Goal: Task Accomplishment & Management: Manage account settings

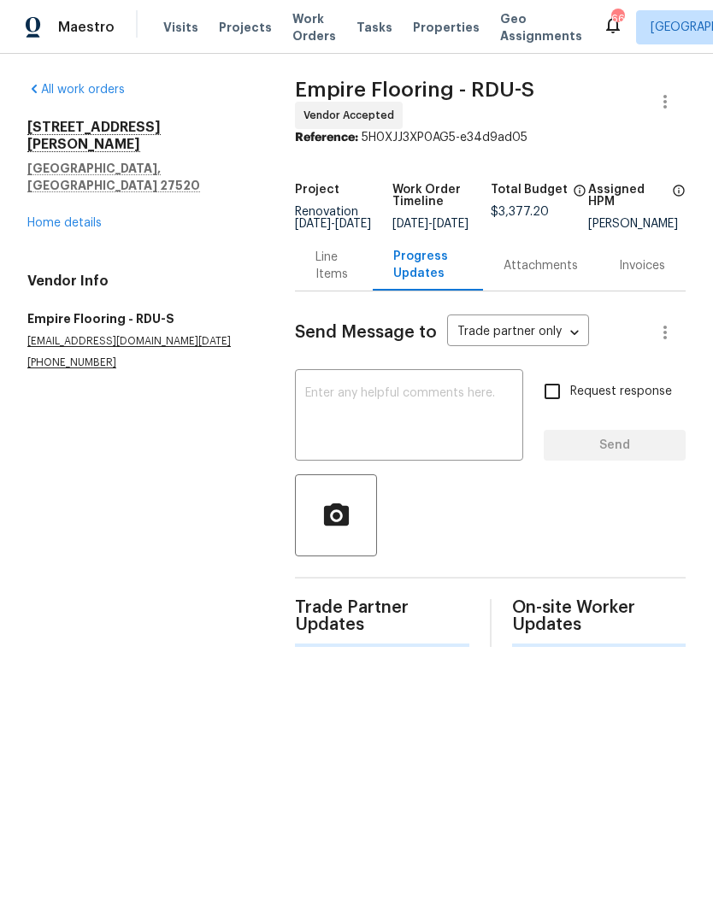
click at [85, 217] on link "Home details" at bounding box center [64, 223] width 74 height 12
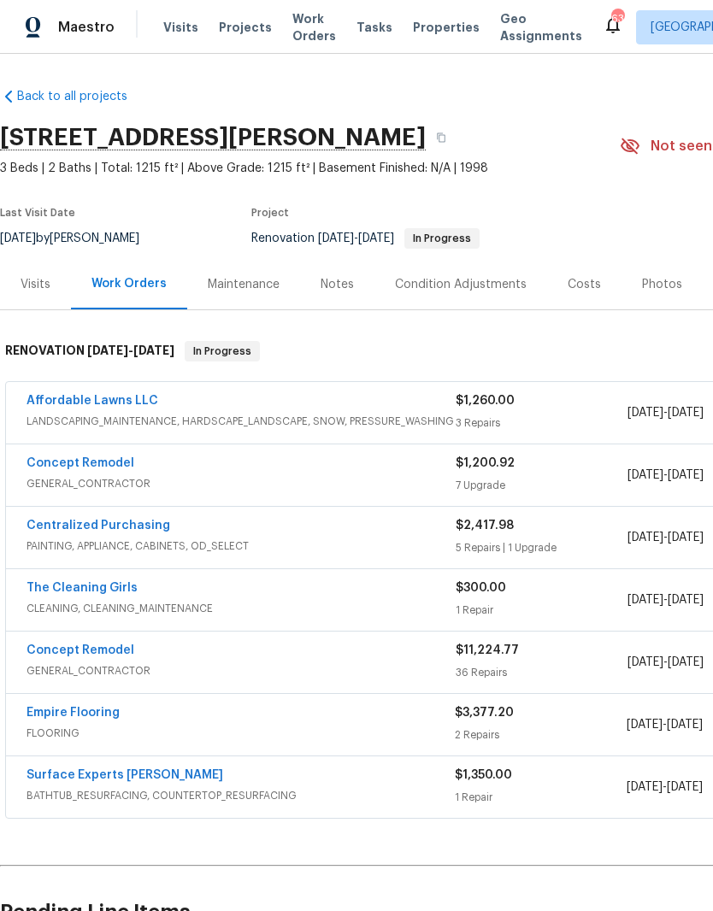
click at [123, 769] on link "Surface Experts Cary" at bounding box center [125, 775] width 197 height 12
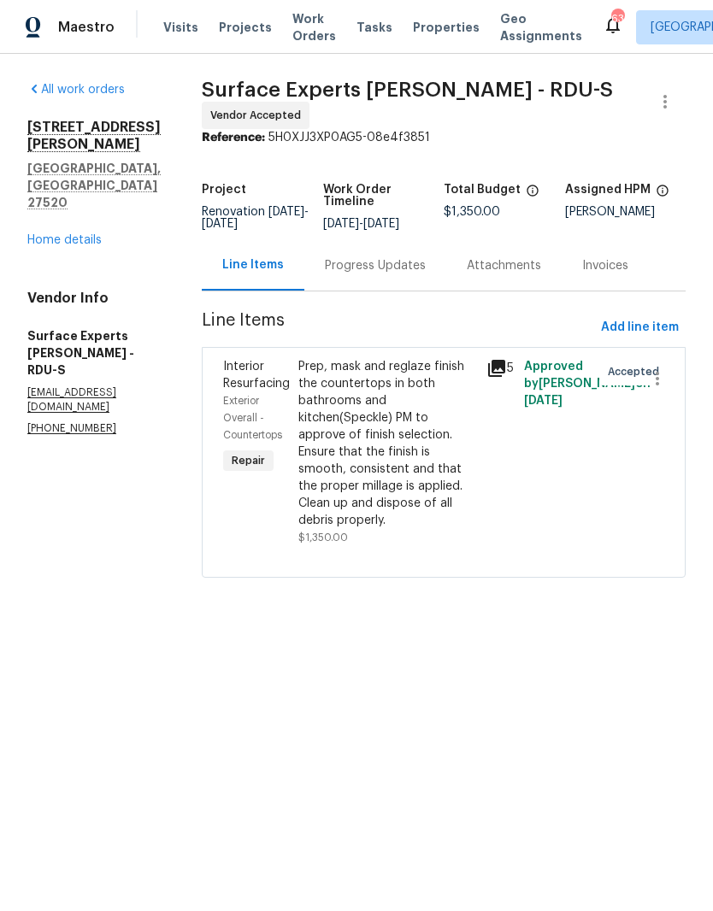
click at [387, 268] on div "Progress Updates" at bounding box center [375, 265] width 101 height 17
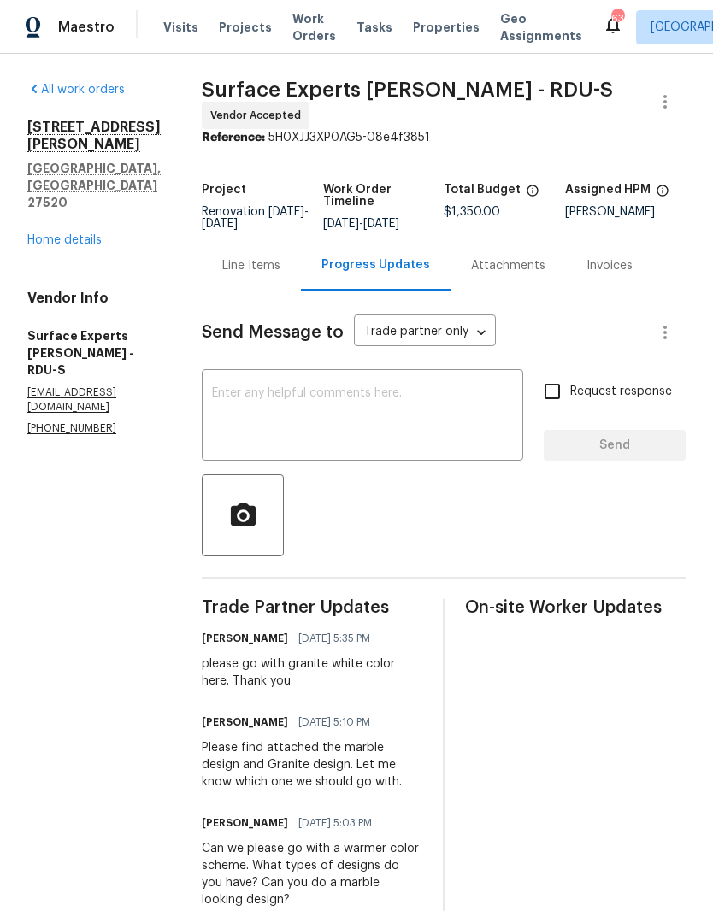
click at [100, 234] on link "Home details" at bounding box center [64, 240] width 74 height 12
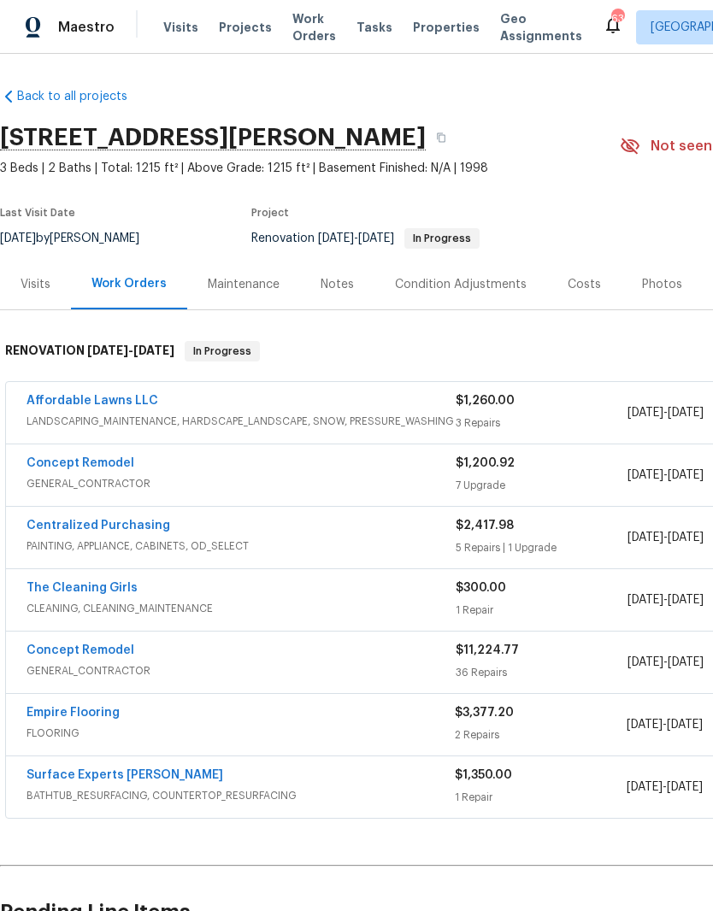
click at [62, 405] on link "Affordable Lawns LLC" at bounding box center [93, 401] width 132 height 12
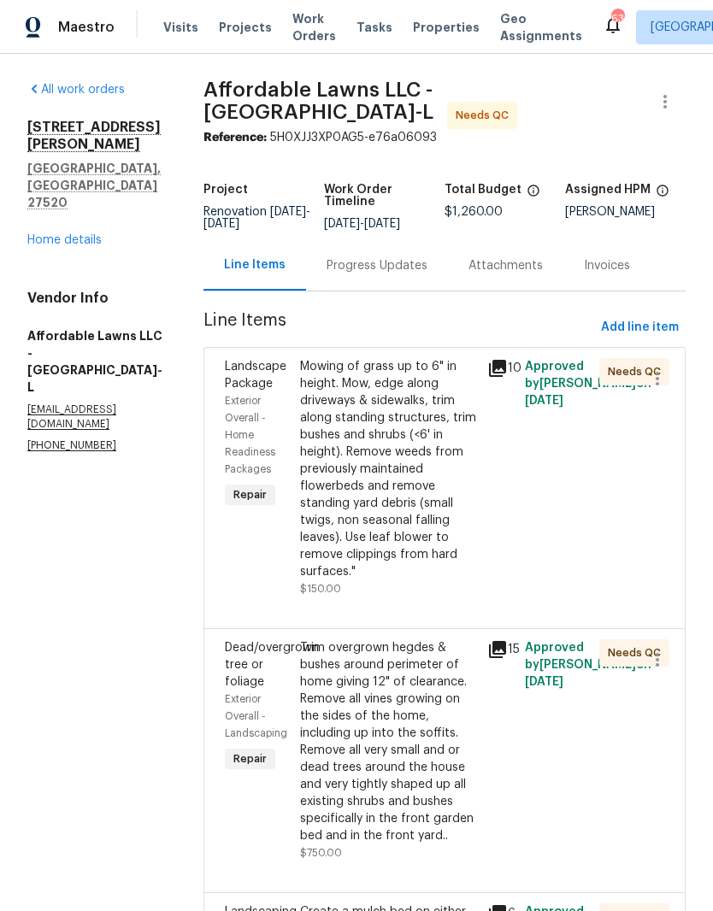
click at [418, 480] on div "Mowing of grass up to 6" in height. Mow, edge along driveways & sidewalks, trim…" at bounding box center [388, 469] width 177 height 222
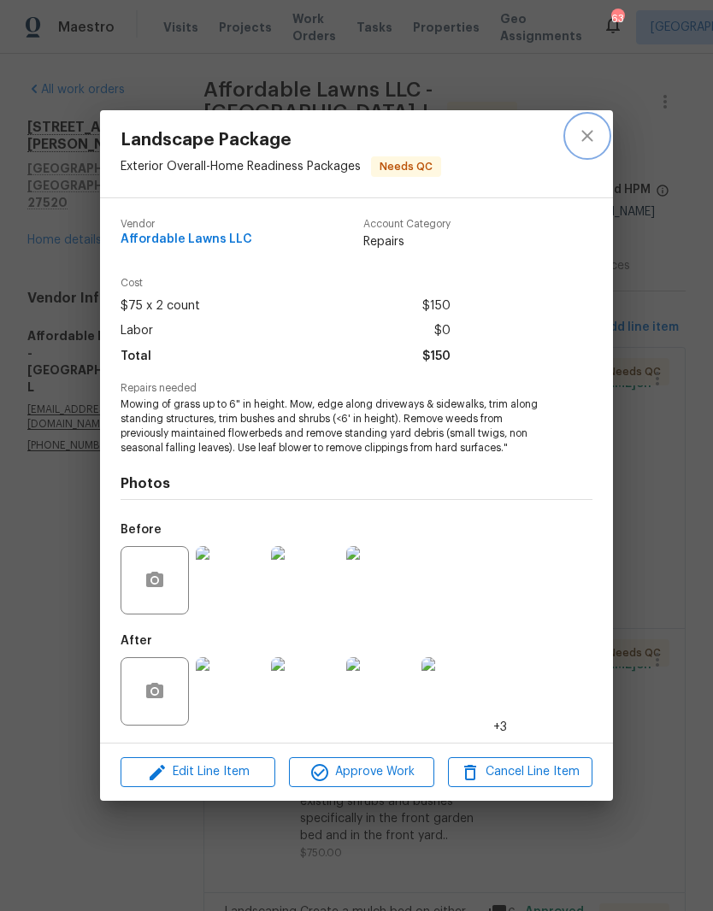
click at [588, 145] on button "close" at bounding box center [587, 135] width 41 height 41
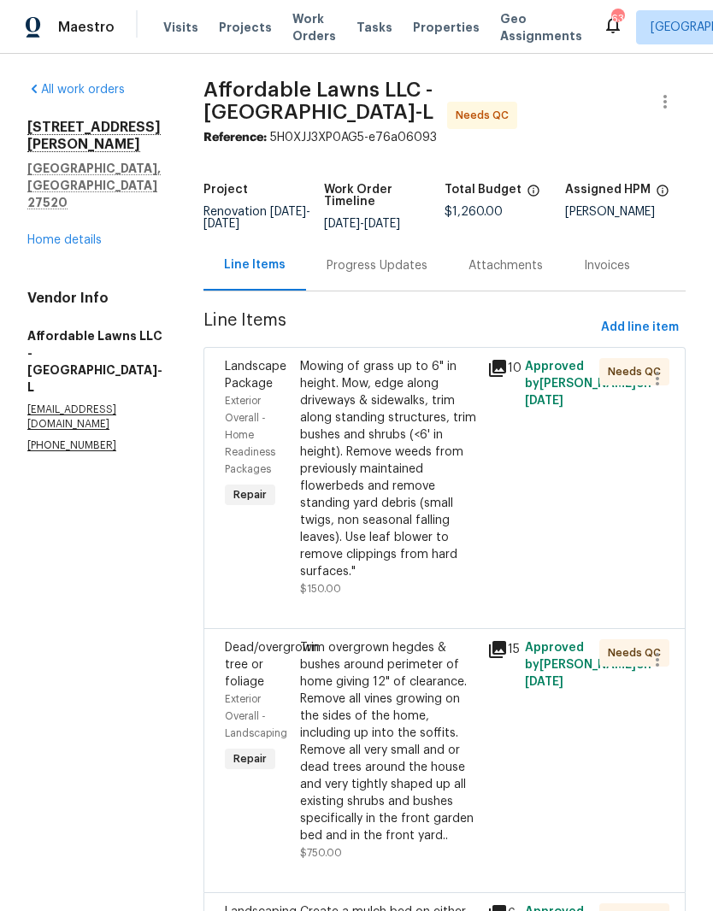
click at [426, 764] on div "Trim overgrown hegdes & bushes around perimeter of home giving 12" of clearance…" at bounding box center [388, 741] width 177 height 205
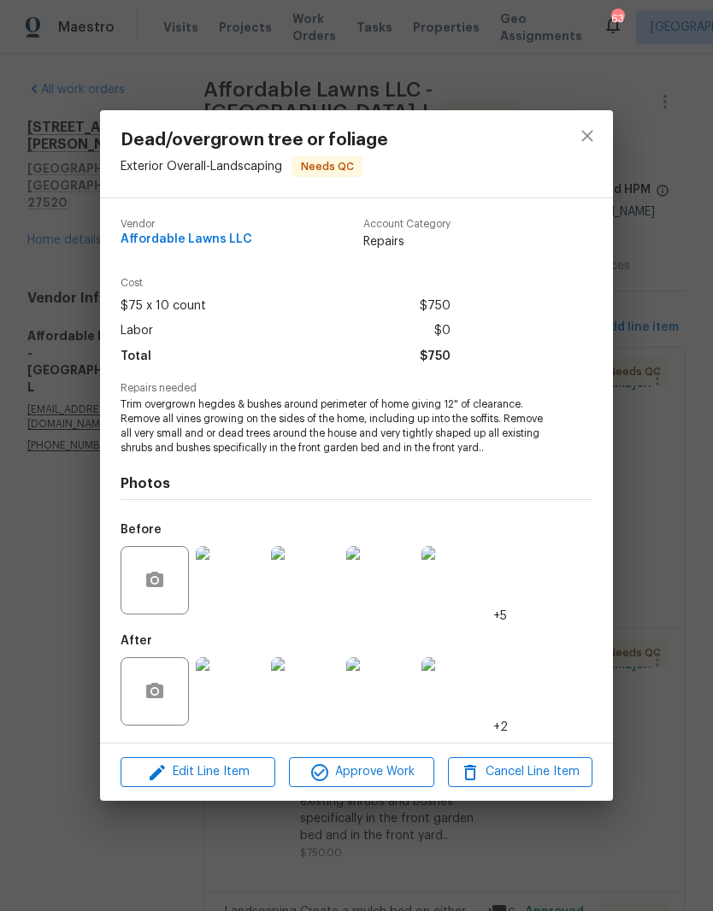
click at [468, 588] on img at bounding box center [455, 580] width 68 height 68
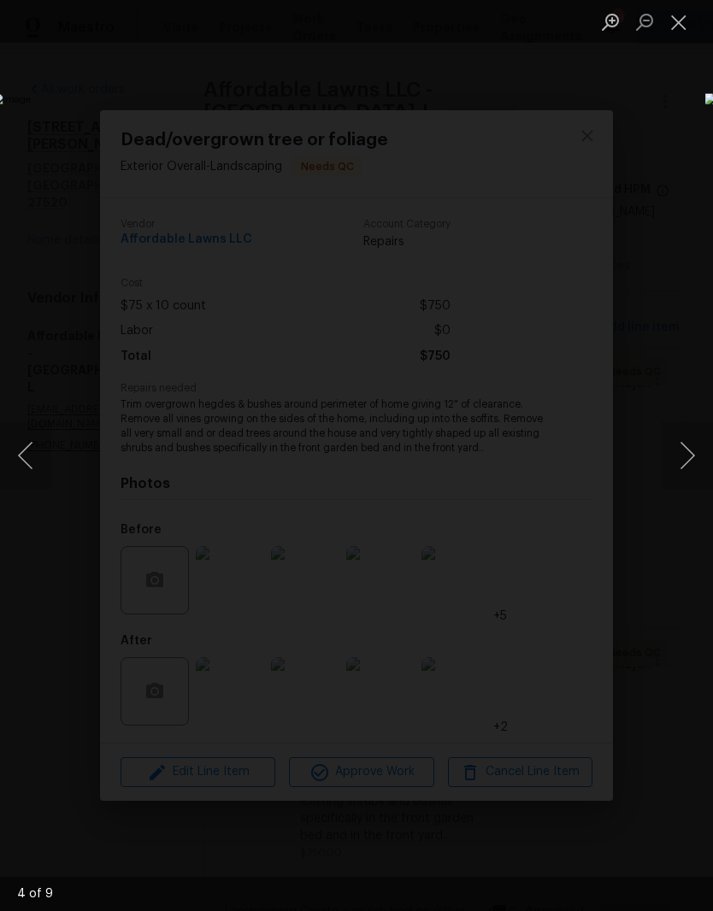
click at [690, 459] on button "Next image" at bounding box center [687, 455] width 51 height 68
click at [682, 457] on button "Next image" at bounding box center [687, 455] width 51 height 68
click at [690, 462] on button "Next image" at bounding box center [687, 455] width 51 height 68
click at [686, 457] on button "Next image" at bounding box center [687, 455] width 51 height 68
click at [691, 455] on button "Next image" at bounding box center [687, 455] width 51 height 68
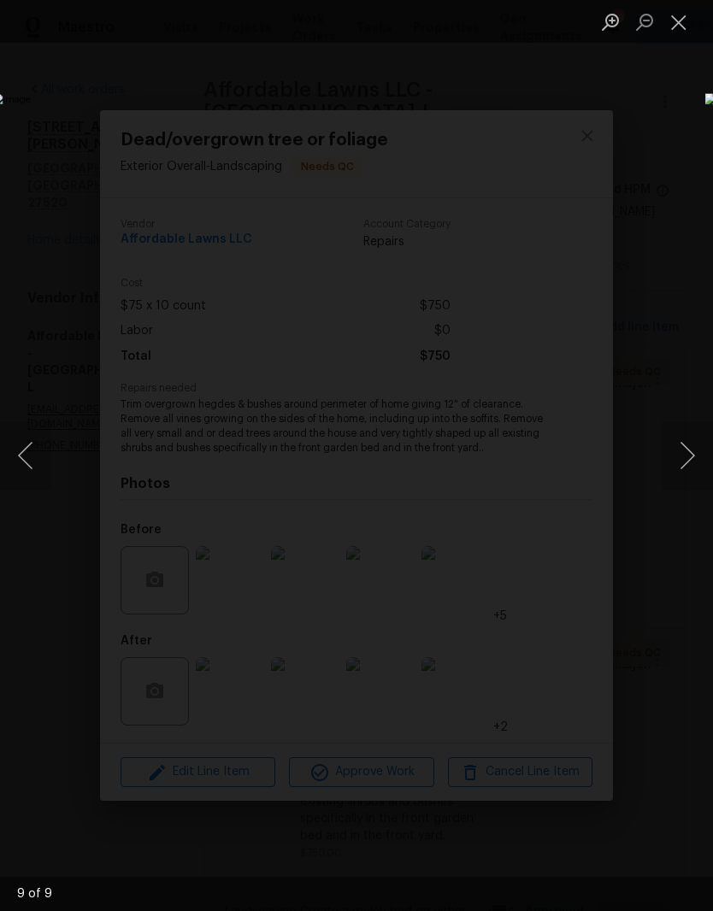
click at [693, 468] on button "Next image" at bounding box center [687, 455] width 51 height 68
click at [694, 457] on button "Next image" at bounding box center [687, 455] width 51 height 68
click at [692, 457] on button "Next image" at bounding box center [687, 455] width 51 height 68
click at [695, 468] on button "Next image" at bounding box center [687, 455] width 51 height 68
click at [31, 443] on button "Previous image" at bounding box center [25, 455] width 51 height 68
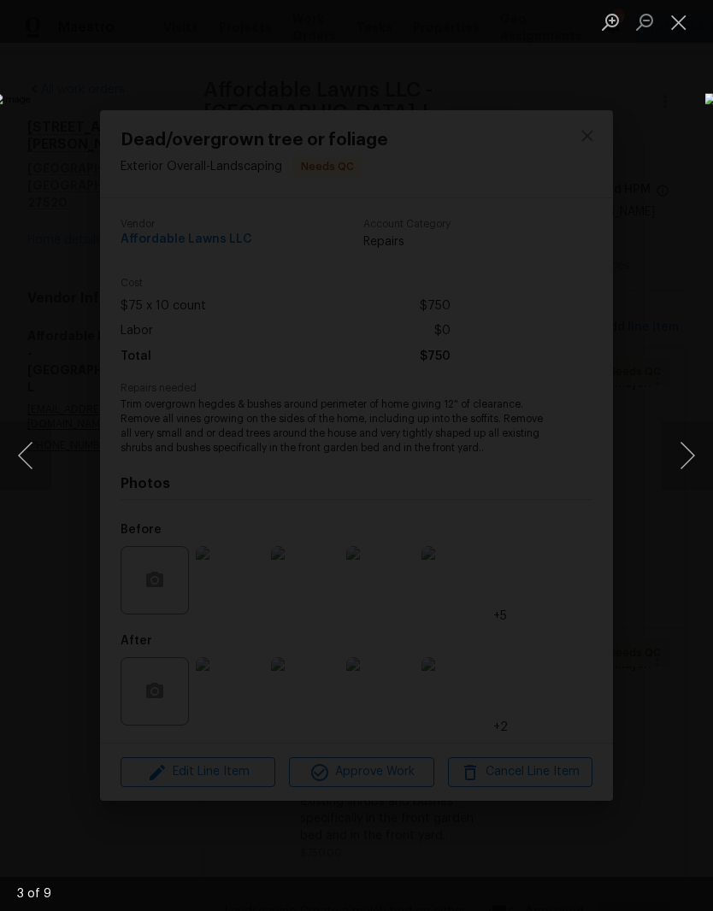
click at [686, 26] on button "Close lightbox" at bounding box center [679, 22] width 34 height 30
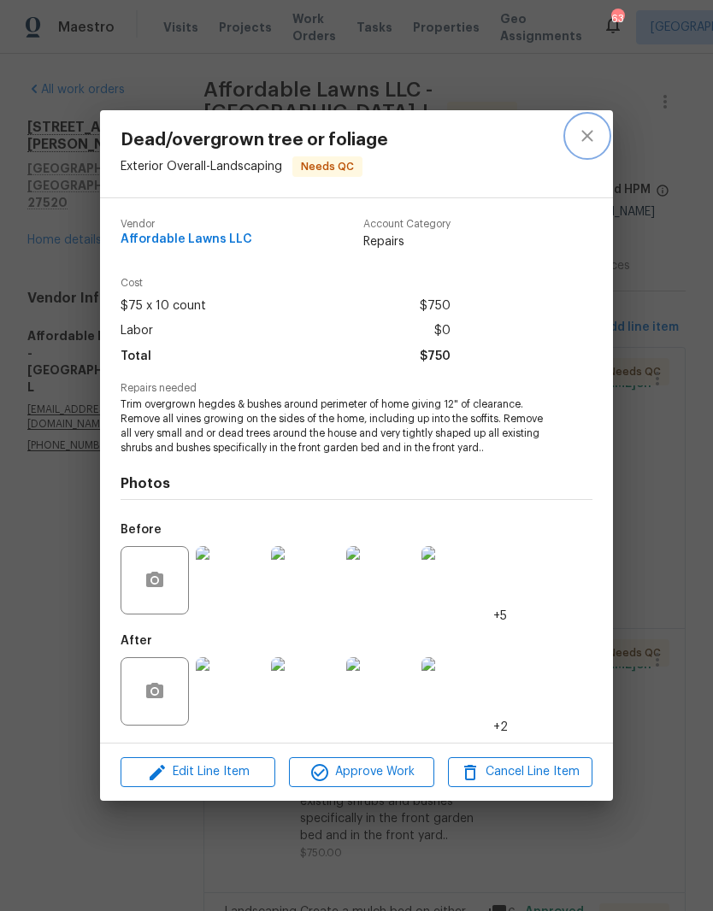
click at [593, 129] on icon "close" at bounding box center [587, 136] width 21 height 21
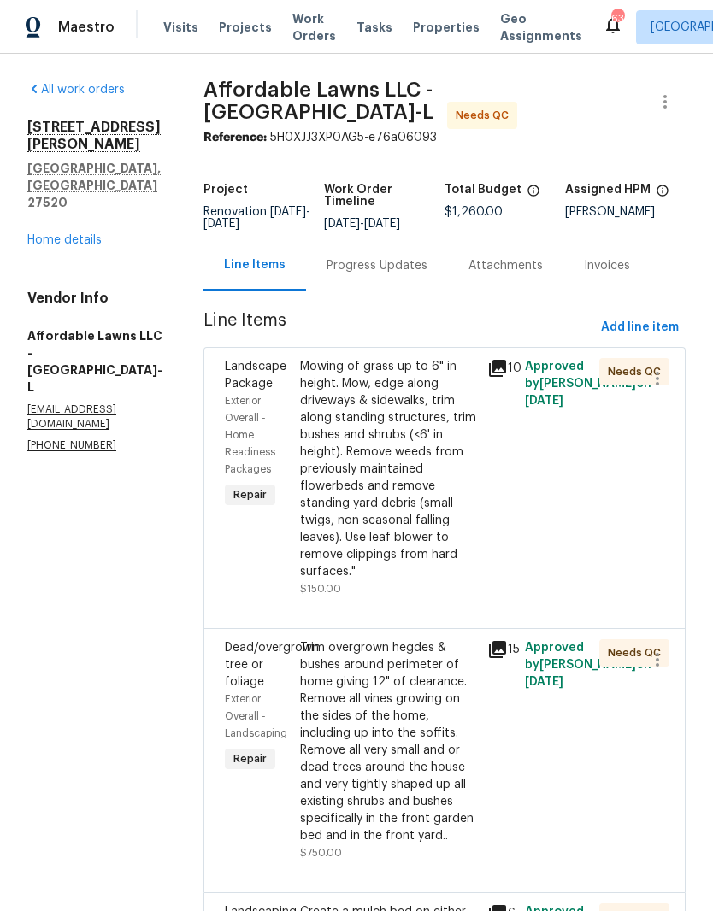
click at [44, 234] on link "Home details" at bounding box center [64, 240] width 74 height 12
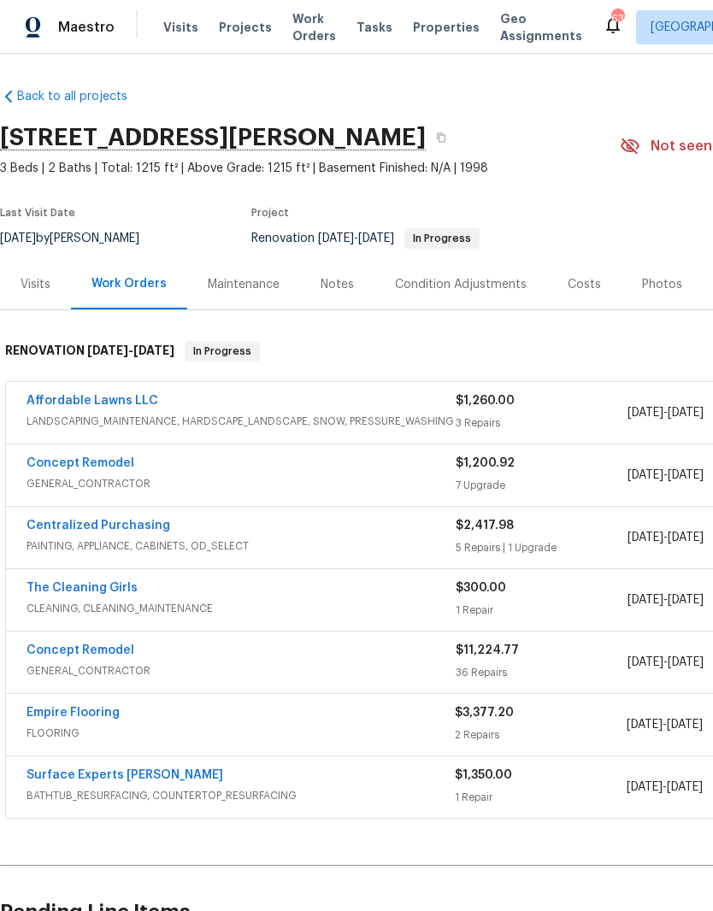
click at [43, 652] on link "Concept Remodel" at bounding box center [81, 651] width 108 height 12
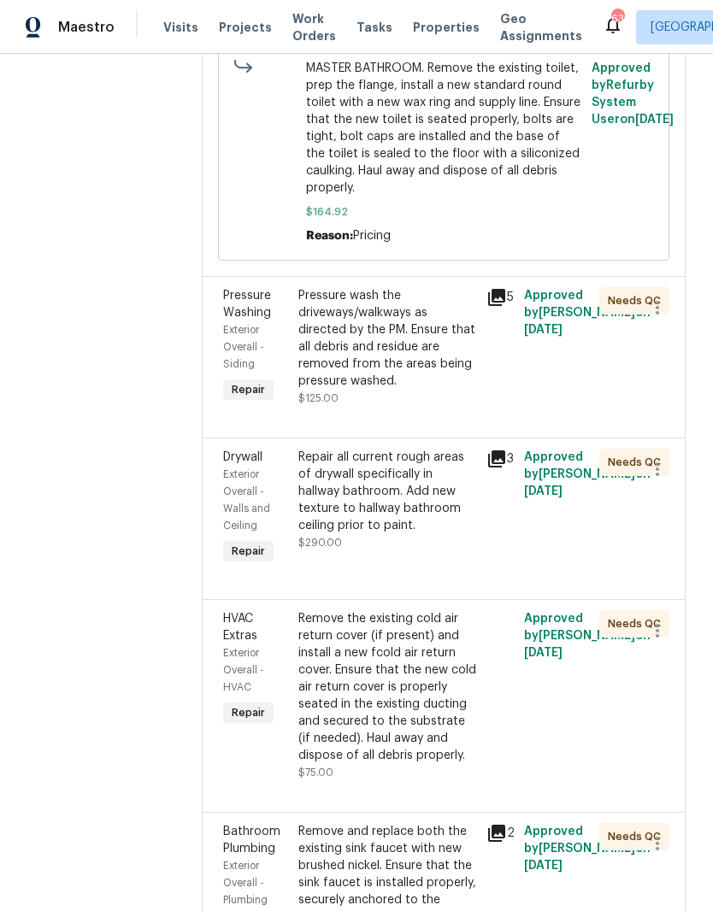
scroll to position [1002, 0]
click at [304, 312] on div "Pressure wash the driveways/walkways as directed by the PM. Ensure that all deb…" at bounding box center [387, 339] width 178 height 103
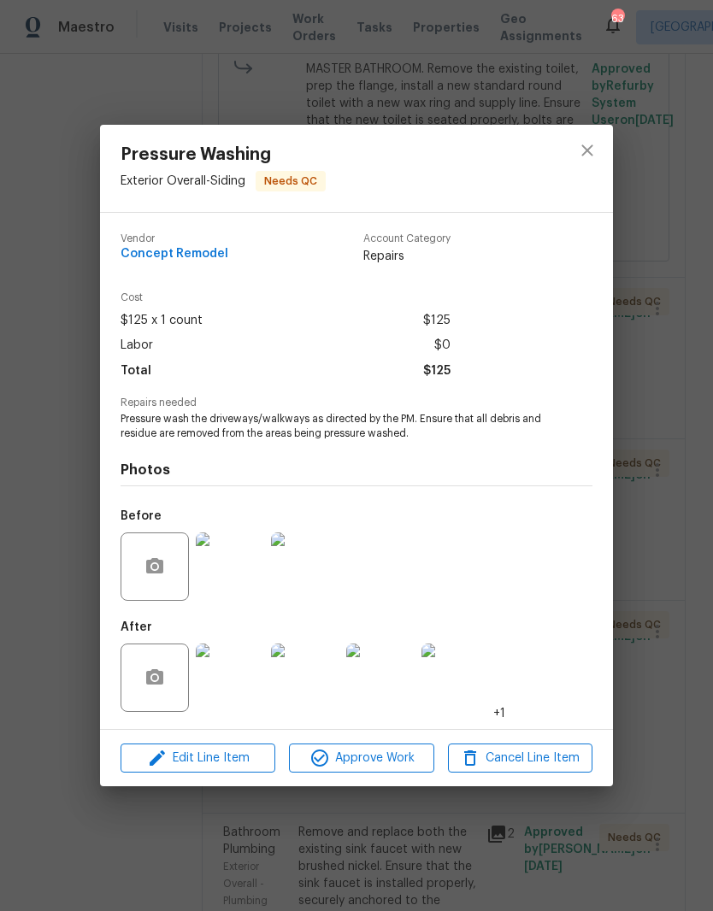
click at [226, 692] on img at bounding box center [230, 678] width 68 height 68
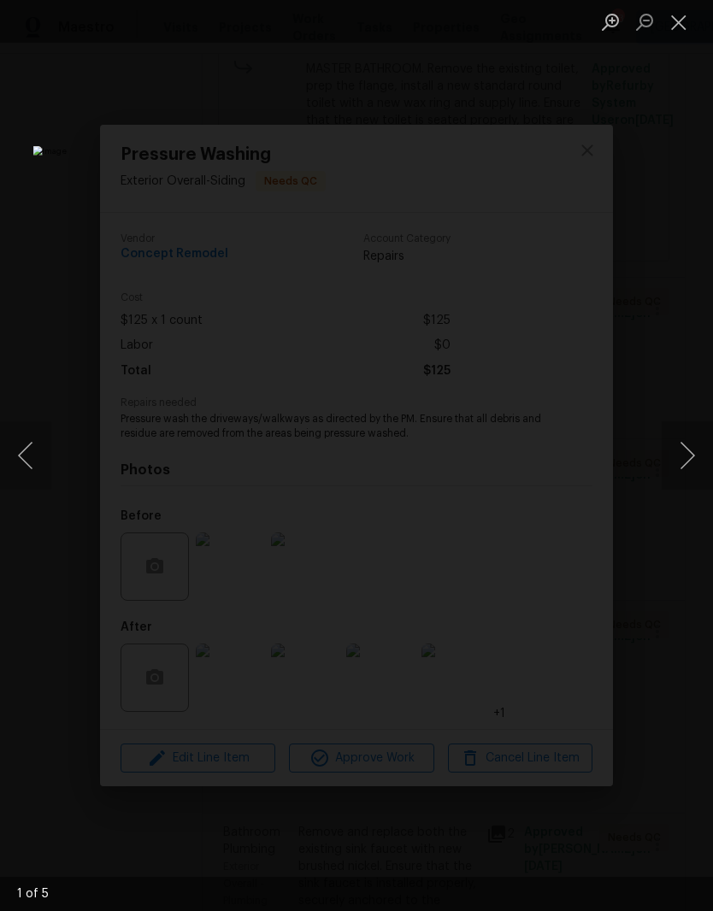
click at [676, 462] on button "Next image" at bounding box center [687, 455] width 51 height 68
click at [694, 440] on button "Next image" at bounding box center [687, 455] width 51 height 68
click at [686, 455] on button "Next image" at bounding box center [687, 455] width 51 height 68
click at [689, 451] on button "Next image" at bounding box center [687, 455] width 51 height 68
click at [683, 26] on button "Close lightbox" at bounding box center [679, 22] width 34 height 30
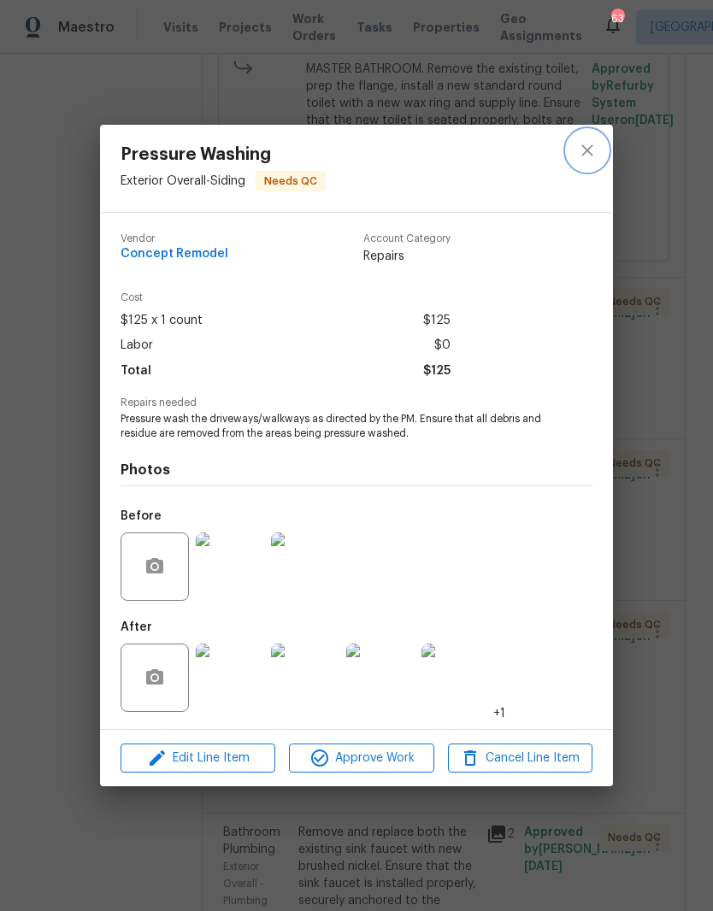
click at [592, 147] on icon "close" at bounding box center [587, 150] width 21 height 21
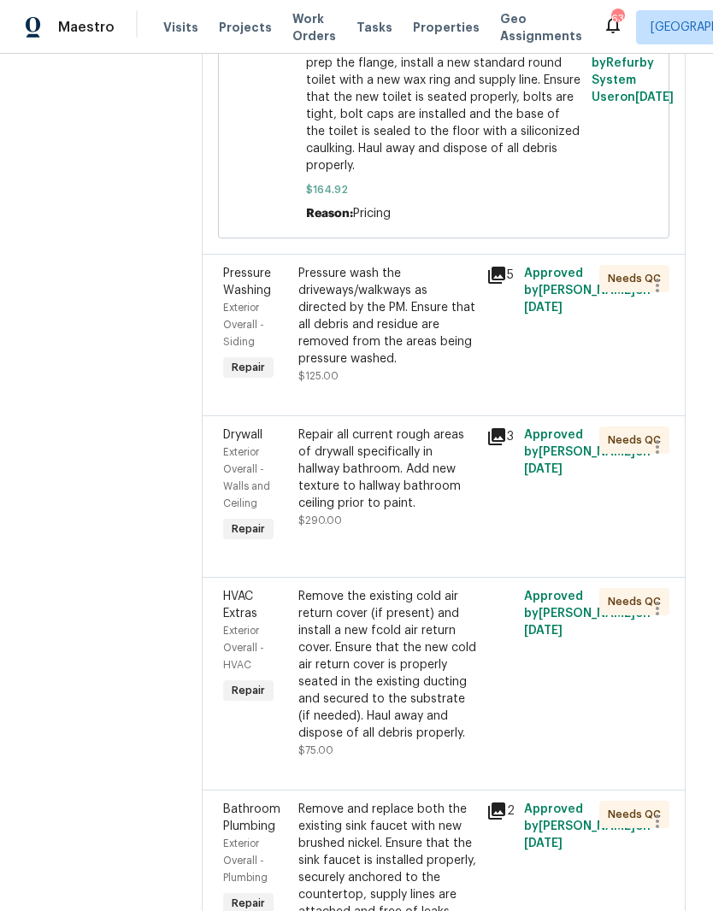
scroll to position [1054, 0]
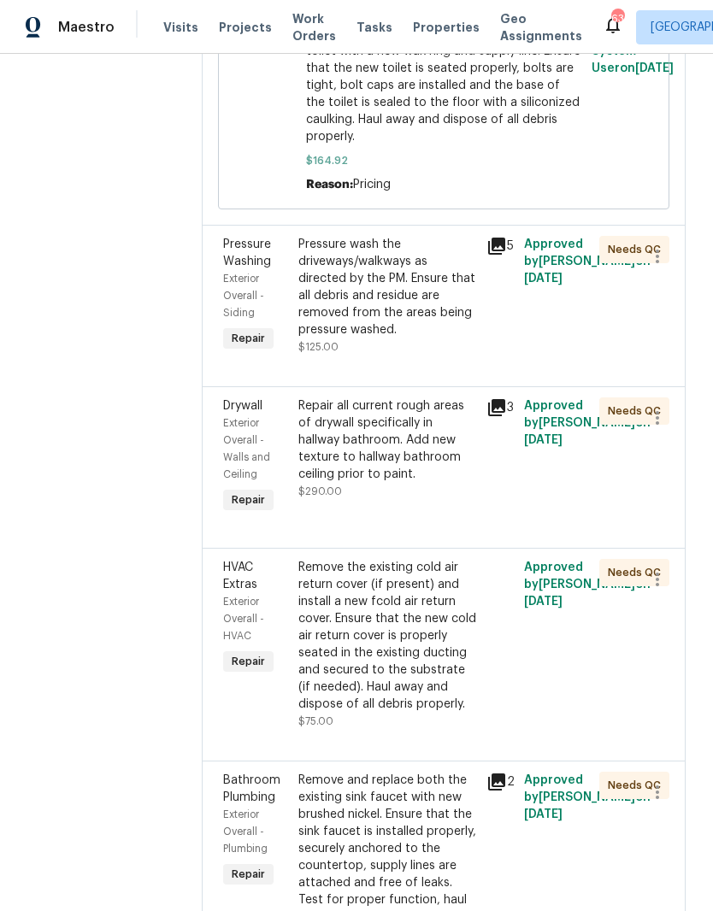
click at [356, 271] on div "Pressure wash the driveways/walkways as directed by the PM. Ensure that all deb…" at bounding box center [387, 287] width 178 height 103
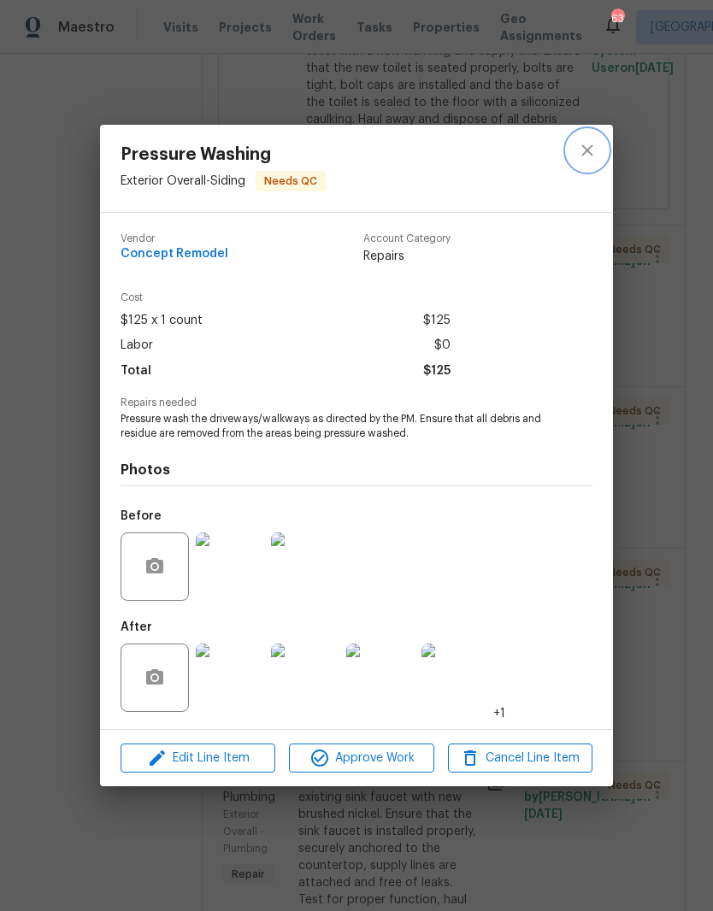
click at [582, 153] on icon "close" at bounding box center [586, 149] width 11 height 11
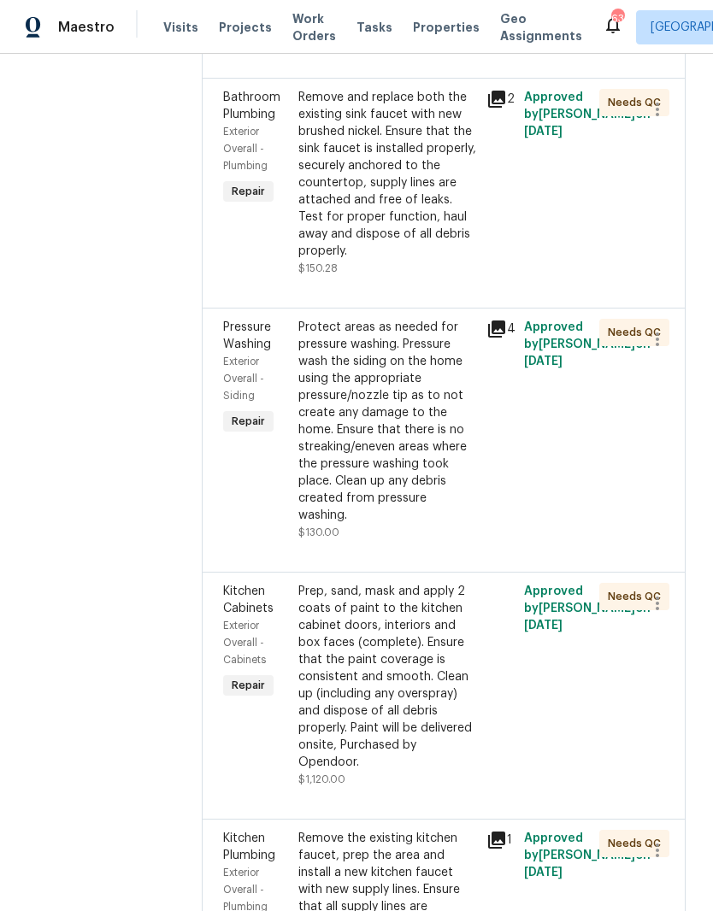
scroll to position [1740, 0]
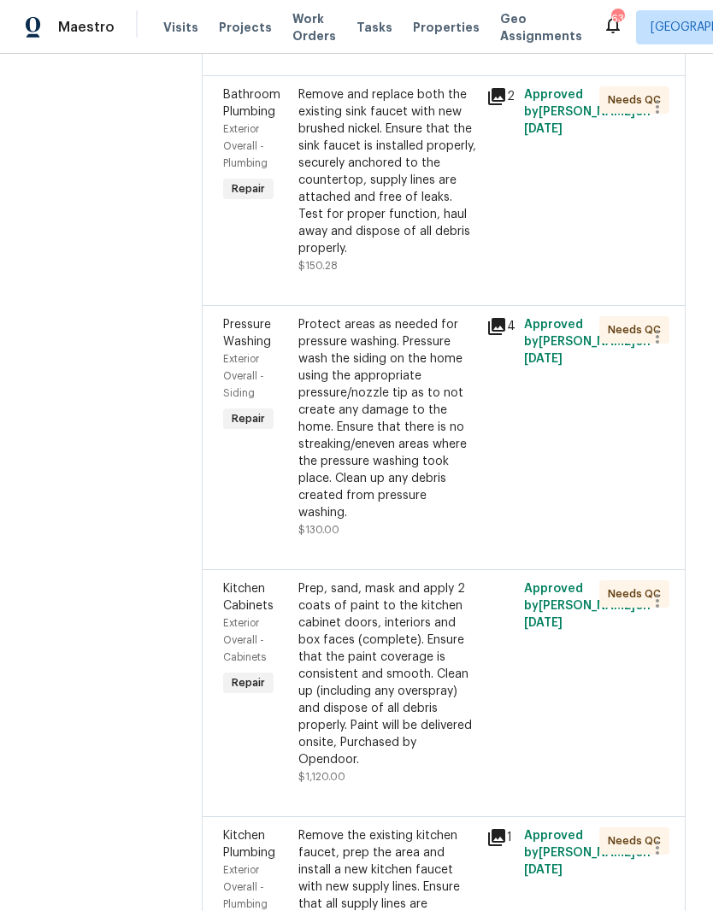
click at [338, 341] on div "Protect areas as needed for pressure washing. Pressure wash the siding on the h…" at bounding box center [387, 418] width 178 height 205
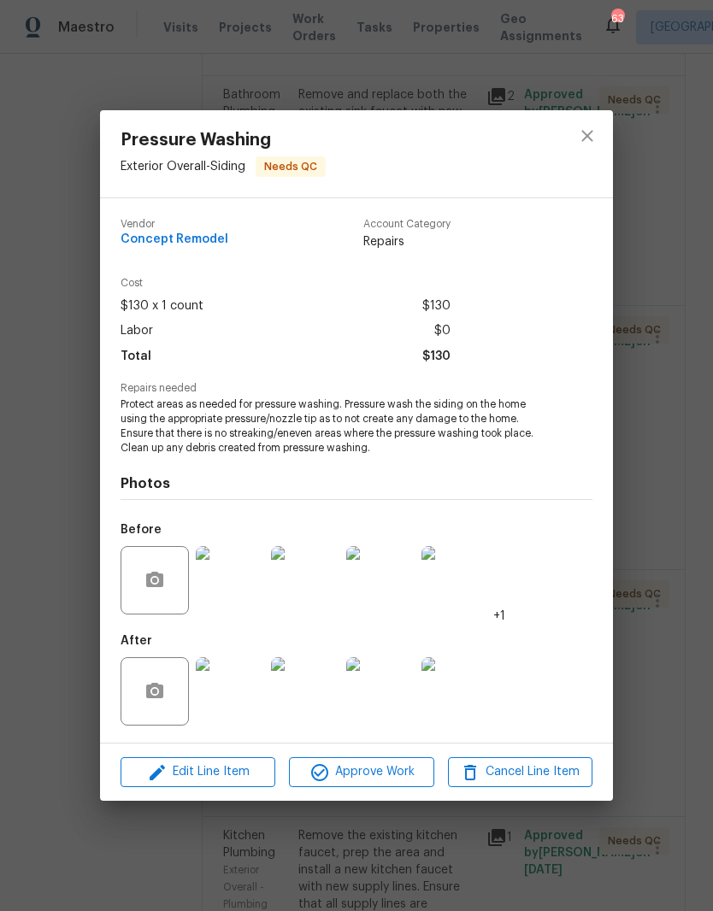
click at [377, 595] on img at bounding box center [380, 580] width 68 height 68
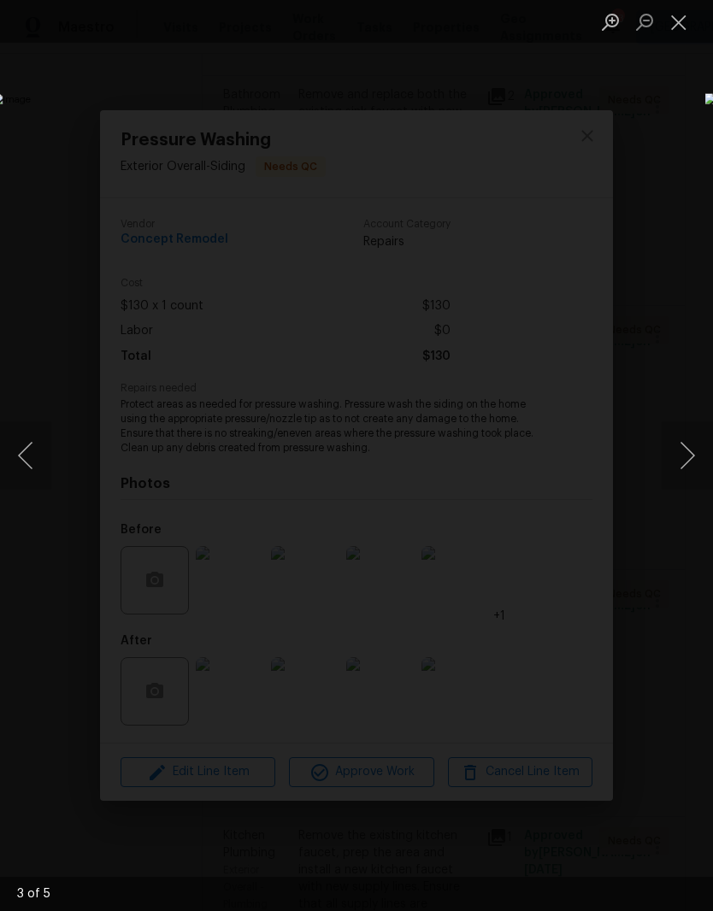
click at [680, 34] on button "Close lightbox" at bounding box center [679, 22] width 34 height 30
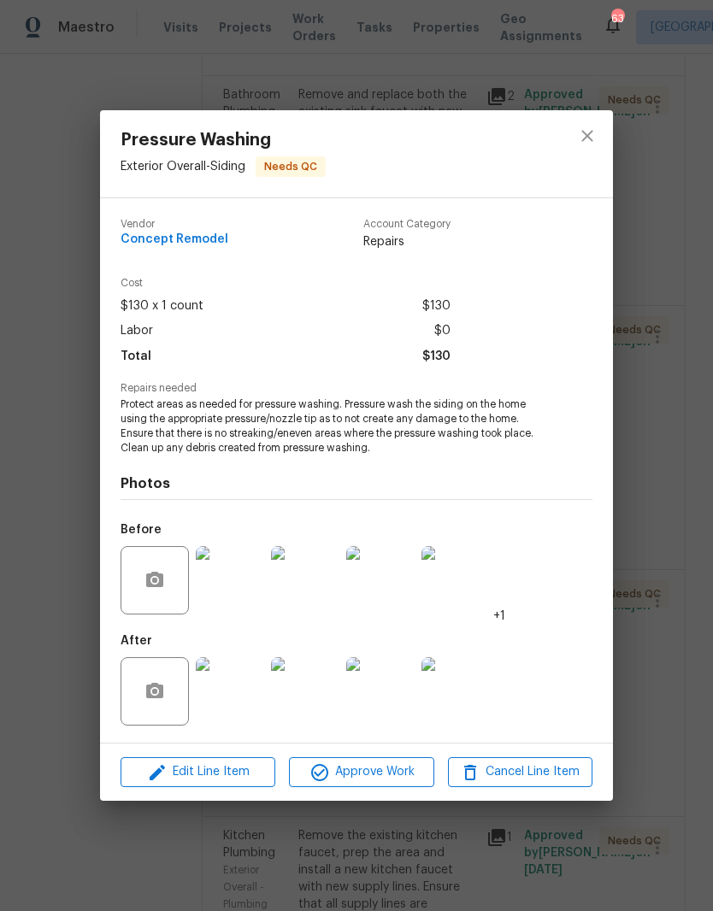
click at [245, 706] on img at bounding box center [230, 691] width 68 height 68
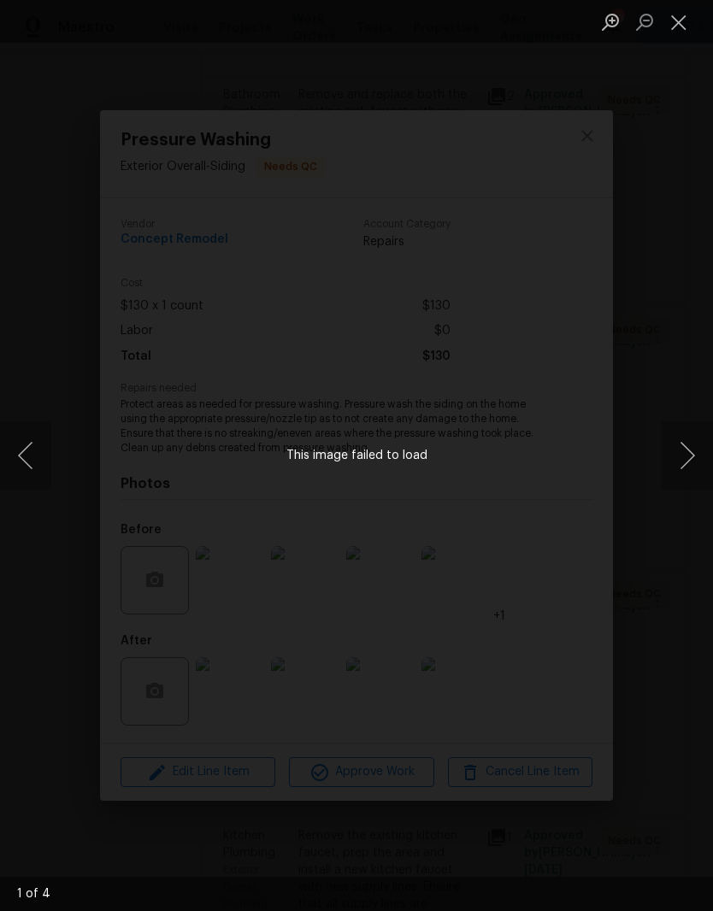
click at [680, 462] on button "Next image" at bounding box center [687, 455] width 51 height 68
click at [694, 445] on button "Next image" at bounding box center [687, 455] width 51 height 68
click at [693, 447] on button "Next image" at bounding box center [687, 455] width 51 height 68
click at [701, 444] on button "Next image" at bounding box center [687, 455] width 51 height 68
click at [678, 32] on button "Close lightbox" at bounding box center [679, 22] width 34 height 30
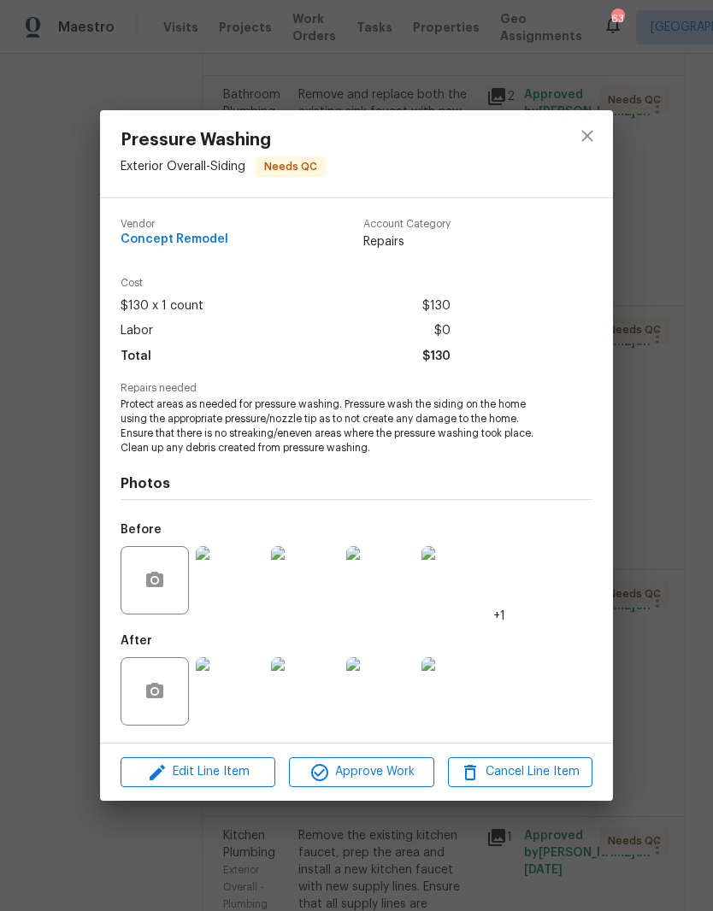
click at [569, 616] on div "Before +1" at bounding box center [357, 569] width 472 height 111
click at [598, 129] on button "close" at bounding box center [587, 135] width 41 height 41
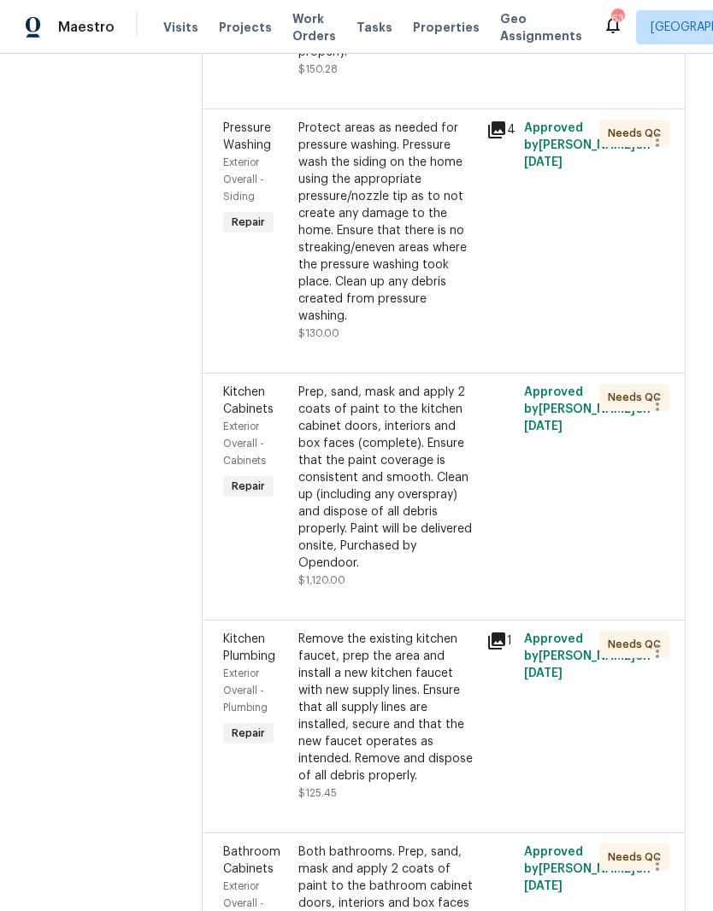
scroll to position [1942, 0]
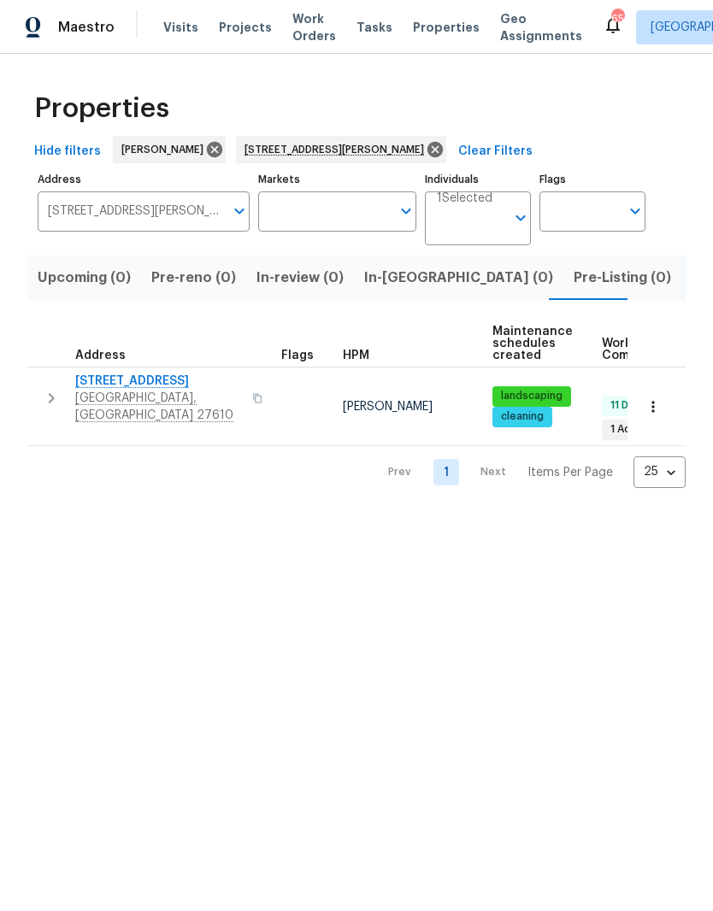
click at [130, 418] on tr "5612 Tealbrook Dr Raleigh, NC 27610 Amanda Horton landscaping cleaning 11 Done …" at bounding box center [466, 407] width 878 height 79
click at [104, 406] on span "Raleigh, NC 27610" at bounding box center [158, 407] width 167 height 34
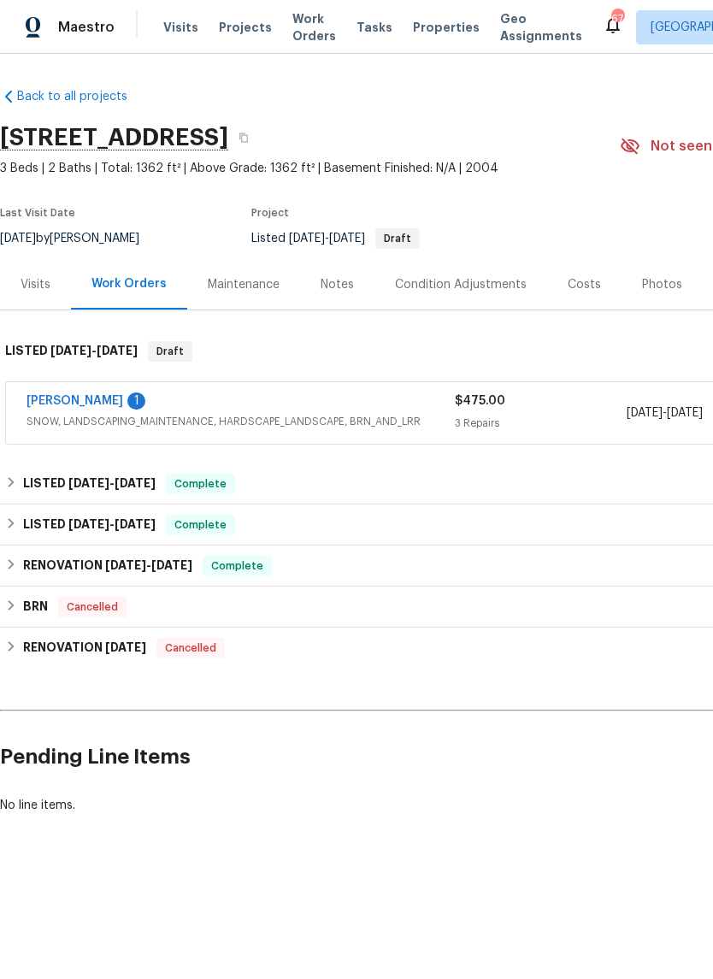
click at [65, 397] on link "Cameron Sweeney" at bounding box center [75, 401] width 97 height 12
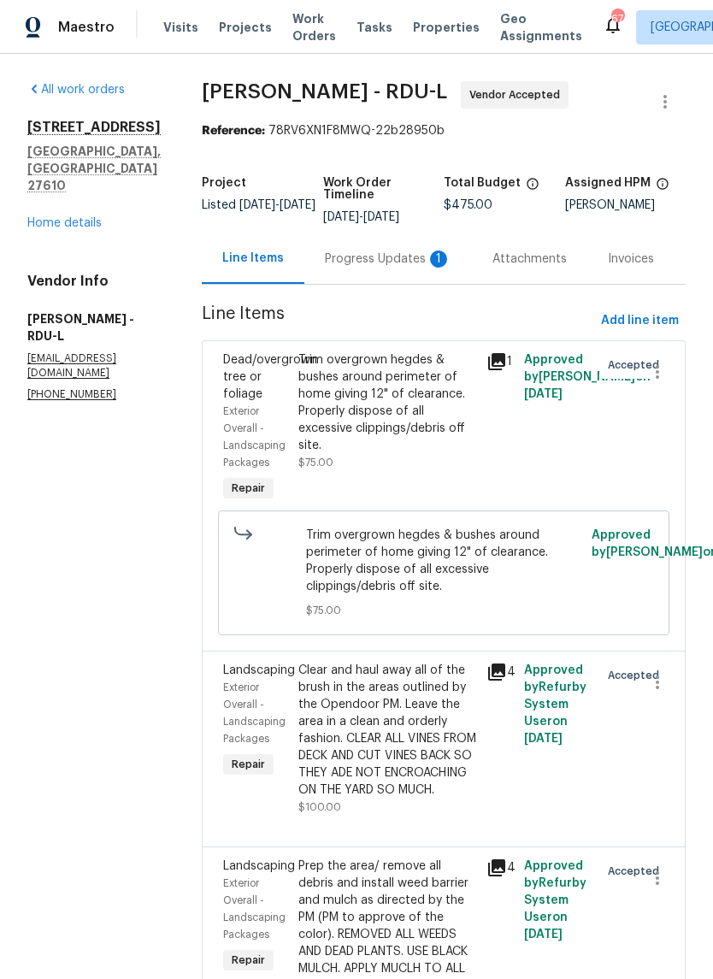
click at [360, 260] on div "Progress Updates 1" at bounding box center [388, 258] width 127 height 17
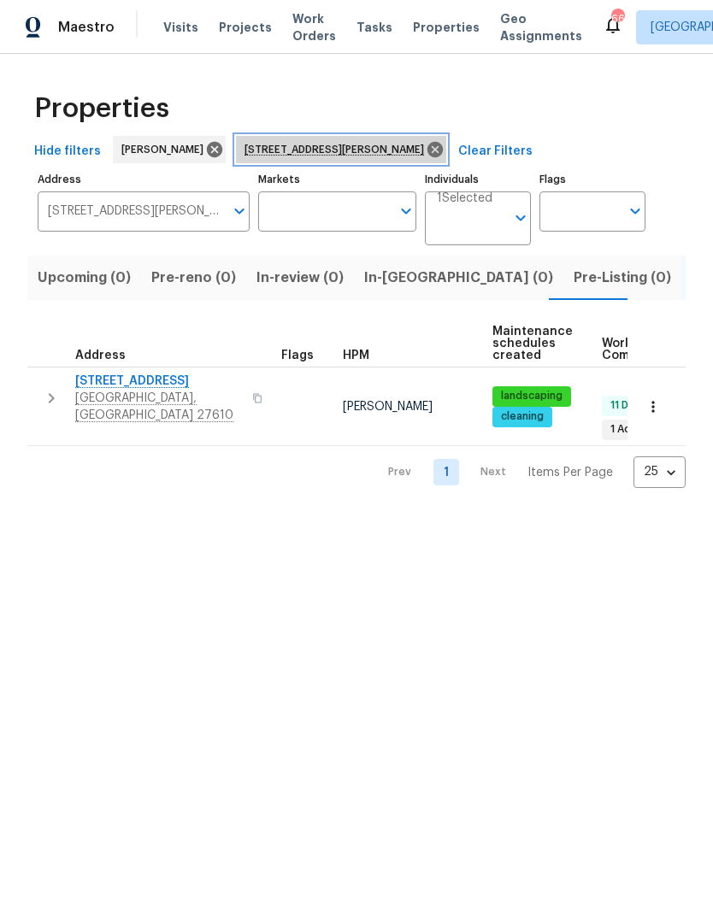
click at [426, 141] on icon at bounding box center [435, 149] width 19 height 19
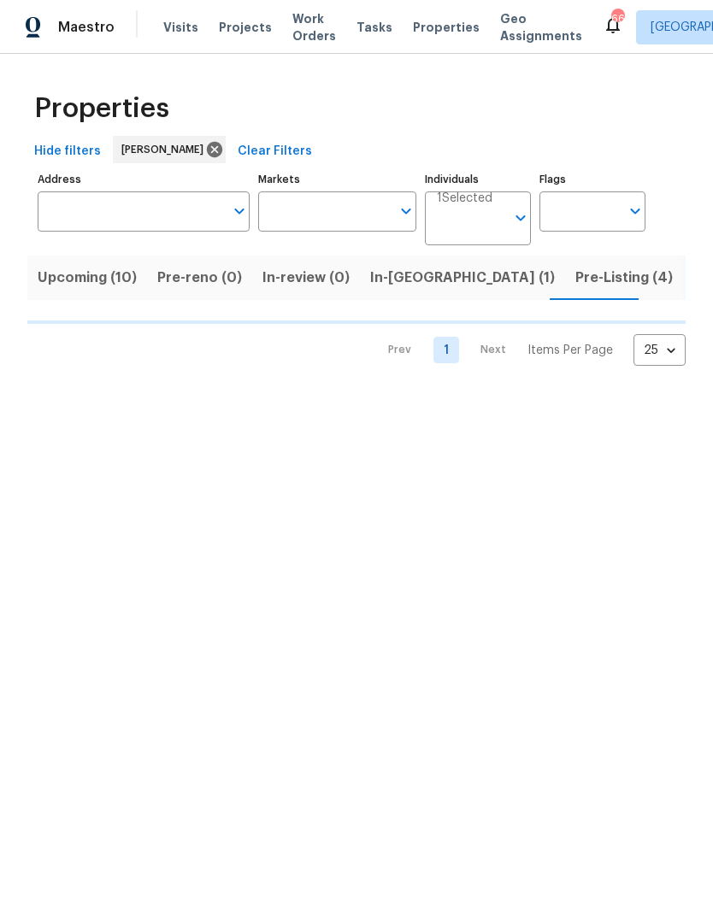
click at [75, 299] on button "Upcoming (10)" at bounding box center [87, 278] width 120 height 44
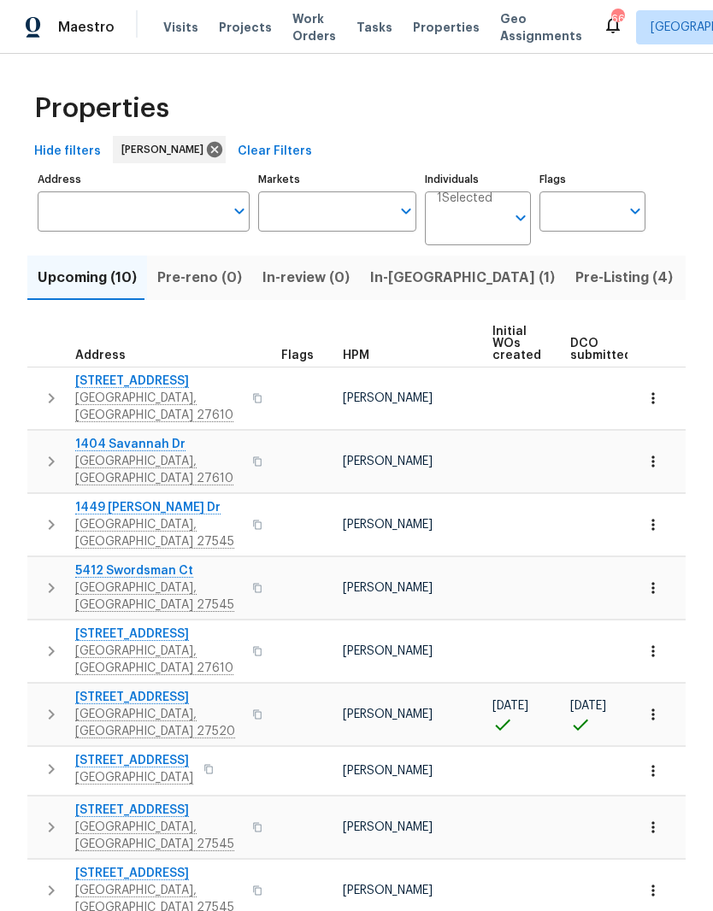
click at [51, 281] on span "Upcoming (10)" at bounding box center [87, 278] width 99 height 24
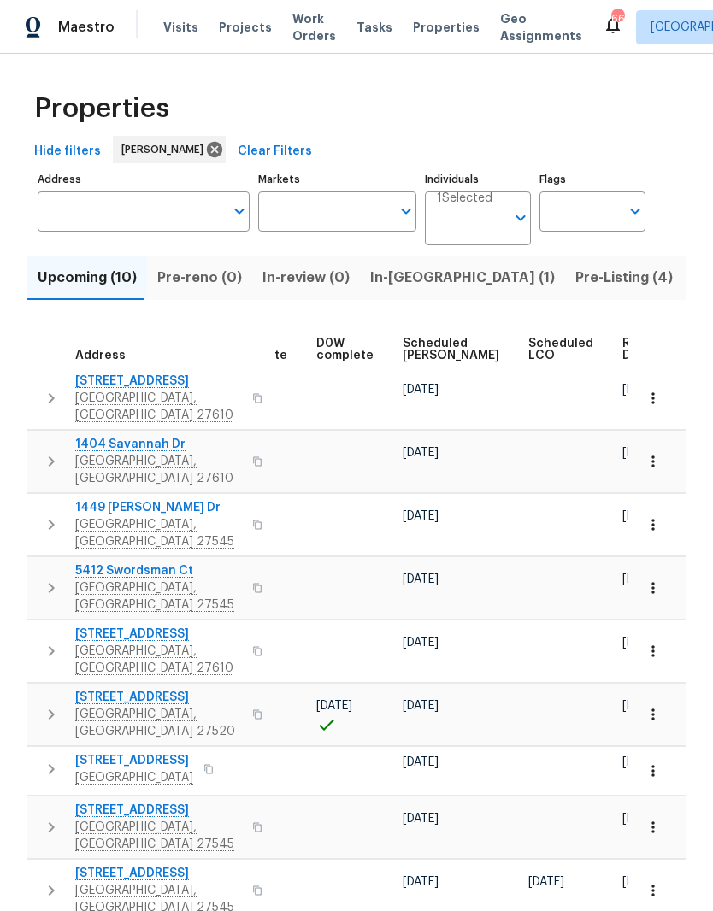
scroll to position [0, 430]
click at [623, 349] on span "Ready Date" at bounding box center [642, 350] width 38 height 24
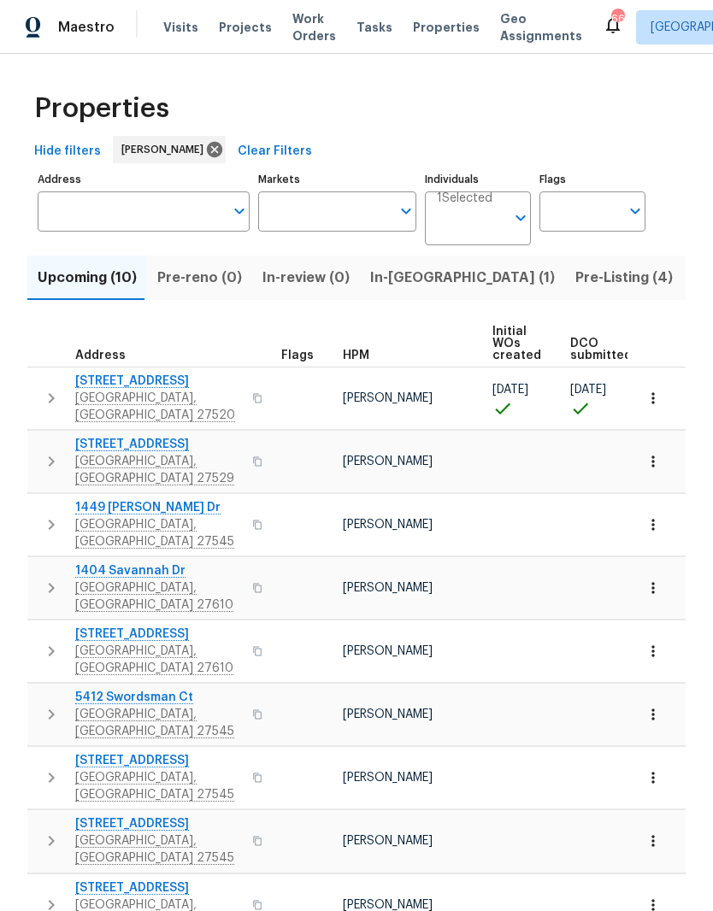
click at [47, 451] on icon "button" at bounding box center [51, 461] width 21 height 21
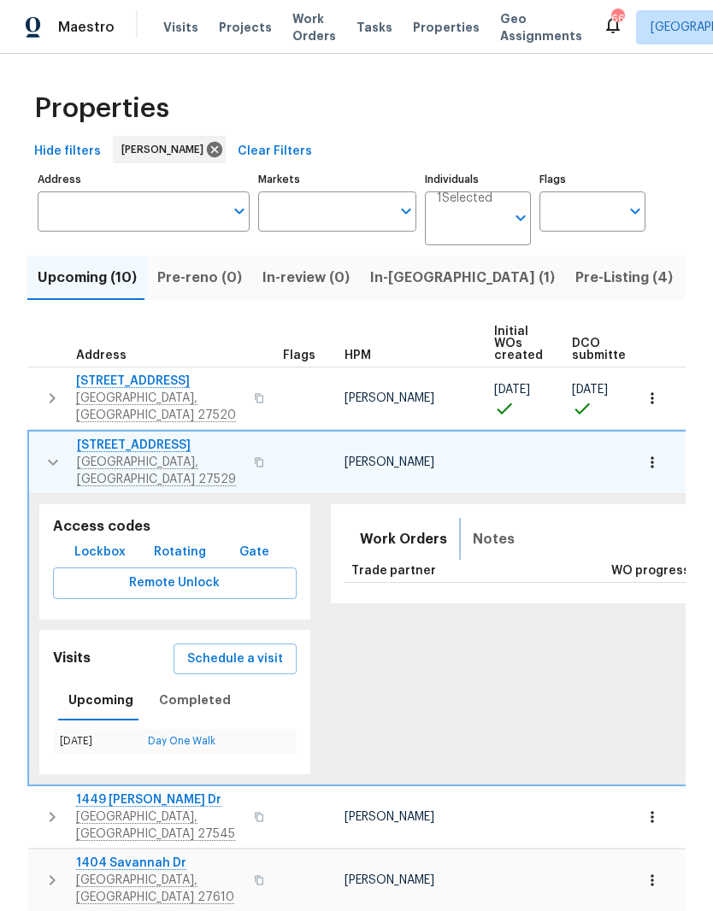
click at [485, 527] on span "Notes" at bounding box center [494, 539] width 42 height 24
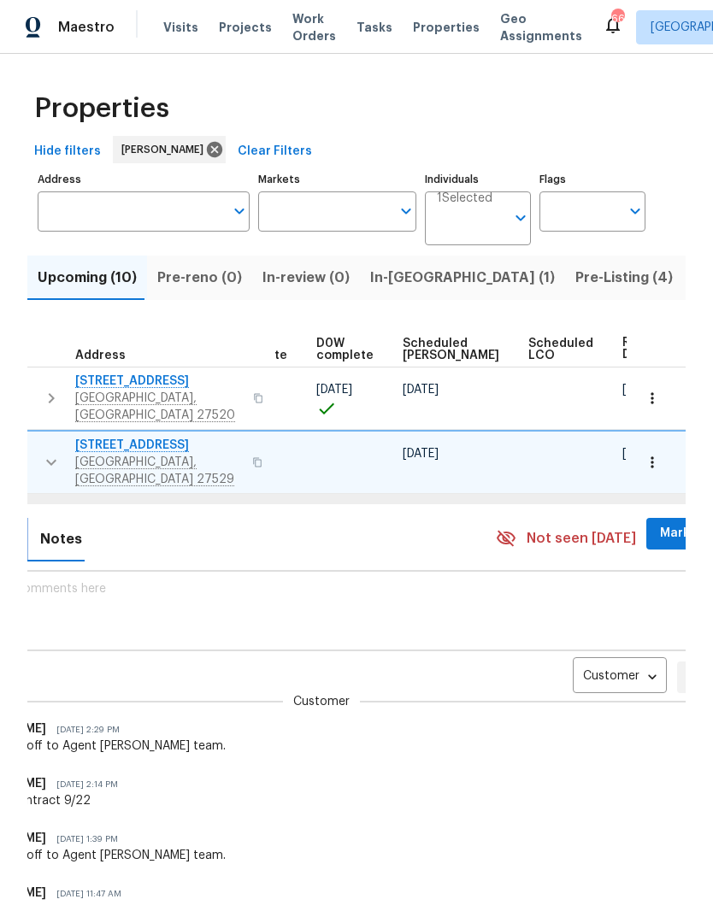
scroll to position [0, 431]
click at [576, 652] on body "Maestro Visits Projects Work Orders Tasks Properties Geo Assignments 66 Raleigh…" at bounding box center [356, 455] width 713 height 911
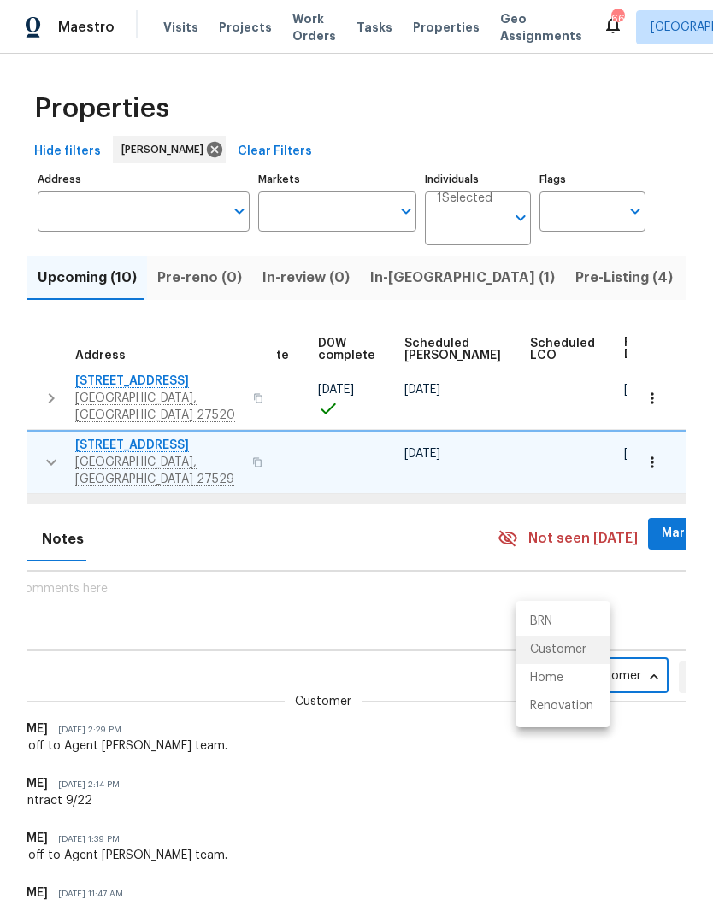
click at [587, 718] on li "Renovation" at bounding box center [562, 706] width 93 height 28
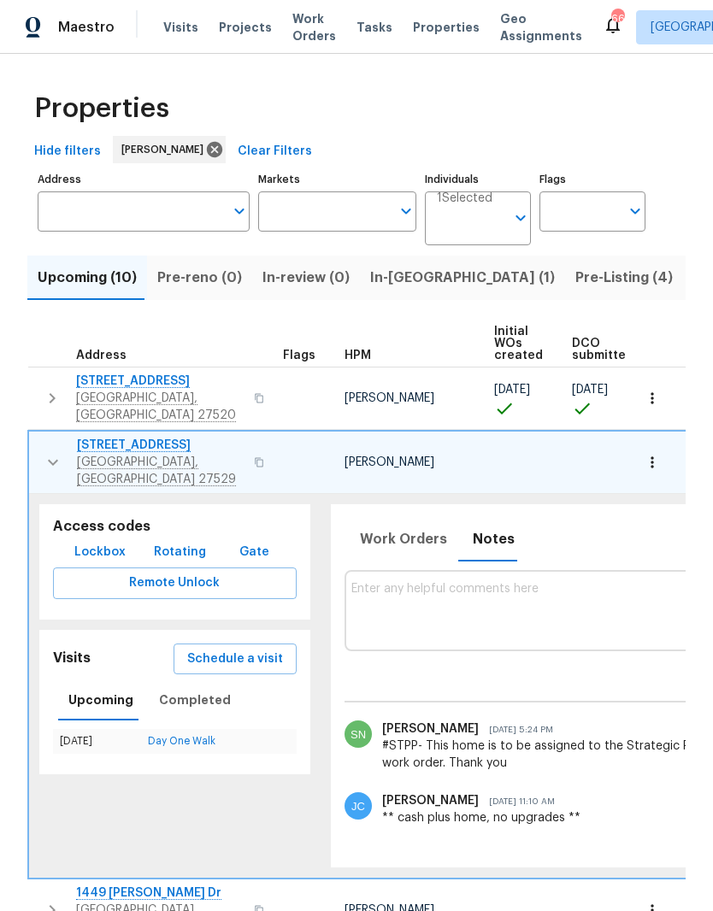
scroll to position [0, 0]
click at [50, 456] on button "button" at bounding box center [53, 462] width 34 height 51
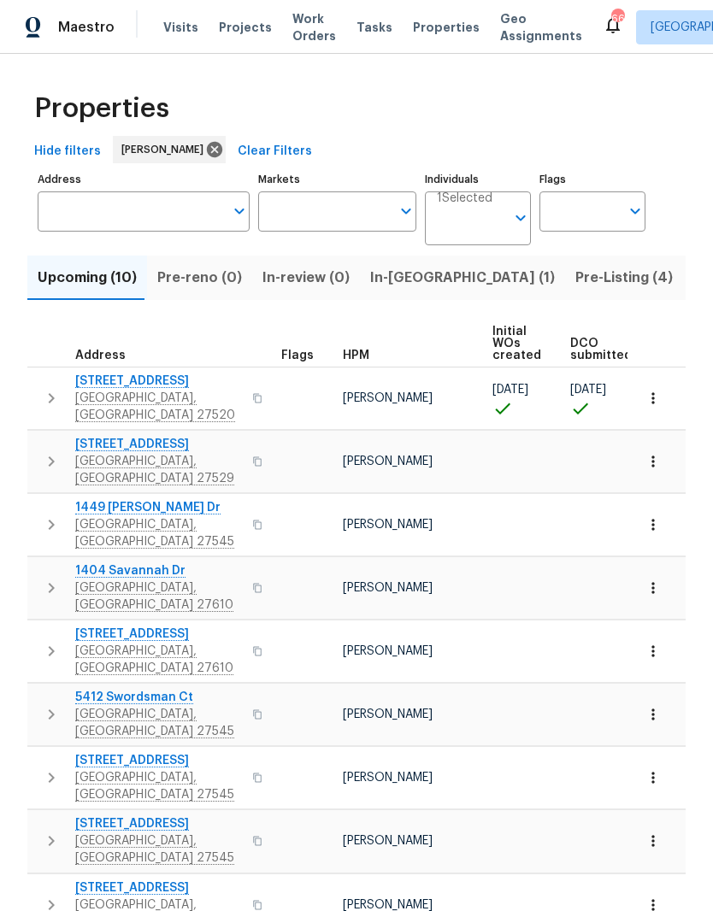
click at [56, 515] on icon "button" at bounding box center [51, 525] width 21 height 21
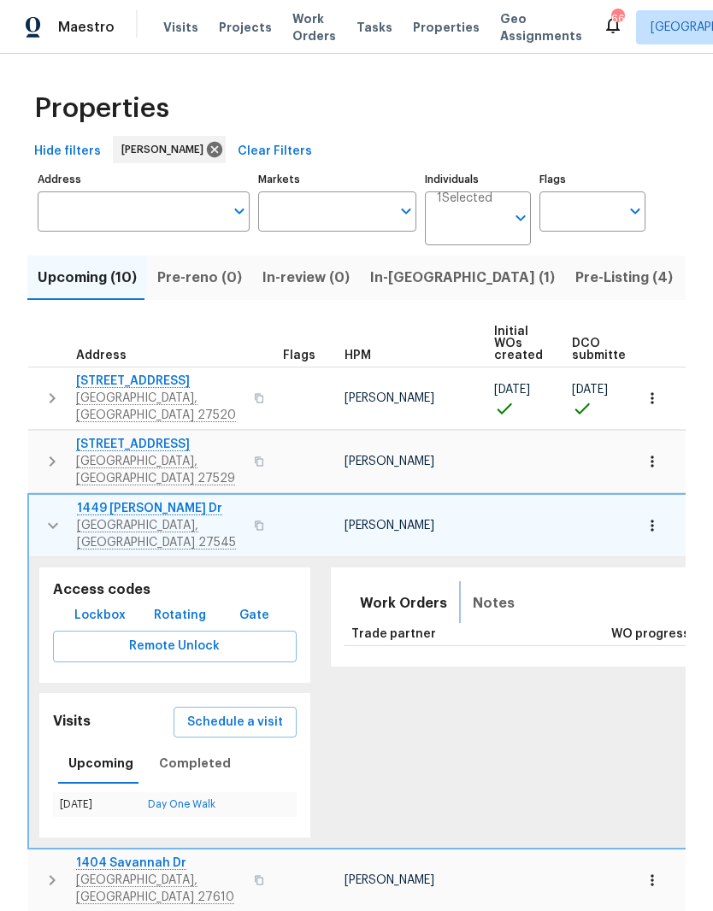
click at [484, 592] on span "Notes" at bounding box center [494, 604] width 42 height 24
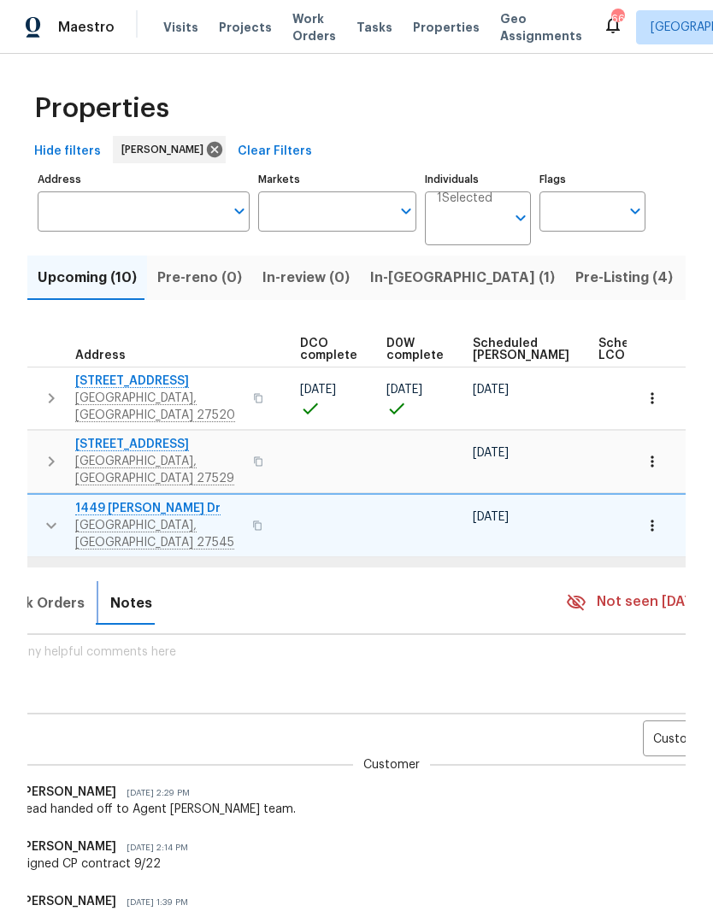
scroll to position [0, 374]
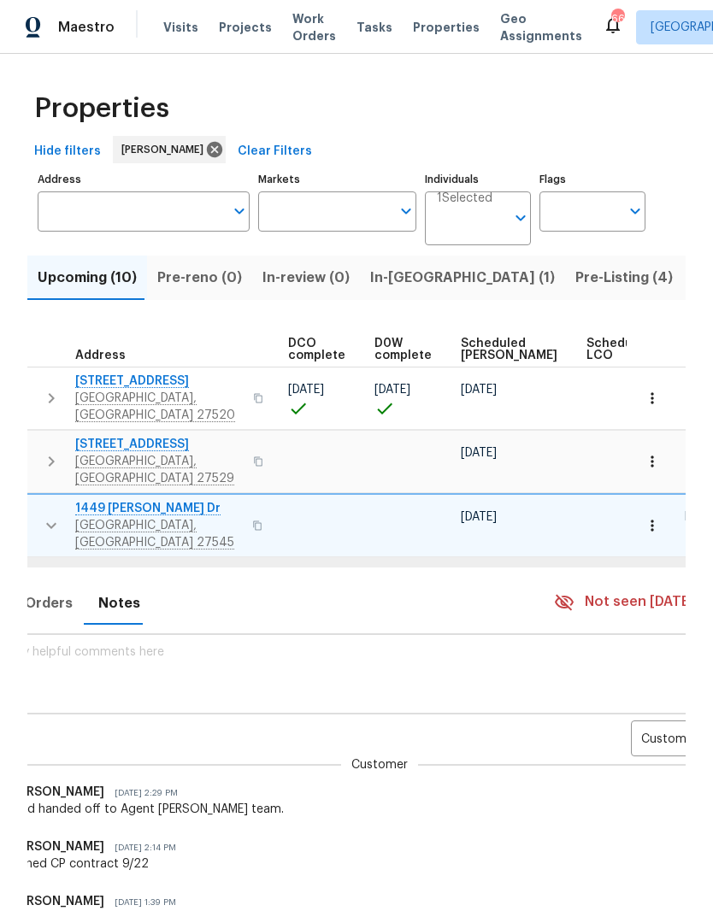
click at [643, 709] on body "Maestro Visits Projects Work Orders Tasks Properties Geo Assignments 66 Raleigh…" at bounding box center [356, 455] width 713 height 911
click at [616, 763] on li "Renovation" at bounding box center [619, 756] width 93 height 28
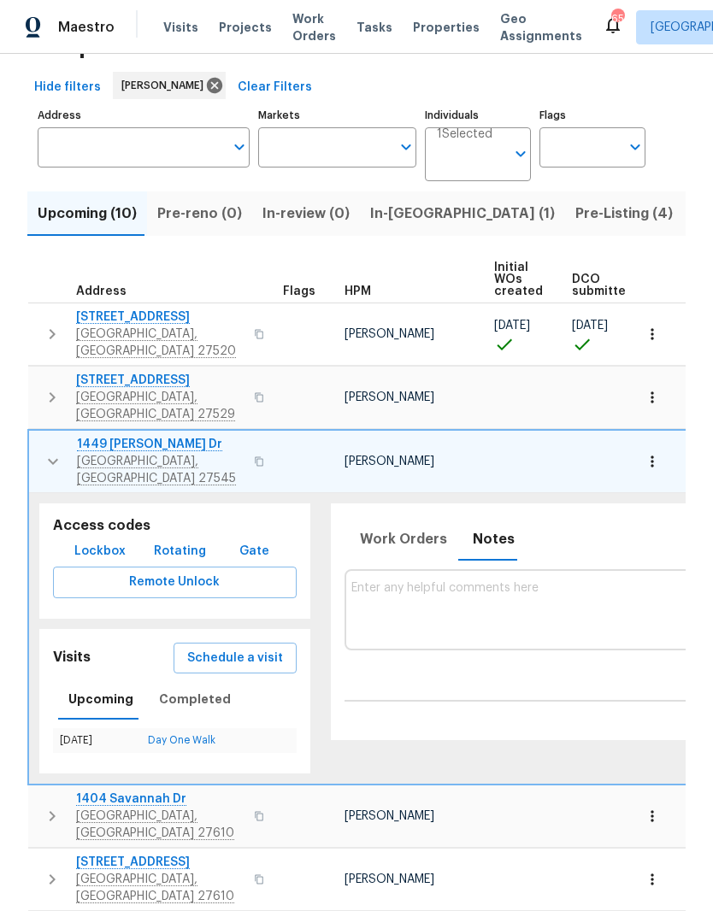
scroll to position [0, 0]
click at [142, 453] on span "Knightdale, NC 27545" at bounding box center [160, 470] width 167 height 34
click at [51, 437] on button "button" at bounding box center [53, 461] width 34 height 51
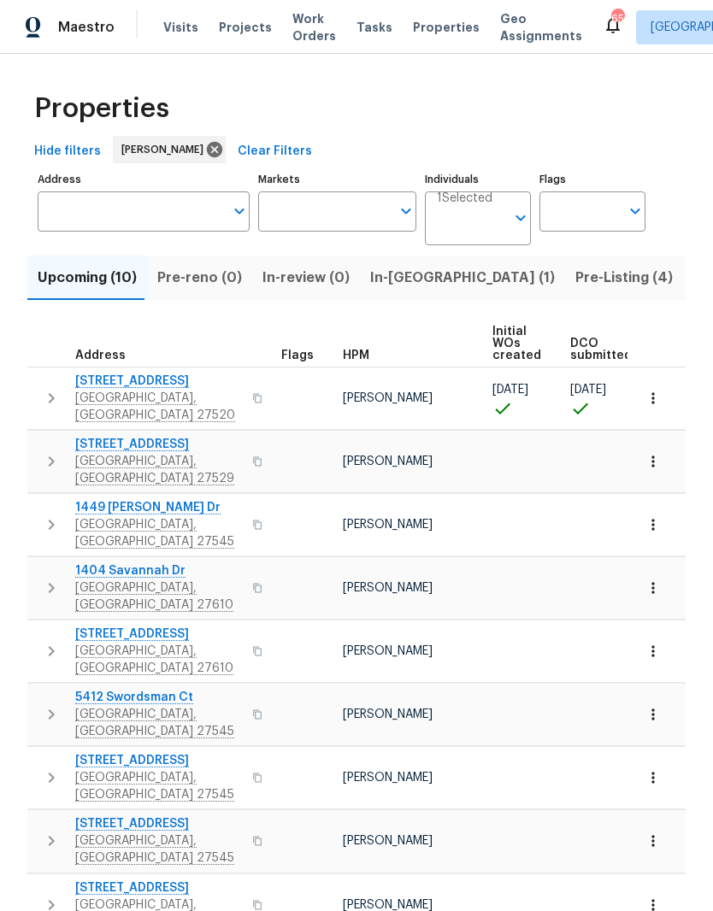
click at [575, 286] on span "Pre-Listing (4)" at bounding box center [623, 278] width 97 height 24
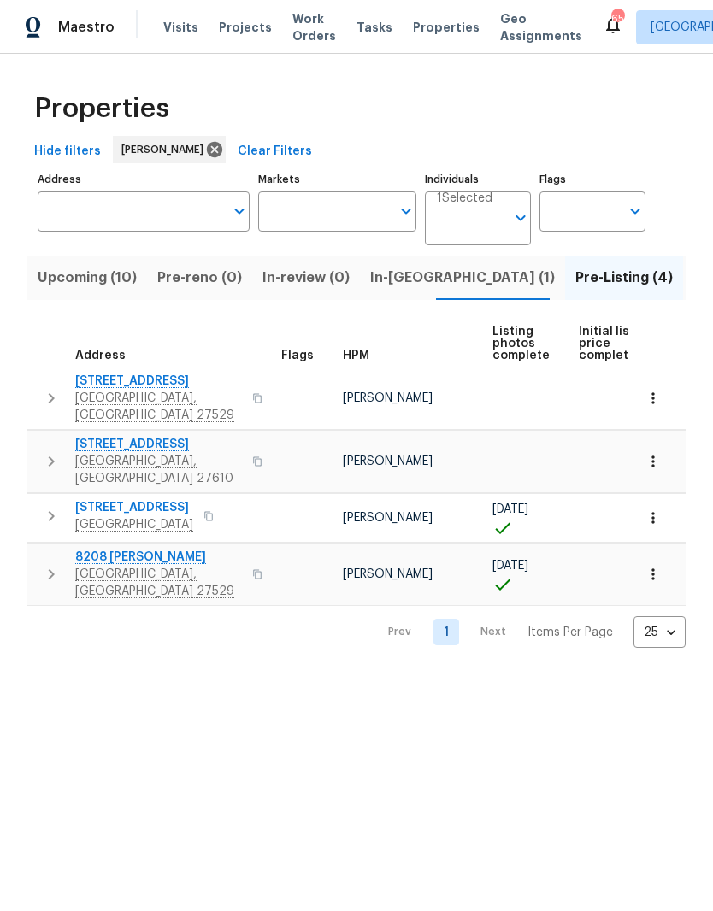
click at [137, 384] on span "177 Longbay St" at bounding box center [158, 381] width 167 height 17
click at [152, 499] on span "112 Castello Way" at bounding box center [134, 507] width 118 height 17
click at [103, 453] on span "[GEOGRAPHIC_DATA], [GEOGRAPHIC_DATA] 27610" at bounding box center [158, 470] width 167 height 34
click at [76, 289] on span "Upcoming (10)" at bounding box center [87, 278] width 99 height 24
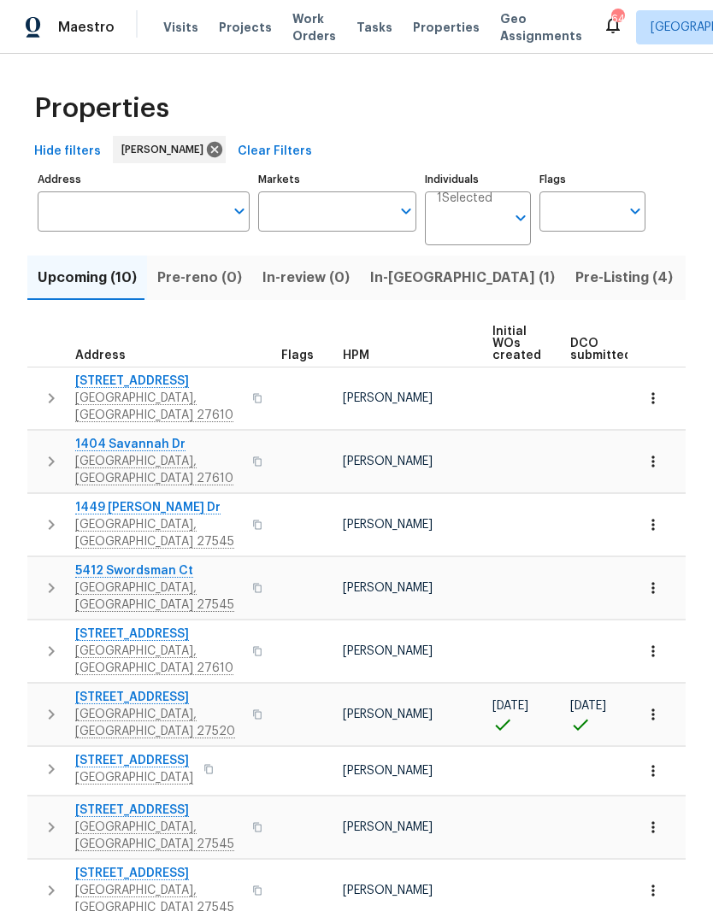
click at [106, 706] on span "[GEOGRAPHIC_DATA], [GEOGRAPHIC_DATA] 27520" at bounding box center [158, 723] width 167 height 34
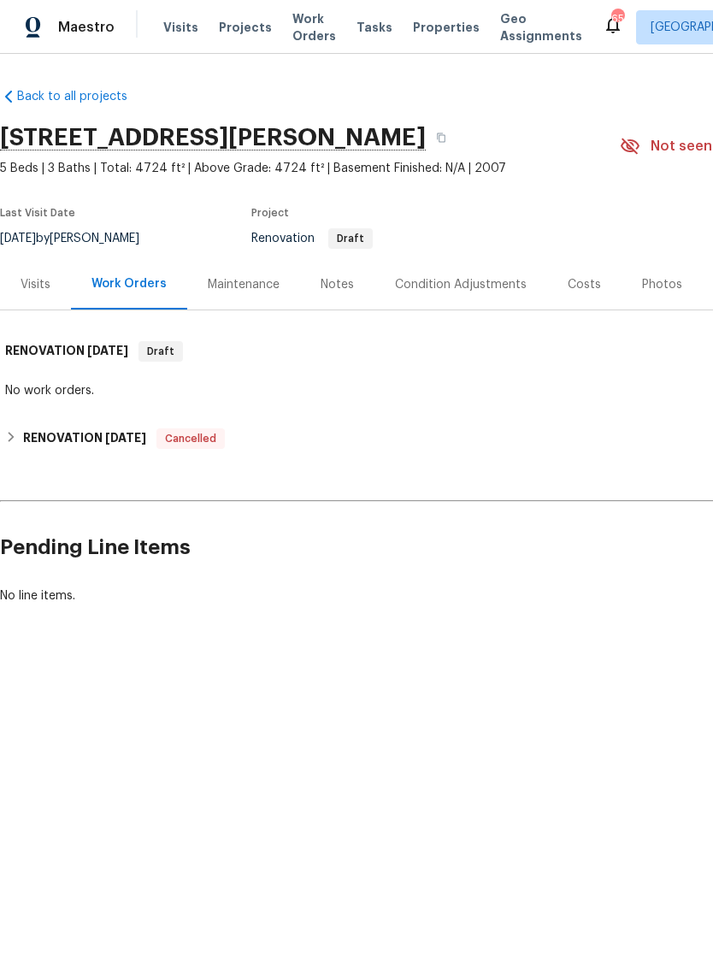
click at [350, 280] on div "Notes" at bounding box center [337, 284] width 33 height 17
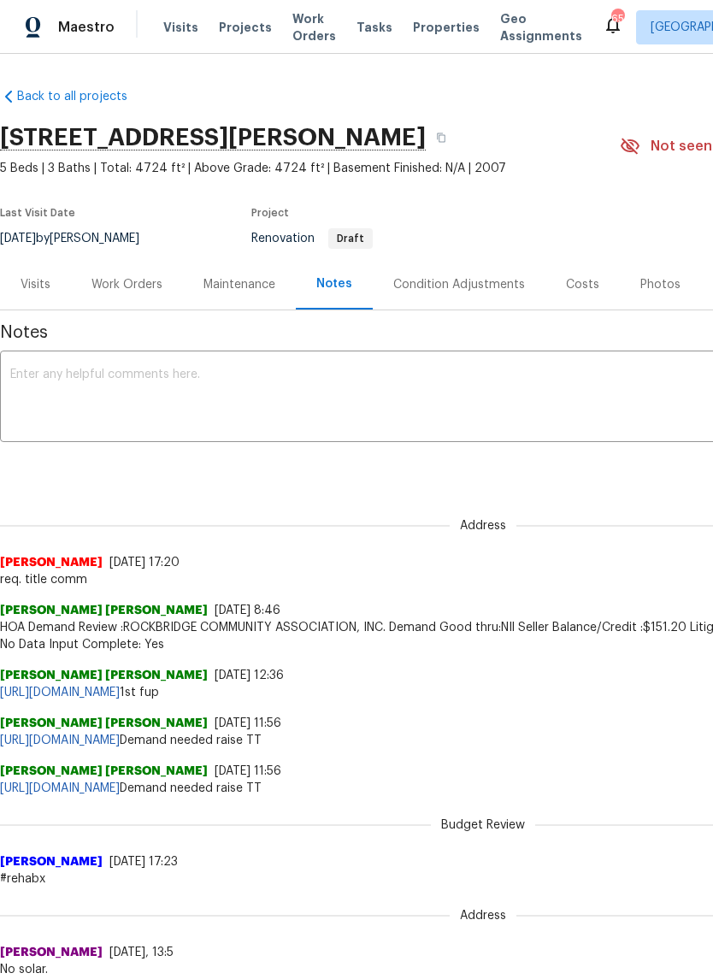
click at [581, 282] on div "Costs" at bounding box center [582, 284] width 33 height 17
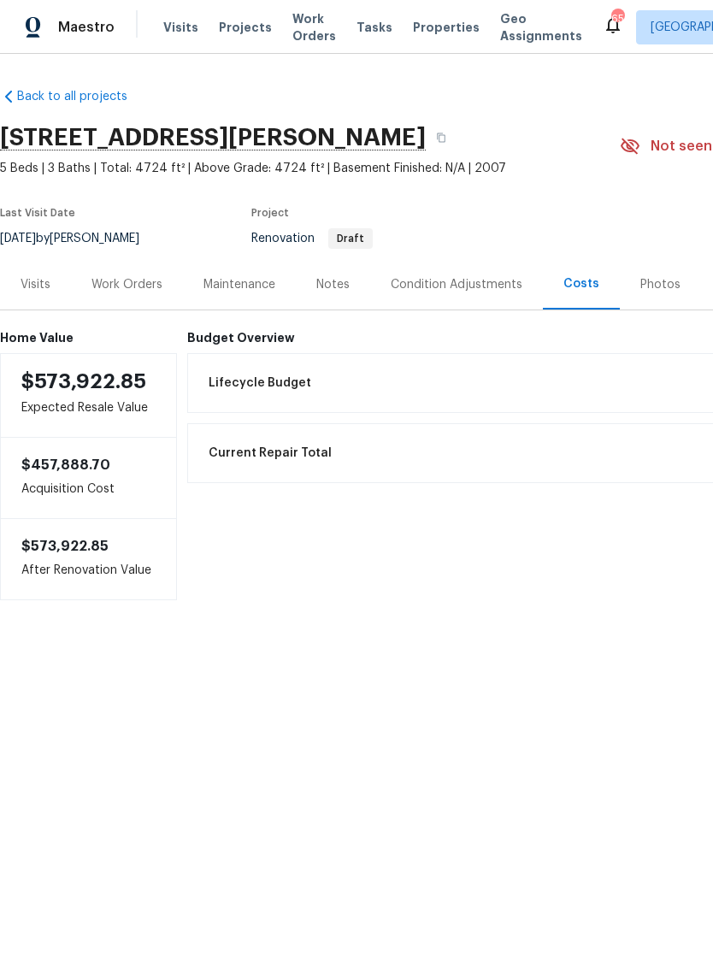
click at [41, 282] on div "Visits" at bounding box center [36, 284] width 30 height 17
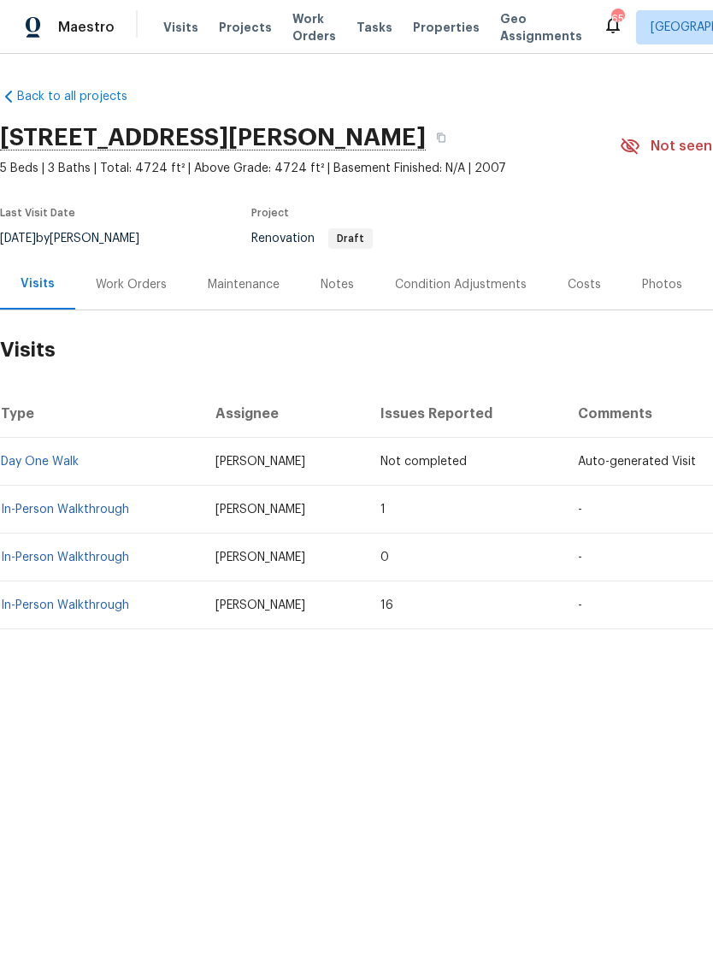
click at [96, 509] on link "In-Person Walkthrough" at bounding box center [65, 510] width 128 height 12
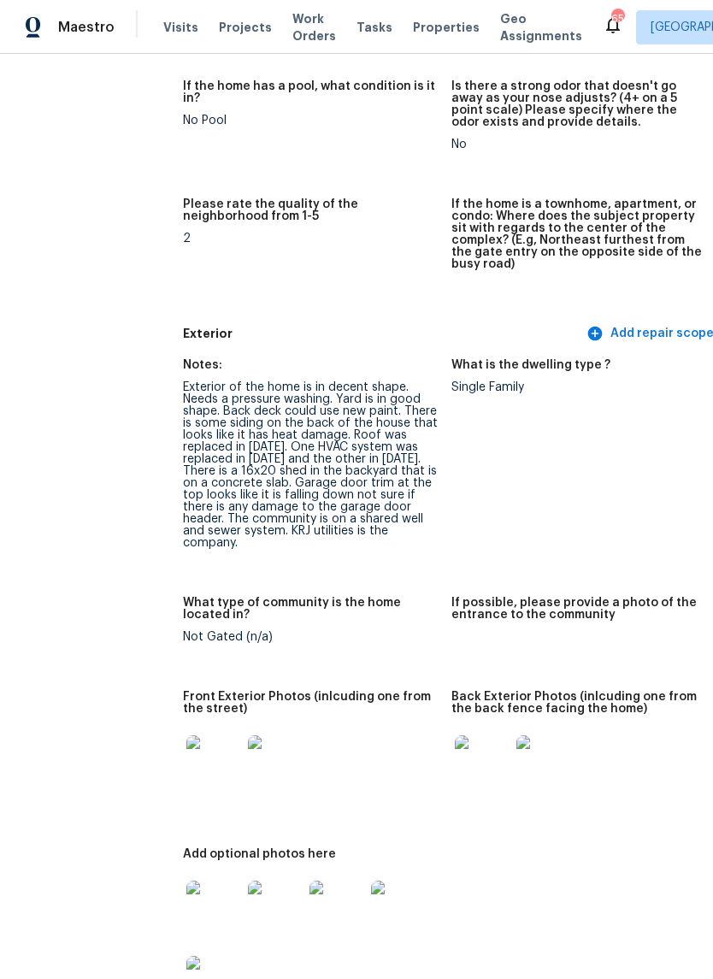
scroll to position [443, 27]
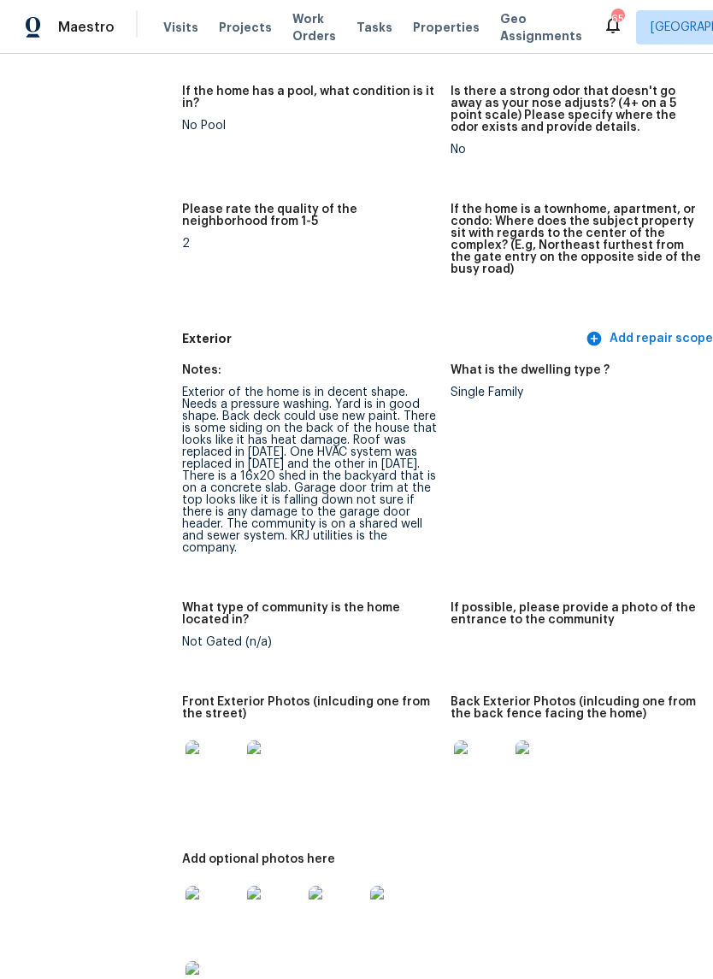
click at [253, 761] on img at bounding box center [274, 767] width 55 height 55
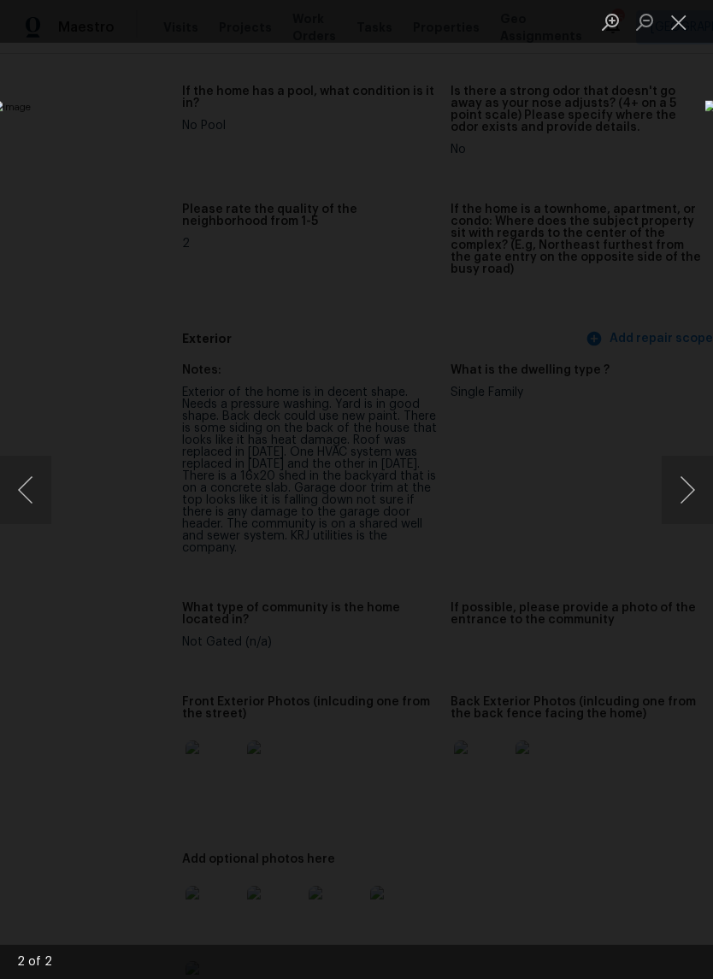
click at [675, 30] on button "Close lightbox" at bounding box center [679, 22] width 34 height 30
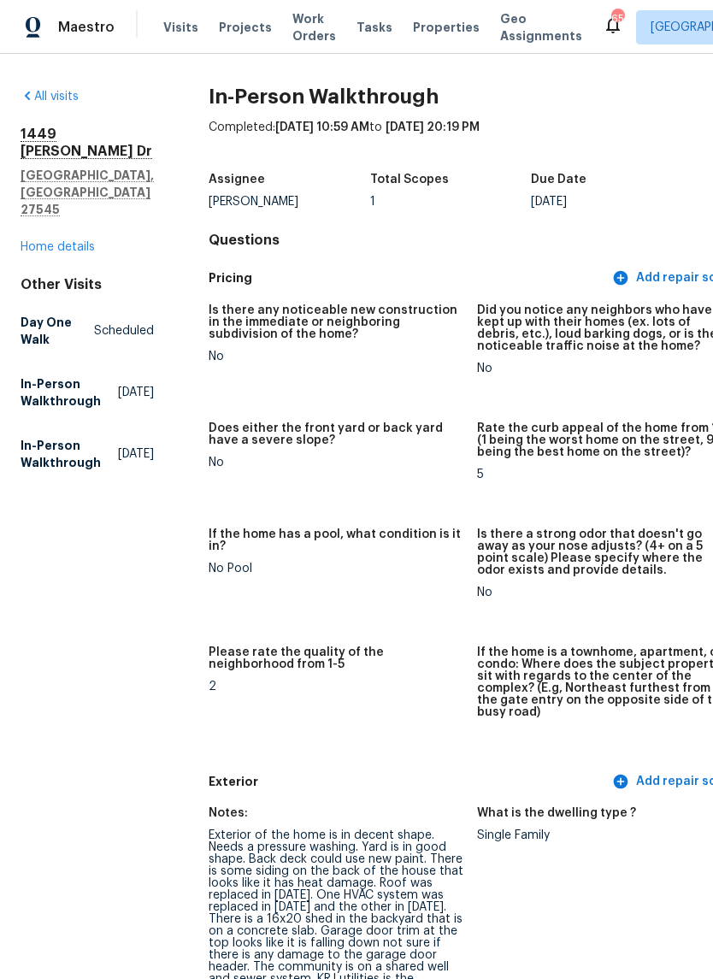
scroll to position [0, 0]
click at [37, 241] on link "Home details" at bounding box center [58, 247] width 74 height 12
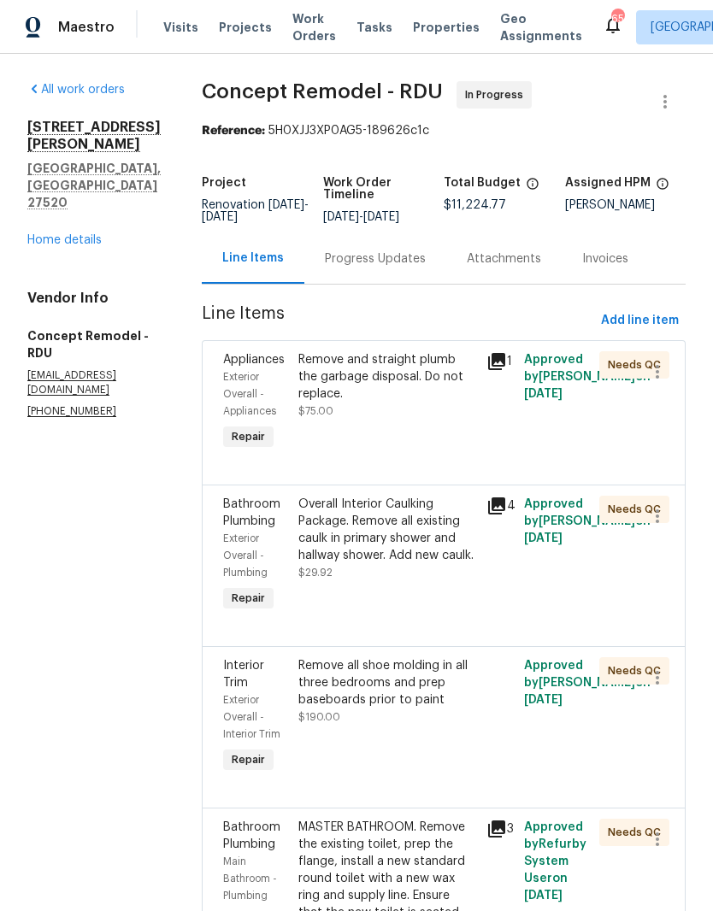
click at [54, 234] on link "Home details" at bounding box center [64, 240] width 74 height 12
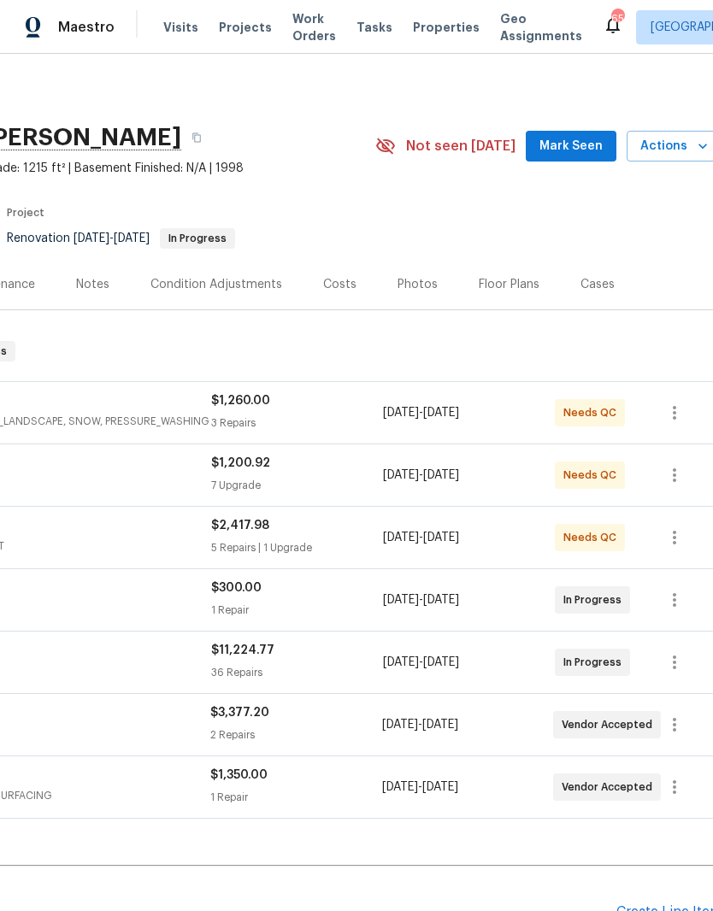
scroll to position [0, 244]
click at [586, 147] on span "Mark Seen" at bounding box center [570, 146] width 63 height 21
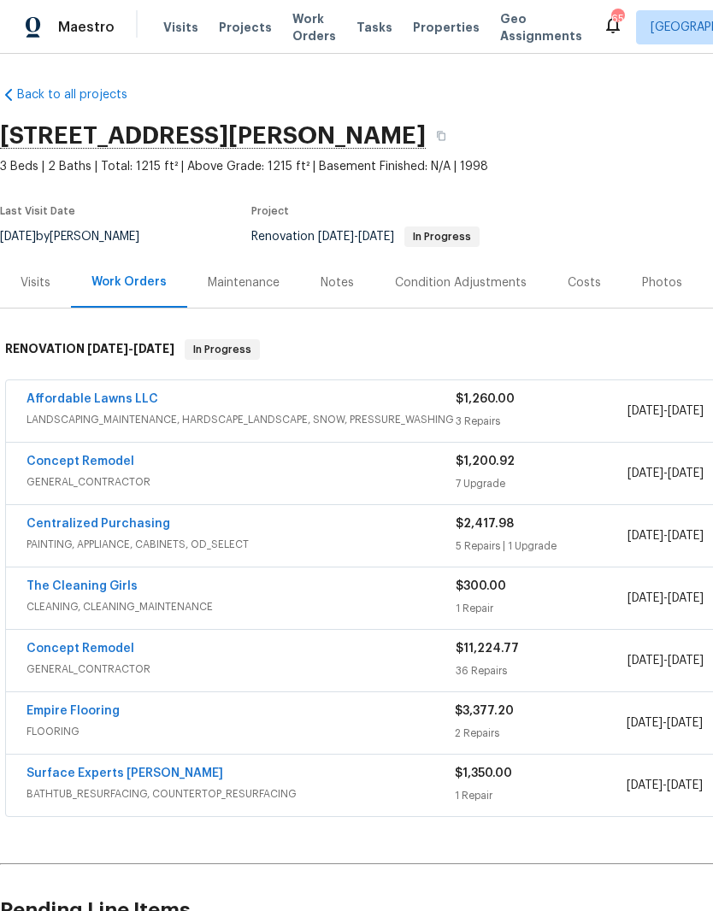
scroll to position [2, 0]
click at [330, 282] on div "Notes" at bounding box center [337, 282] width 33 height 17
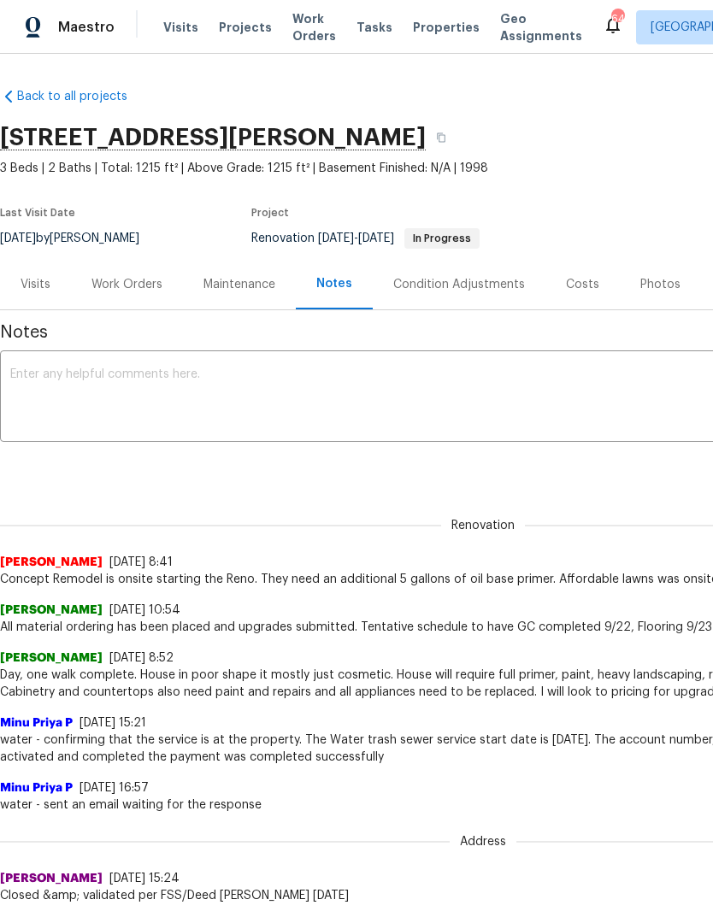
click at [68, 404] on textarea at bounding box center [483, 398] width 946 height 60
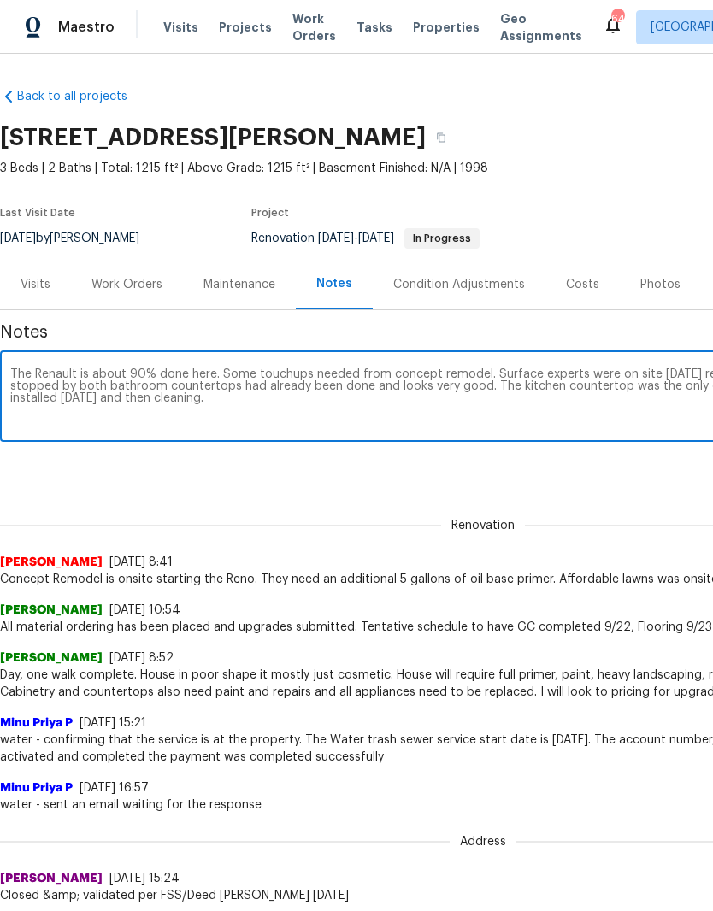
click at [73, 379] on textarea "The Renault is about 90% done here. Some touchups needed from concept remodel. …" at bounding box center [483, 398] width 946 height 60
type textarea "The reno is about 90% done here. Some touchups needed from concept remodel. Sur…"
click at [389, 484] on div "Notes The reno is about 90% done here. Some touchups needed from concept remode…" at bounding box center [483, 865] width 966 height 1110
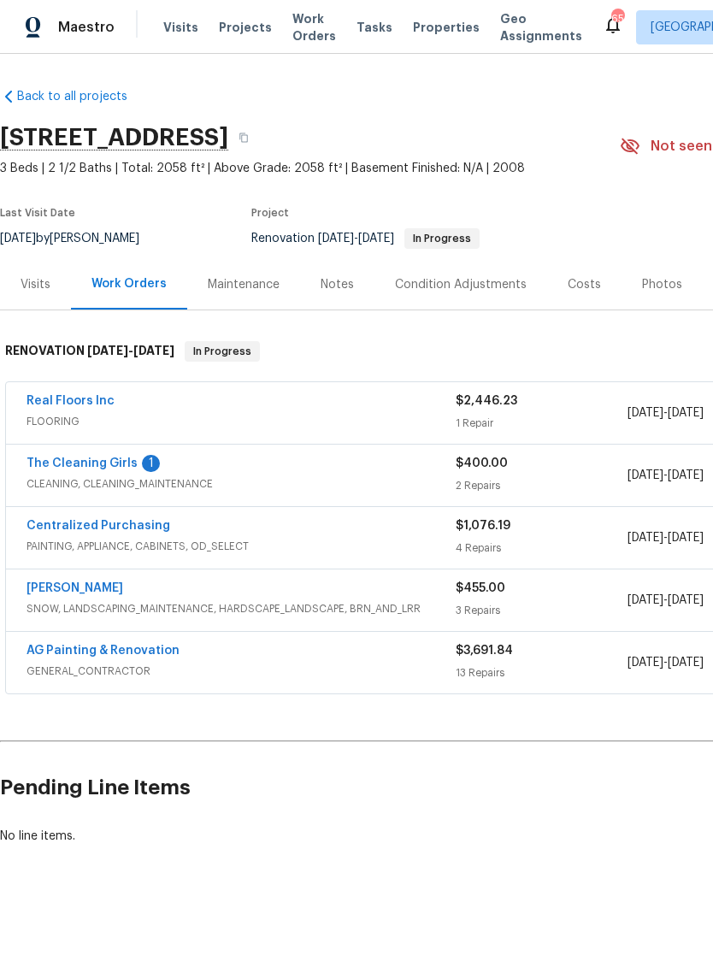
click at [109, 468] on link "The Cleaning Girls" at bounding box center [82, 463] width 111 height 12
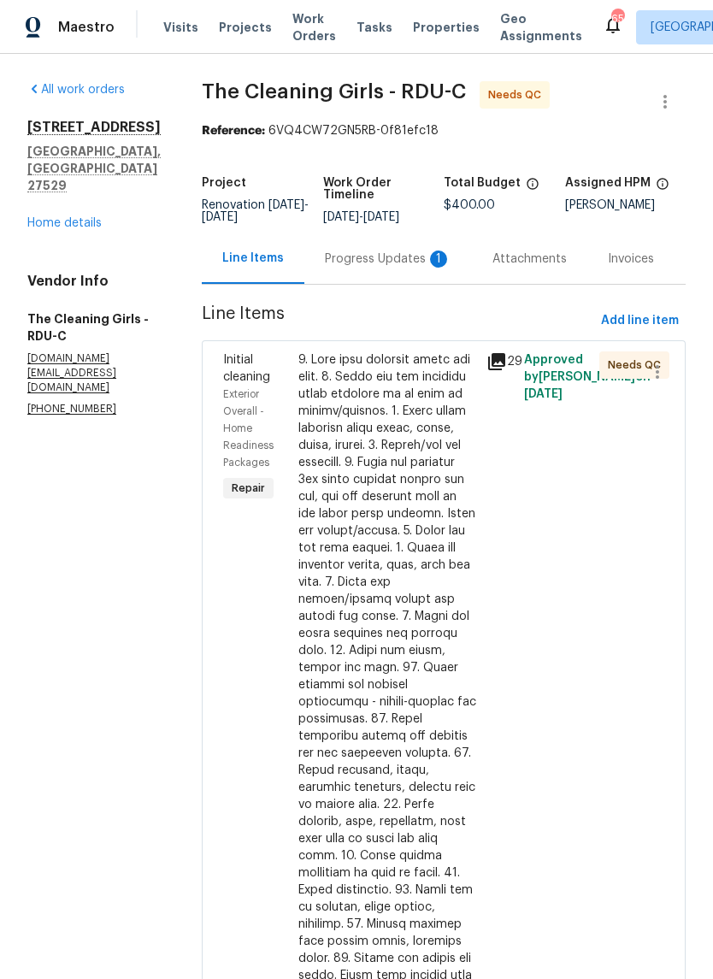
click at [433, 263] on div "Progress Updates 1" at bounding box center [388, 258] width 127 height 17
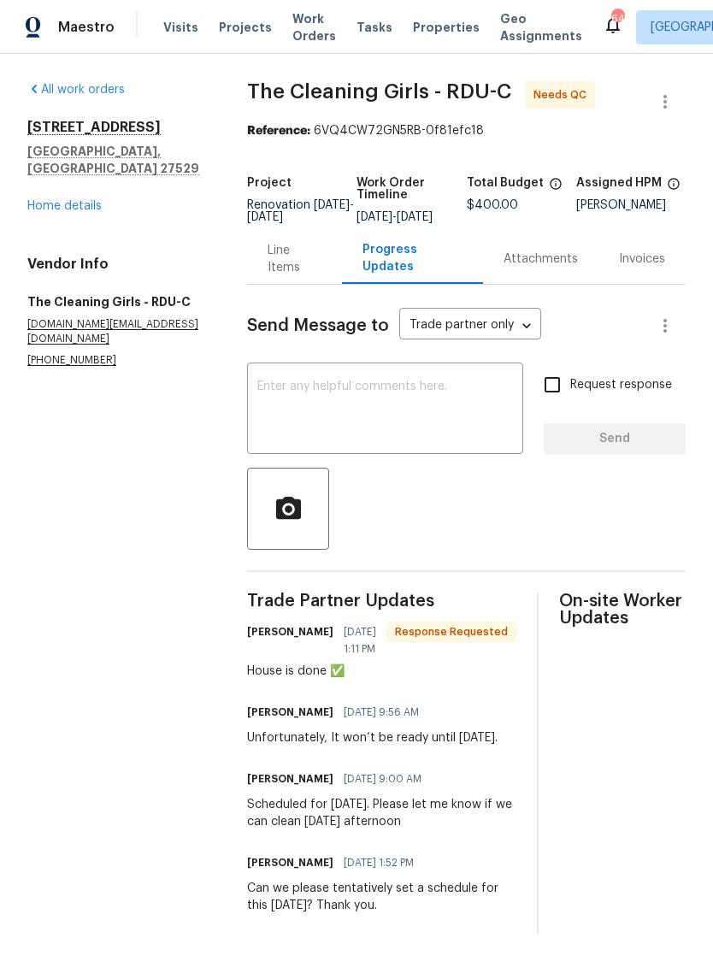
click at [309, 421] on textarea at bounding box center [385, 410] width 256 height 60
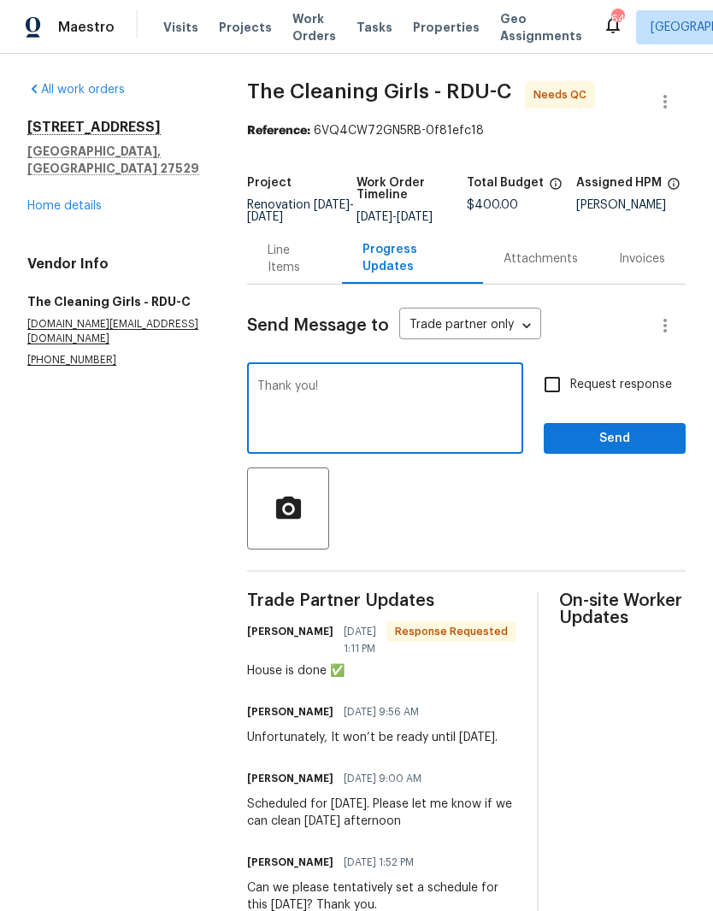
type textarea "Thank you!"
click at [655, 450] on span "Send" at bounding box center [614, 438] width 115 height 21
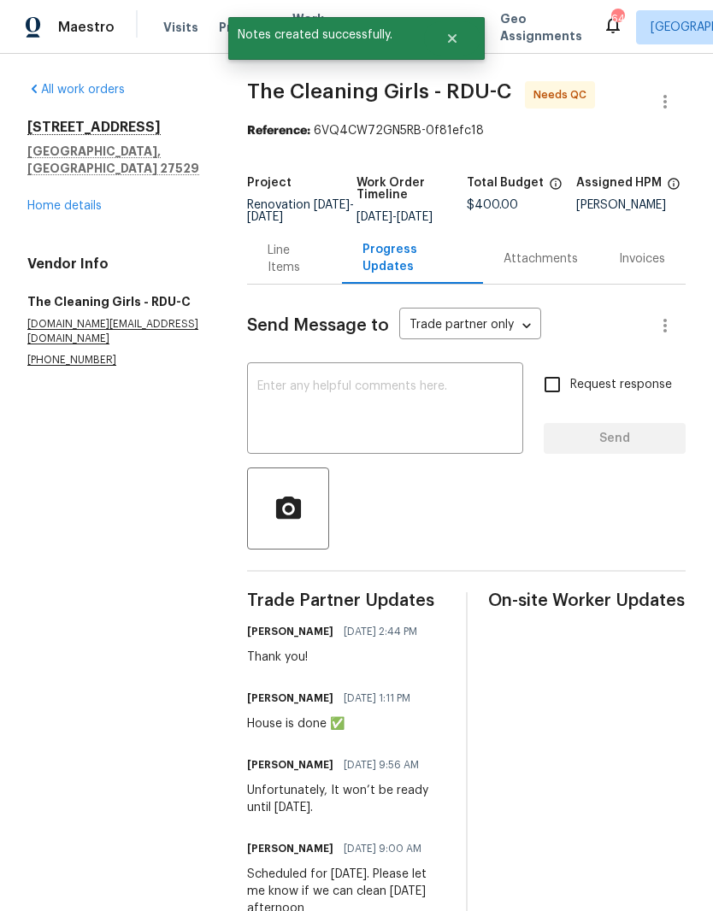
click at [44, 200] on link "Home details" at bounding box center [64, 206] width 74 height 12
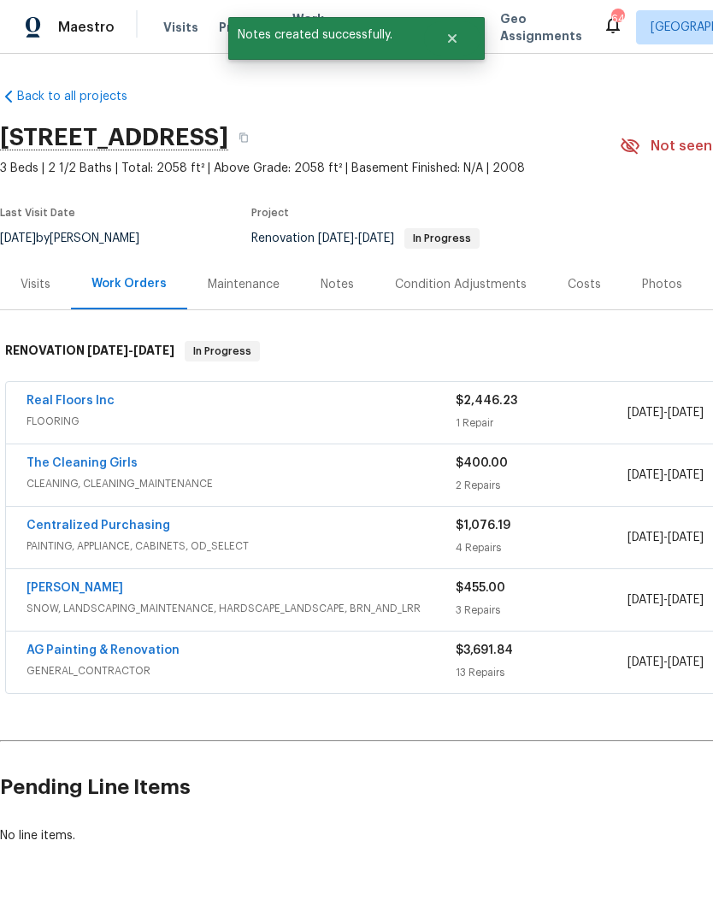
click at [57, 466] on link "The Cleaning Girls" at bounding box center [82, 463] width 111 height 12
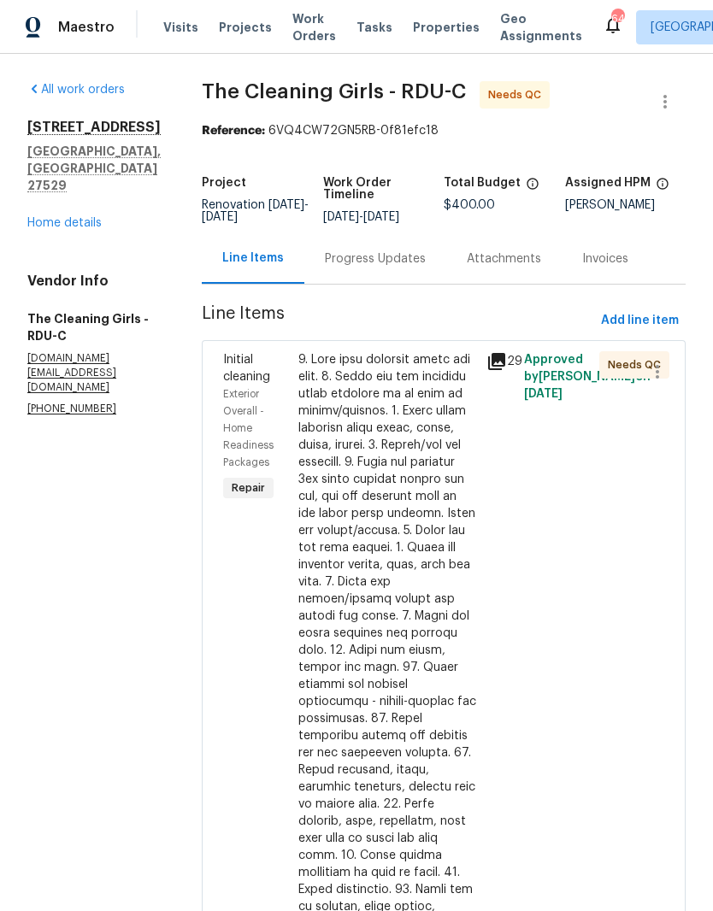
click at [515, 501] on div "29" at bounding box center [500, 770] width 38 height 848
click at [646, 384] on button "button" at bounding box center [657, 371] width 41 height 41
click at [586, 514] on div at bounding box center [356, 455] width 713 height 911
click at [423, 565] on div at bounding box center [387, 761] width 178 height 821
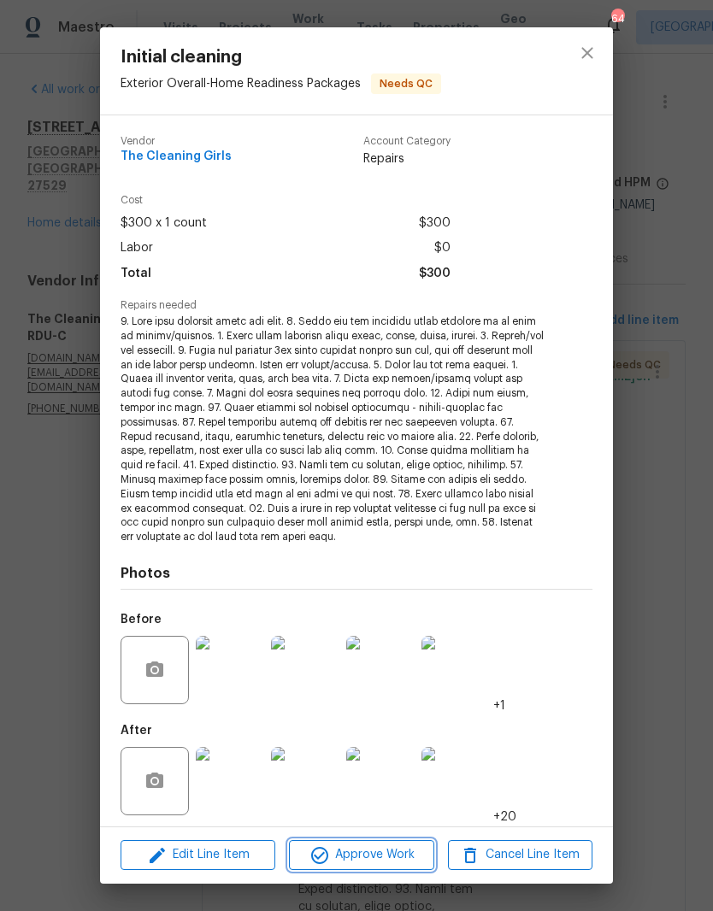
click at [386, 863] on span "Approve Work" at bounding box center [361, 855] width 134 height 21
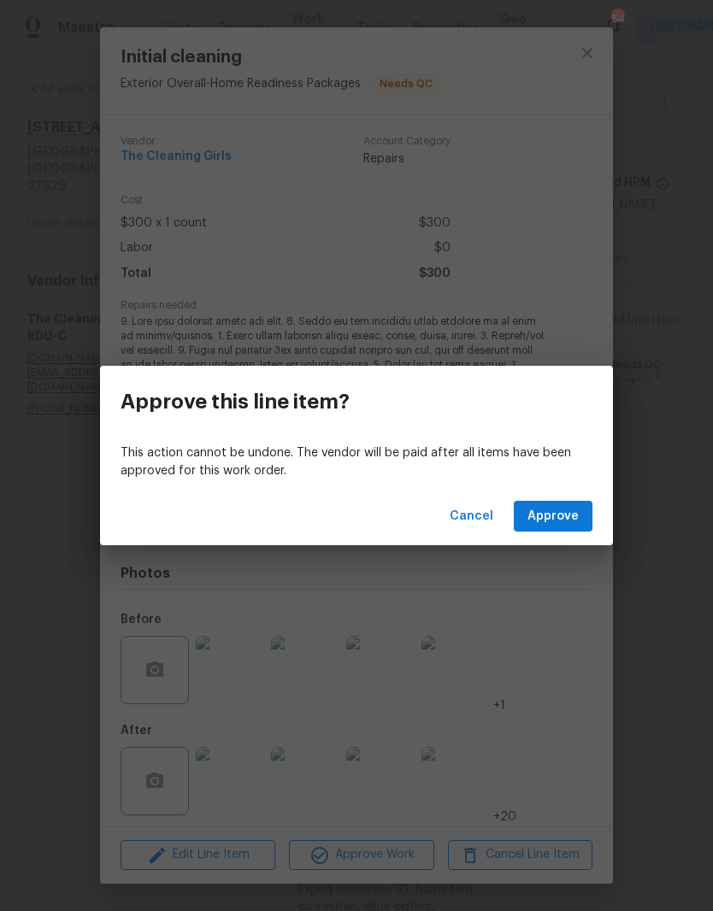
click at [587, 524] on button "Approve" at bounding box center [553, 517] width 79 height 32
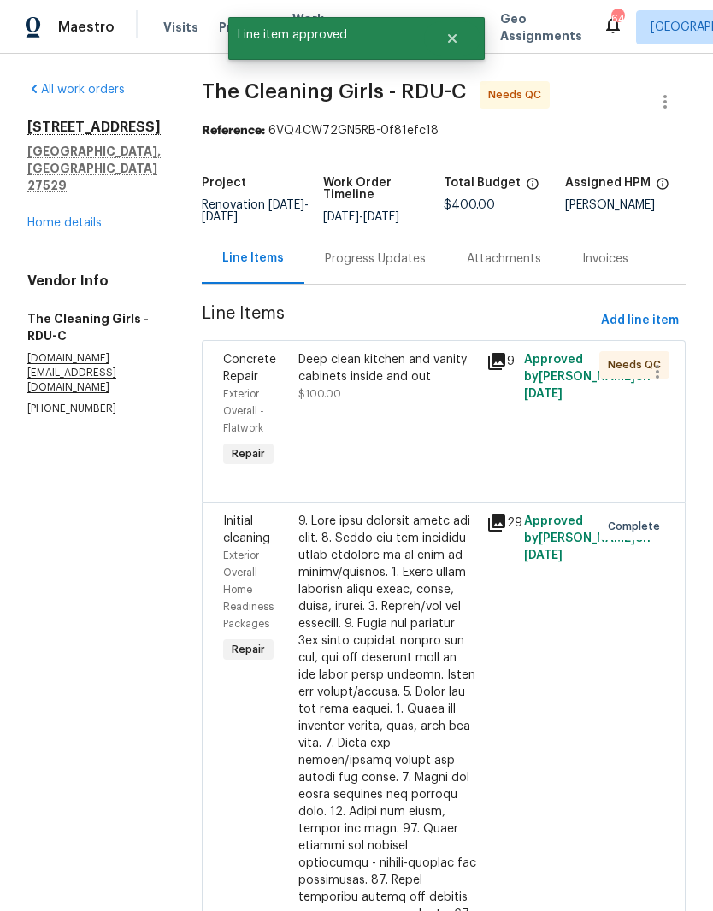
click at [46, 217] on link "Home details" at bounding box center [64, 223] width 74 height 12
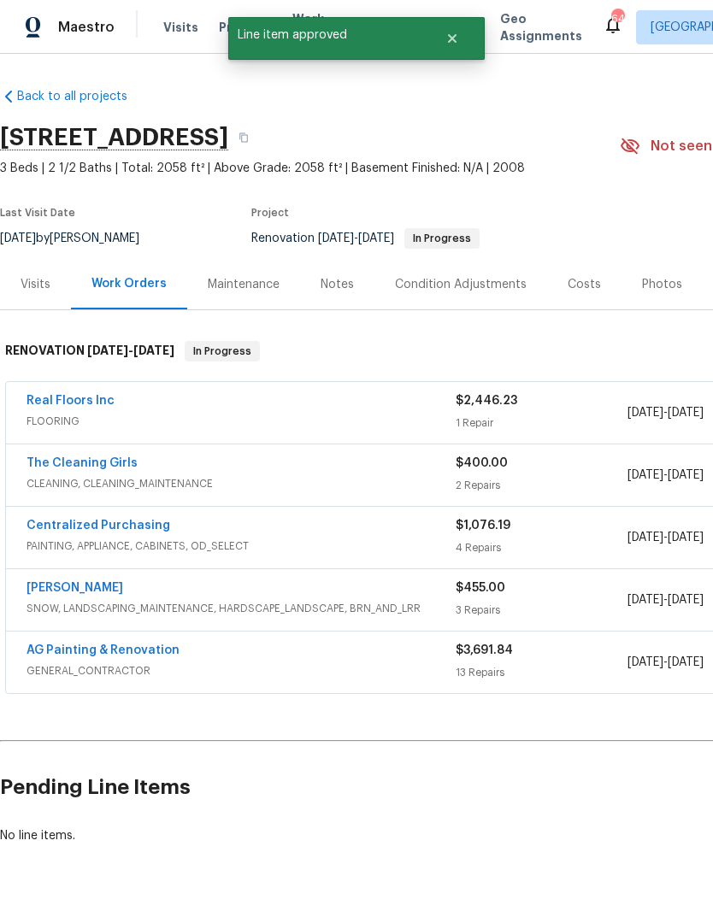
click at [34, 400] on link "Real Floors Inc" at bounding box center [71, 401] width 88 height 12
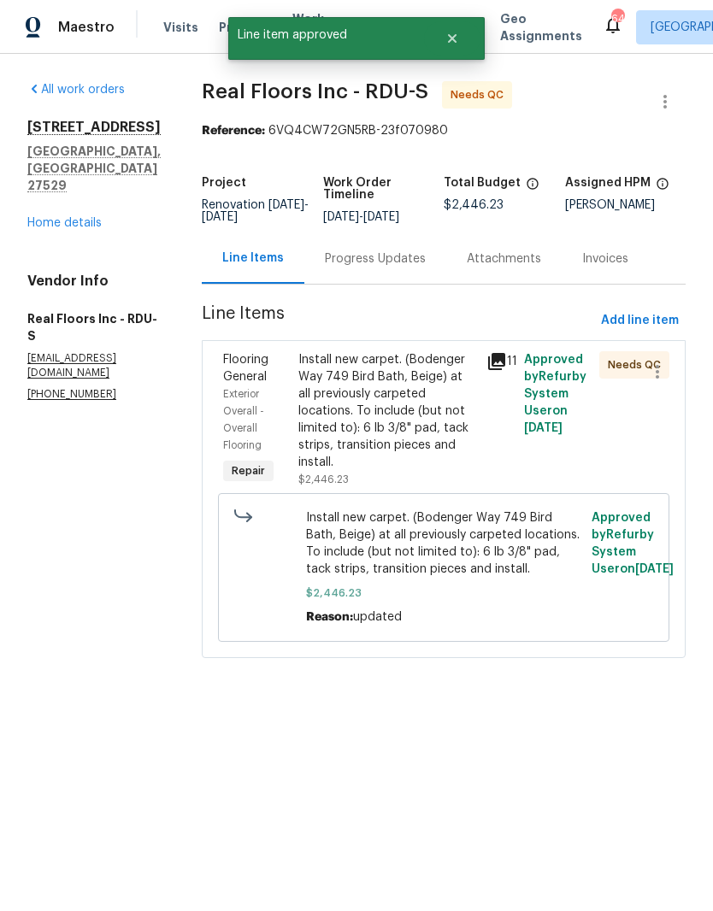
click at [425, 490] on div "Install new carpet. (Bodenger Way 749 Bird Bath, Beige) at all previously carpe…" at bounding box center [387, 419] width 188 height 147
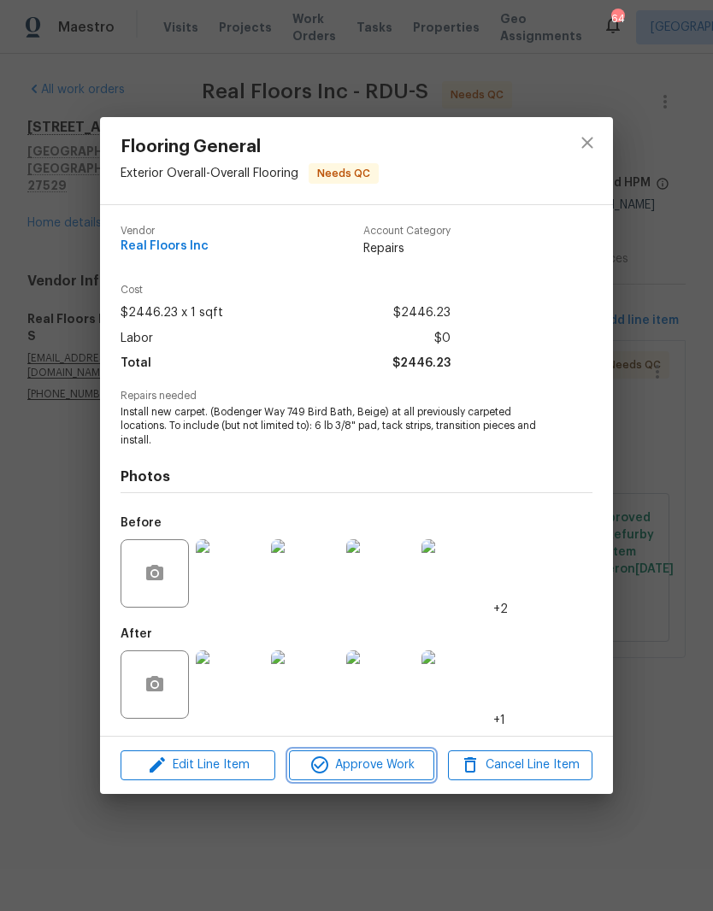
click at [396, 758] on span "Approve Work" at bounding box center [361, 765] width 134 height 21
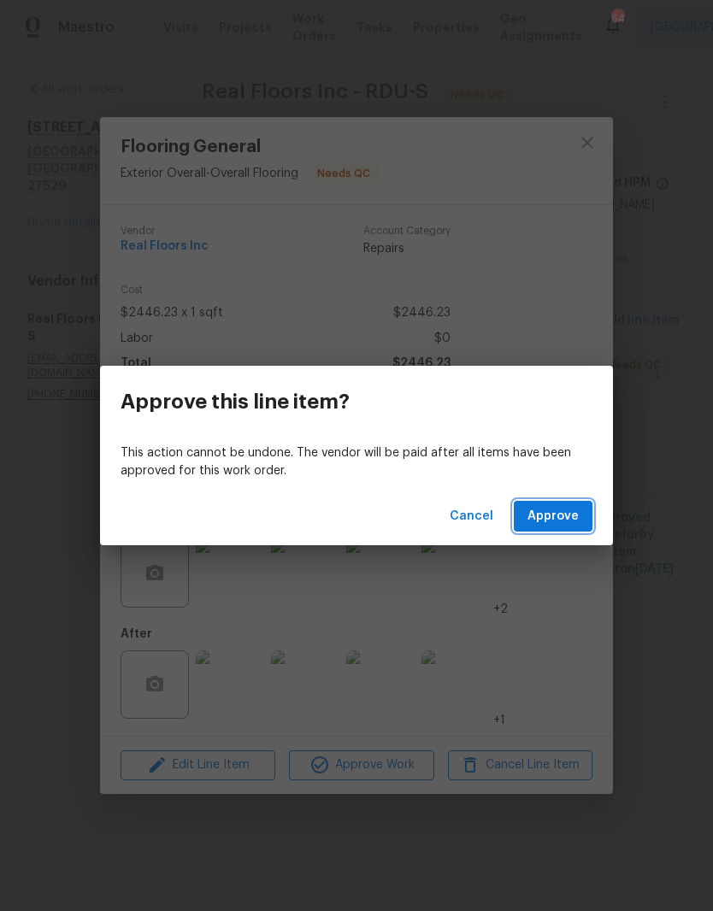
click at [575, 527] on button "Approve" at bounding box center [553, 517] width 79 height 32
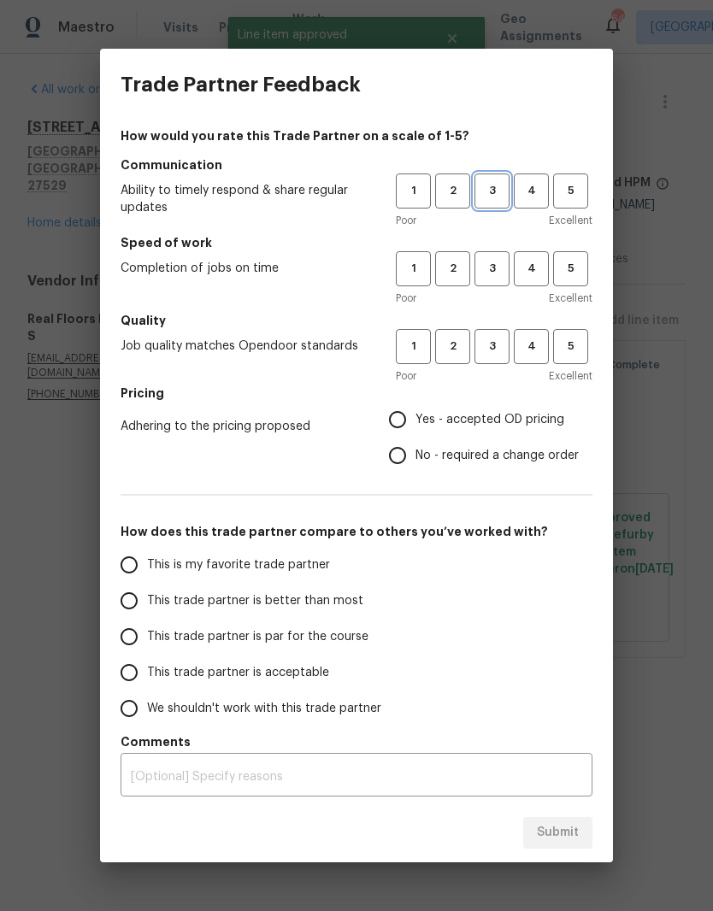
click at [504, 182] on span "3" at bounding box center [492, 191] width 32 height 20
click at [505, 256] on button "3" at bounding box center [491, 268] width 35 height 35
click at [501, 348] on span "3" at bounding box center [492, 347] width 32 height 20
click at [557, 423] on span "Yes - accepted OD pricing" at bounding box center [489, 420] width 149 height 18
click at [415, 423] on input "Yes - accepted OD pricing" at bounding box center [398, 420] width 36 height 36
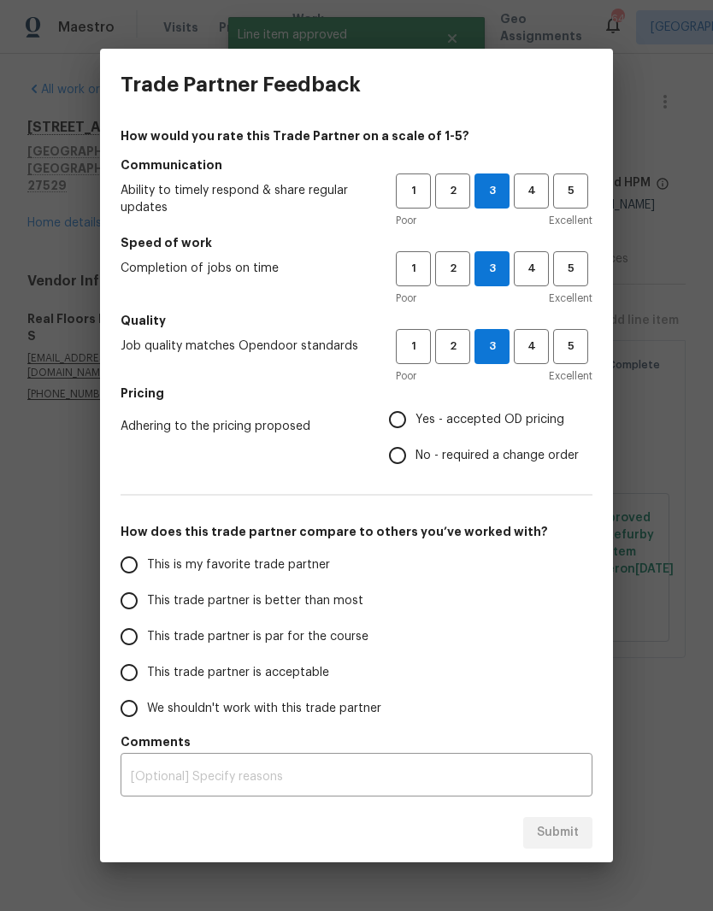
radio input "true"
click at [327, 672] on label "This trade partner is acceptable" at bounding box center [246, 673] width 270 height 36
click at [147, 672] on input "This trade partner is acceptable" at bounding box center [129, 673] width 36 height 36
click at [579, 835] on button "Submit" at bounding box center [557, 833] width 69 height 32
radio input "true"
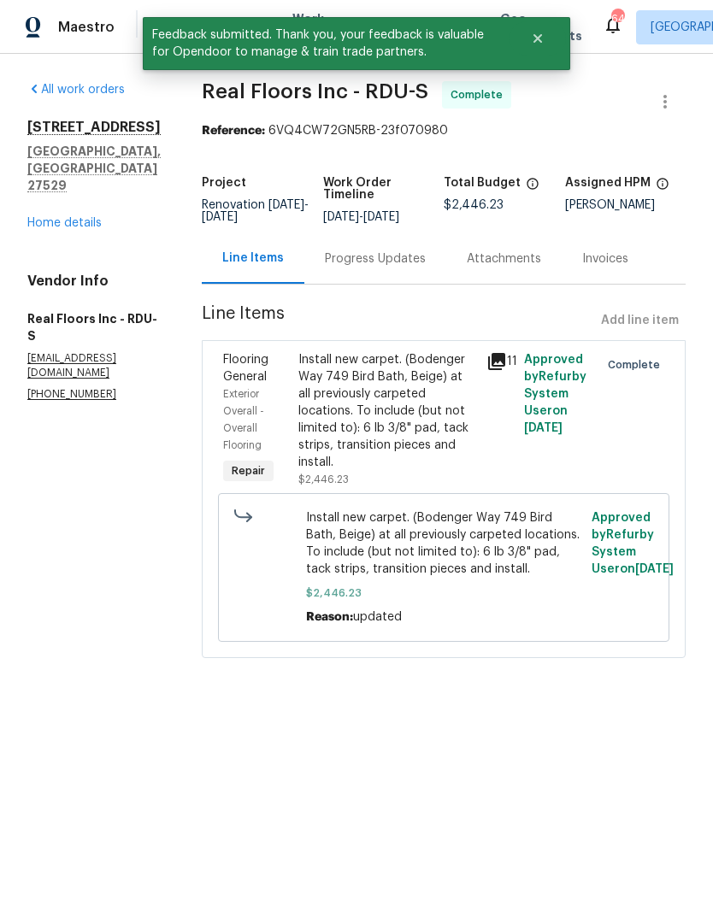
click at [38, 217] on link "Home details" at bounding box center [64, 223] width 74 height 12
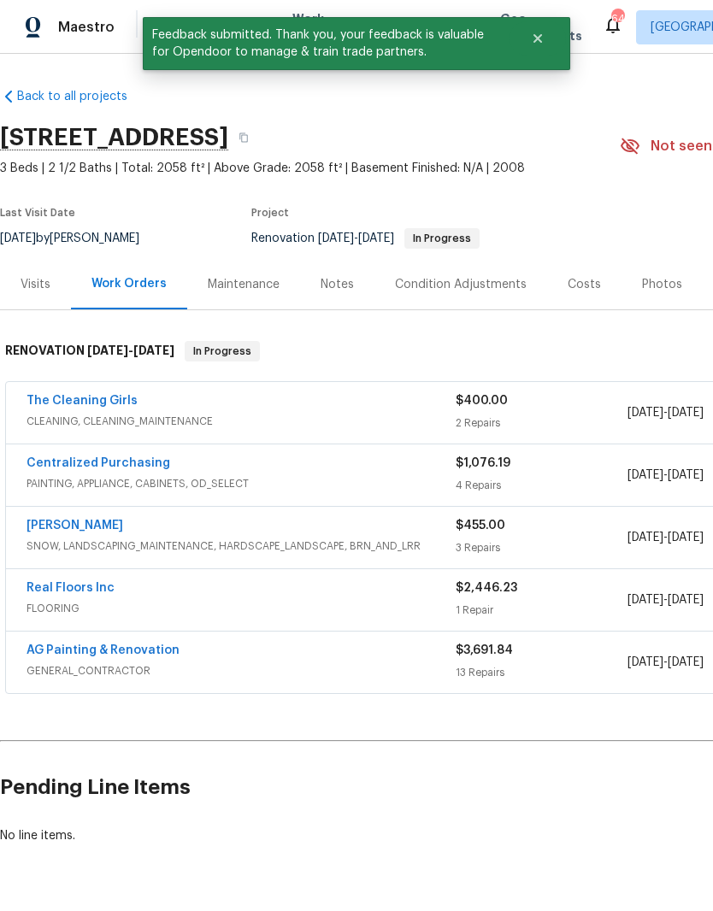
click at [78, 406] on link "The Cleaning Girls" at bounding box center [82, 401] width 111 height 12
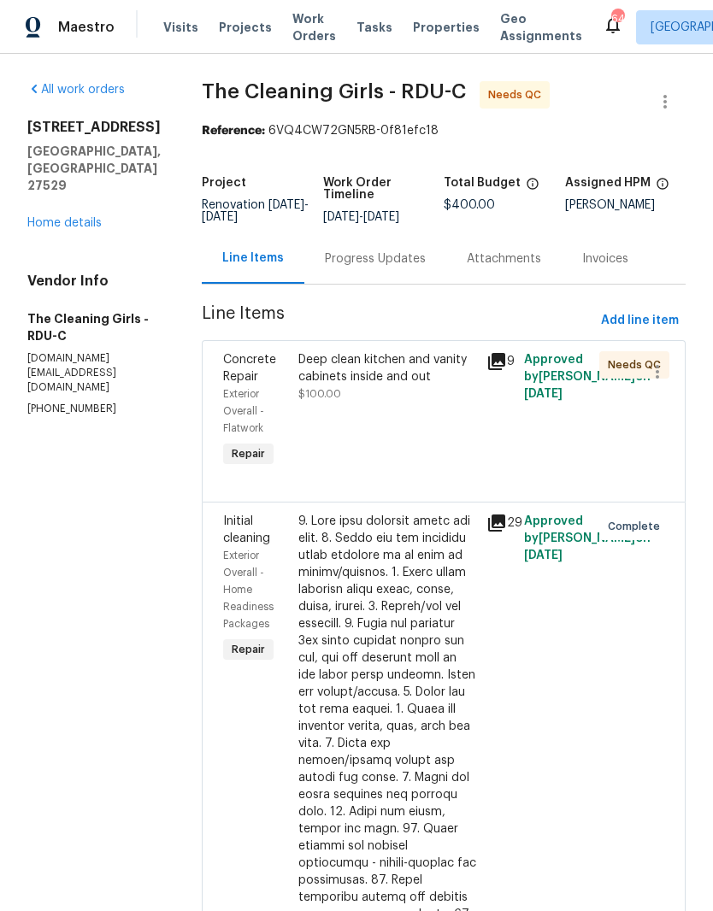
click at [442, 678] on div at bounding box center [387, 923] width 178 height 821
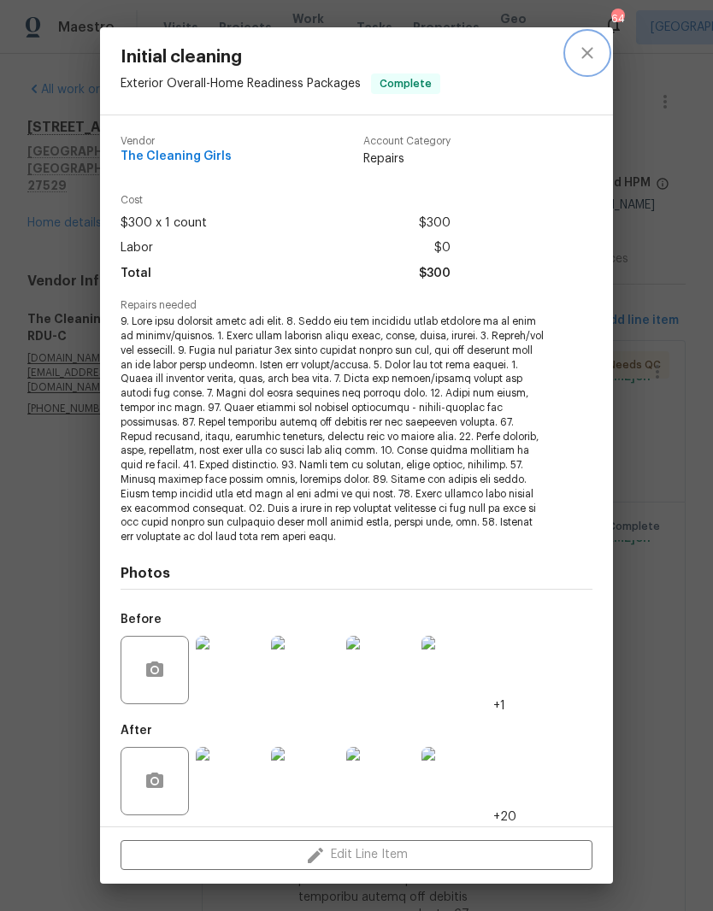
click at [598, 49] on button "close" at bounding box center [587, 52] width 41 height 41
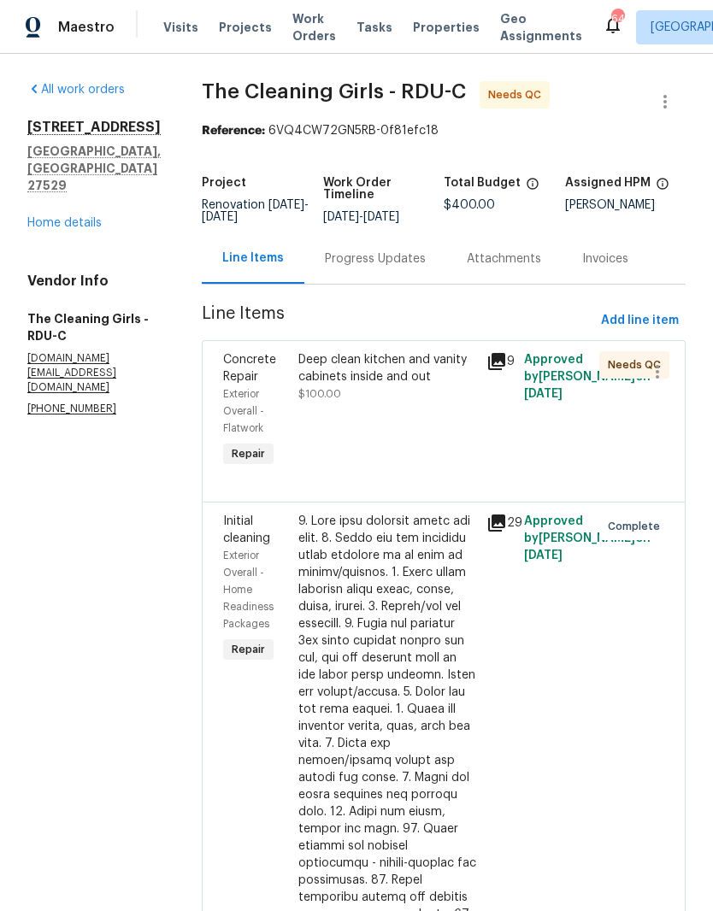
click at [436, 474] on div "Deep clean kitchen and vanity cabinets inside and out $100.00" at bounding box center [387, 411] width 188 height 130
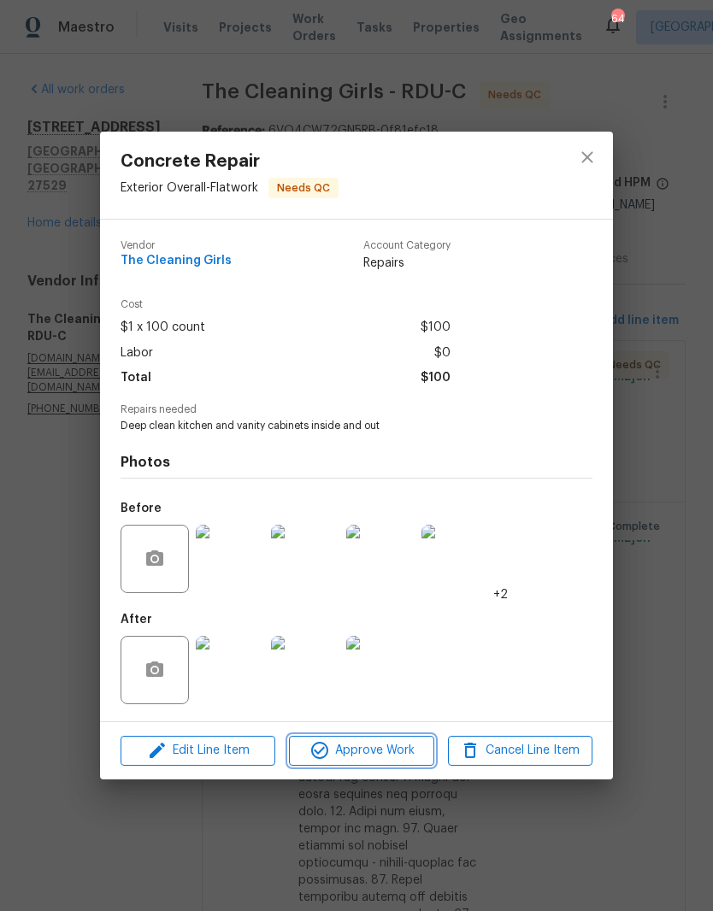
click at [409, 761] on span "Approve Work" at bounding box center [361, 750] width 134 height 21
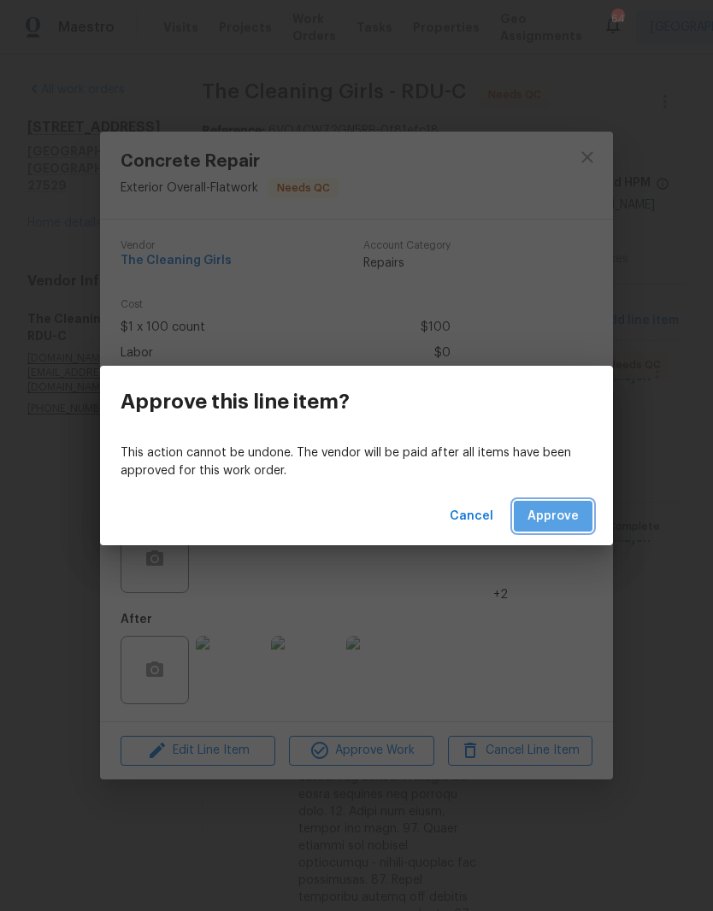
click at [567, 525] on span "Approve" at bounding box center [552, 516] width 51 height 21
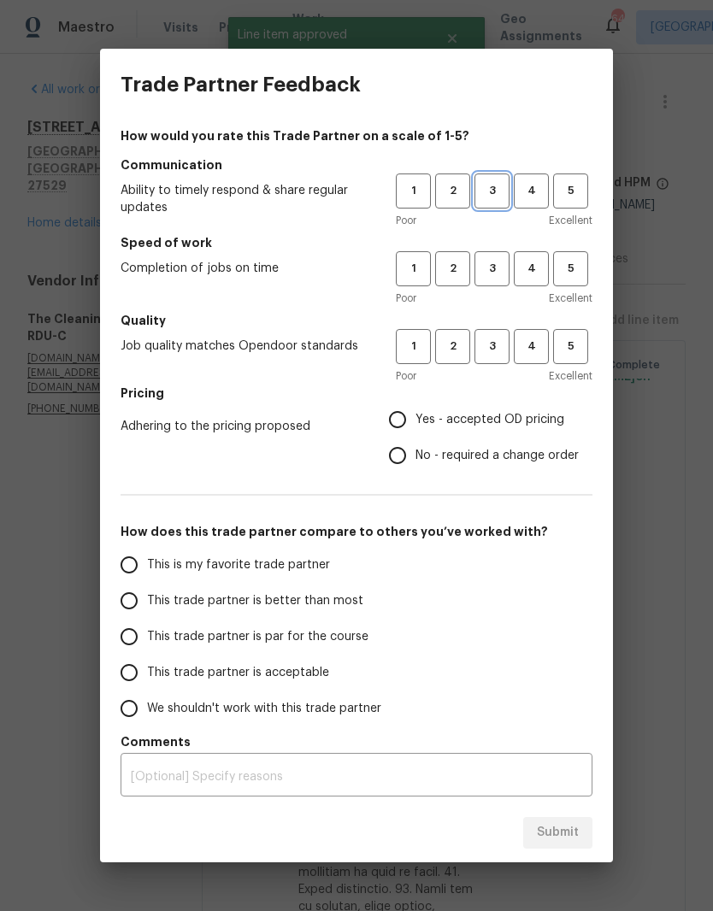
click at [502, 188] on span "3" at bounding box center [492, 191] width 32 height 20
click at [500, 252] on button "3" at bounding box center [491, 268] width 35 height 35
click at [509, 332] on button "3" at bounding box center [491, 346] width 35 height 35
click at [510, 413] on span "Yes - accepted OD pricing" at bounding box center [489, 420] width 149 height 18
click at [415, 413] on input "Yes - accepted OD pricing" at bounding box center [398, 420] width 36 height 36
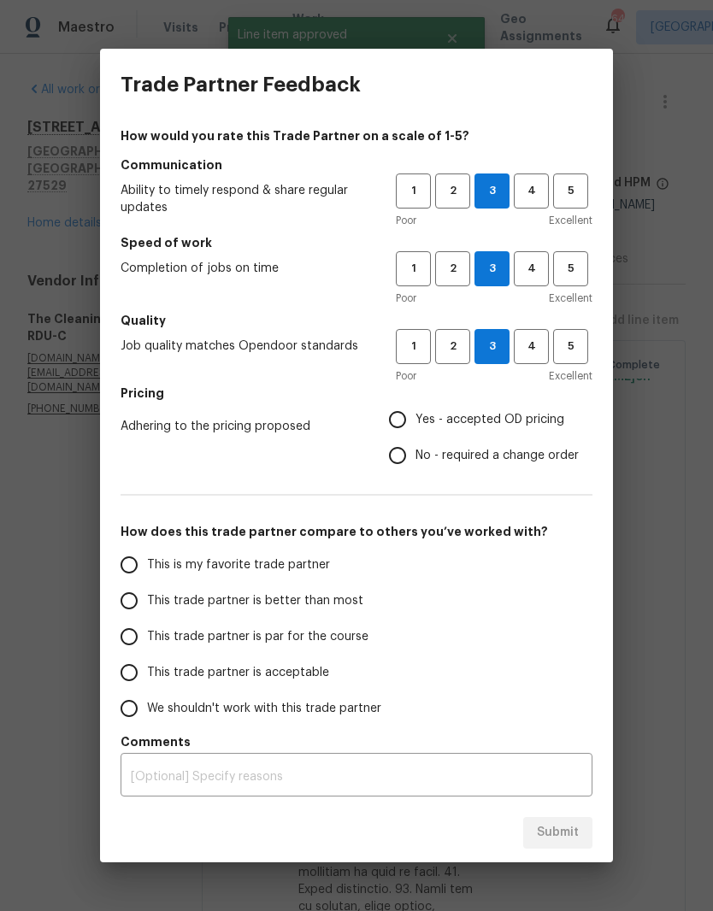
radio input "true"
click at [364, 601] on label "This trade partner is better than most" at bounding box center [246, 601] width 270 height 36
click at [147, 601] on input "This trade partner is better than most" at bounding box center [129, 601] width 36 height 36
click at [586, 844] on button "Submit" at bounding box center [557, 833] width 69 height 32
radio input "true"
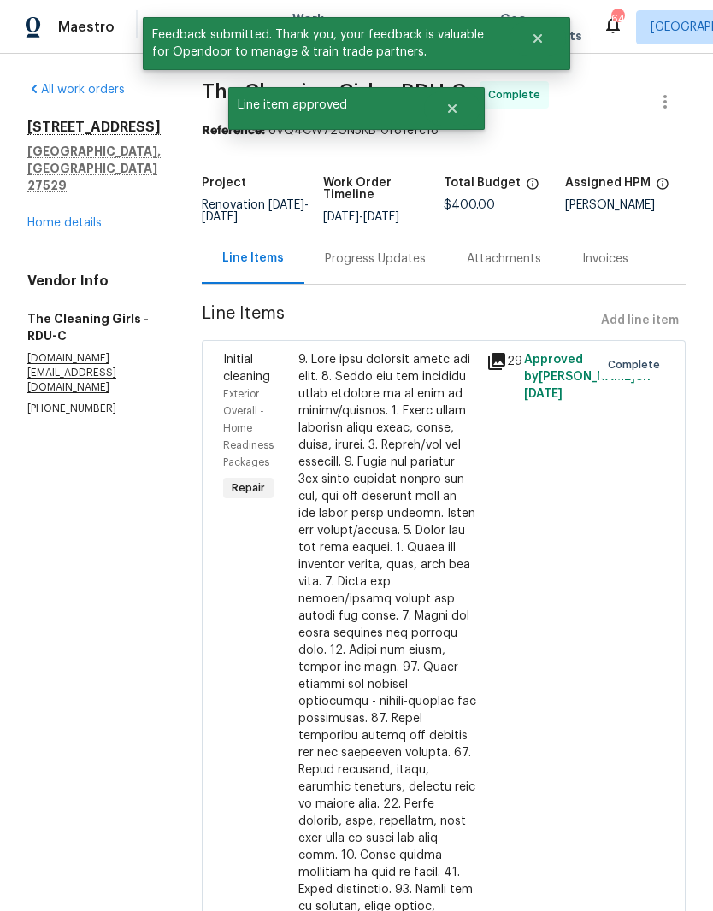
click at [79, 217] on link "Home details" at bounding box center [64, 223] width 74 height 12
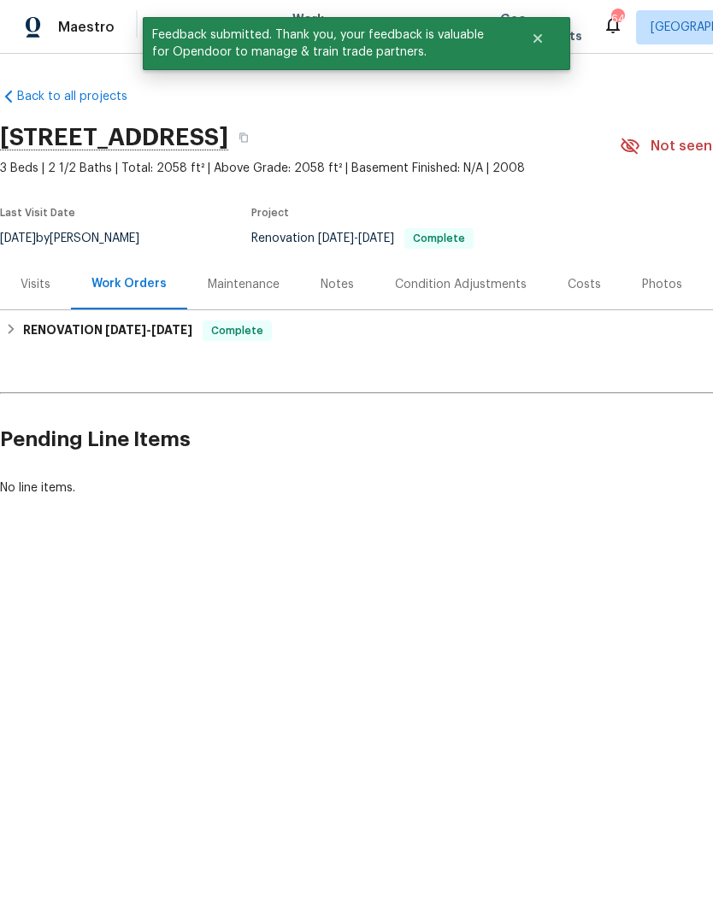
click at [580, 282] on div "Costs" at bounding box center [584, 284] width 33 height 17
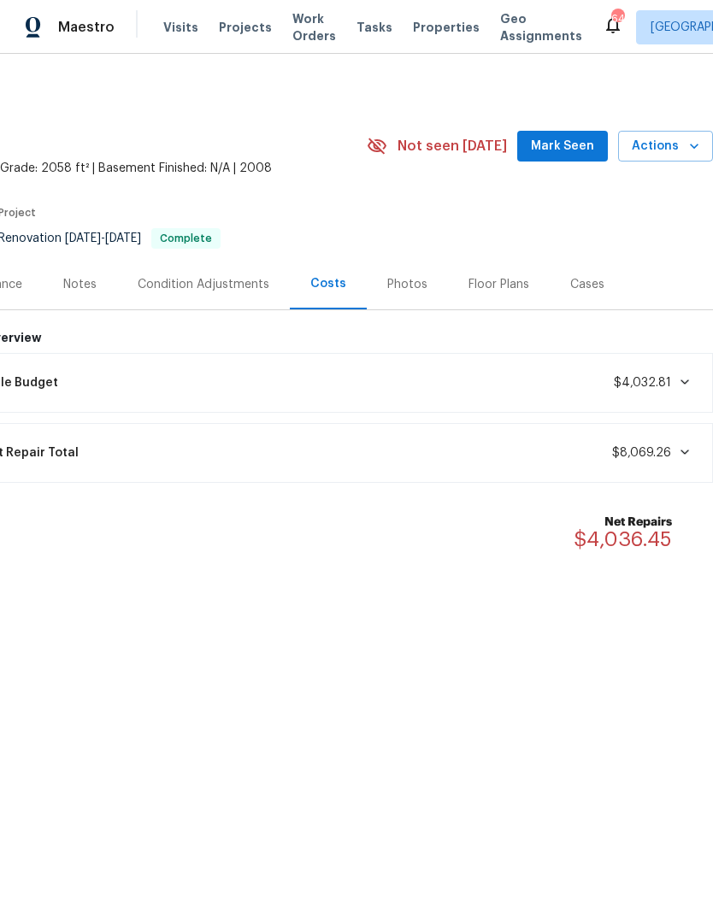
scroll to position [0, 253]
click at [577, 147] on span "Mark Seen" at bounding box center [562, 146] width 63 height 21
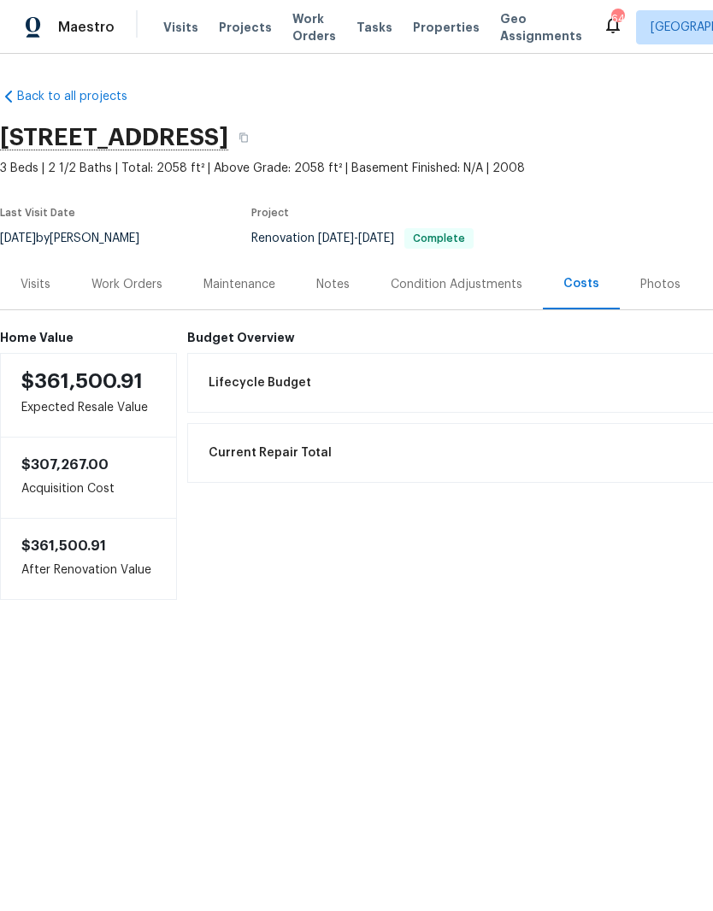
scroll to position [0, 0]
click at [128, 285] on div "Work Orders" at bounding box center [126, 284] width 71 height 17
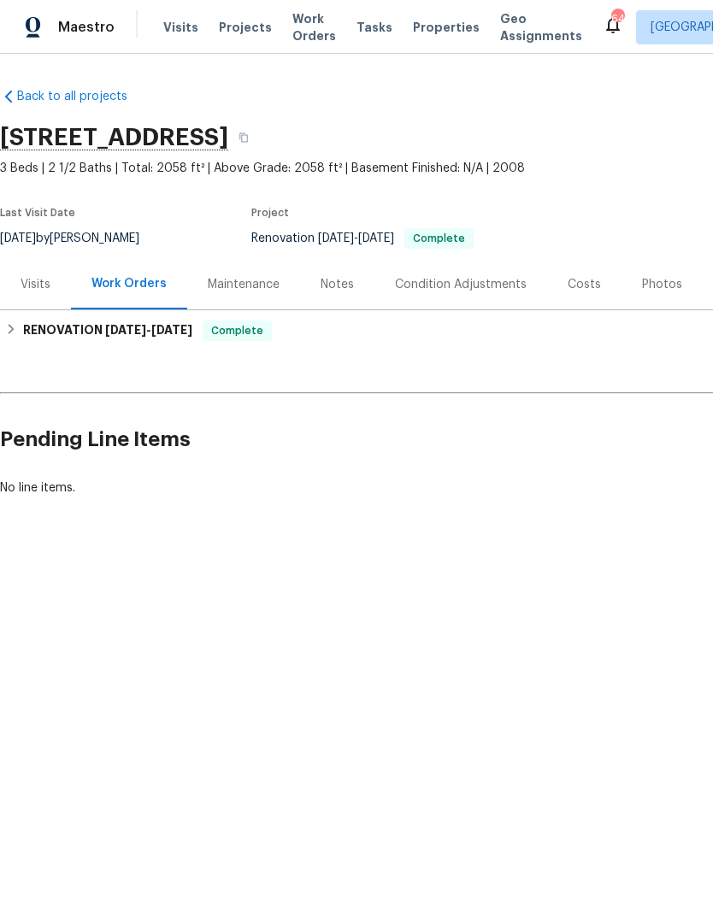
click at [332, 291] on div "Notes" at bounding box center [337, 284] width 33 height 17
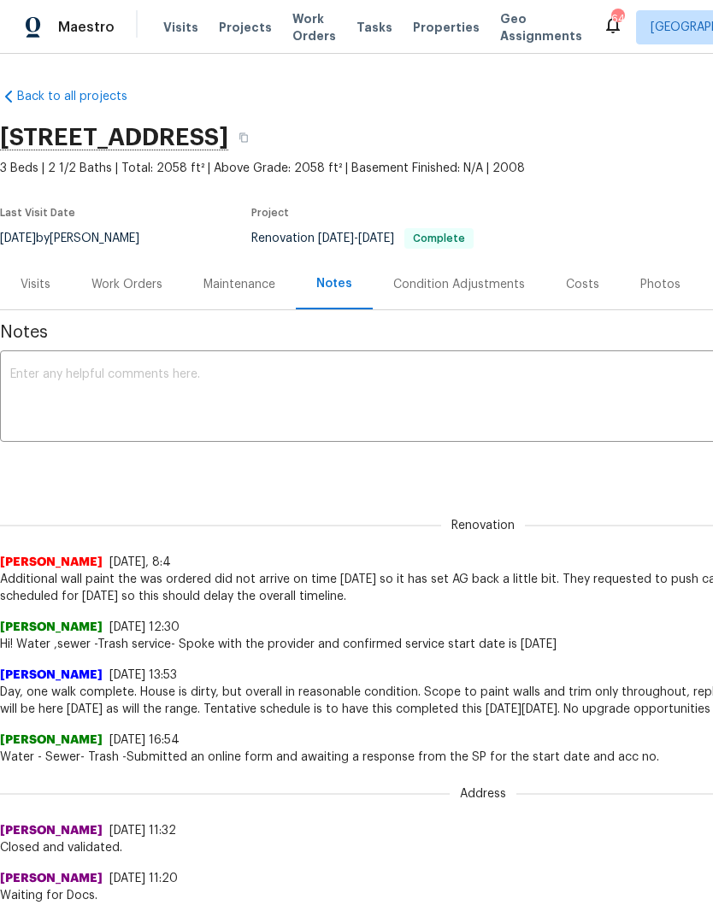
click at [346, 401] on textarea at bounding box center [483, 398] width 946 height 60
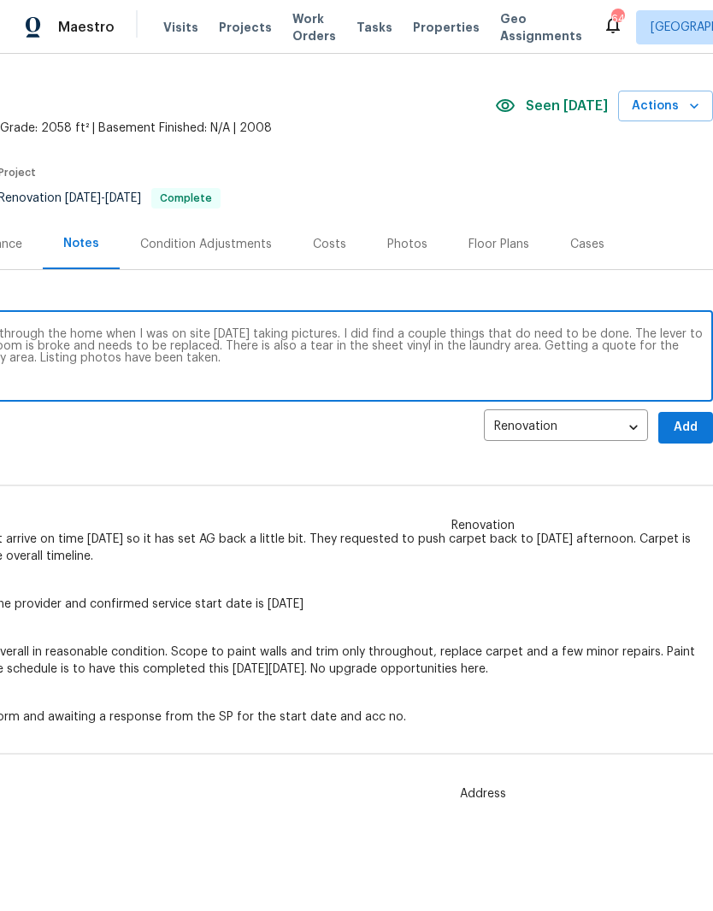
scroll to position [40, 253]
type textarea "Reno has been completed. Did a final walk through the home when I was on site t…"
click at [692, 433] on span "Add" at bounding box center [685, 427] width 27 height 21
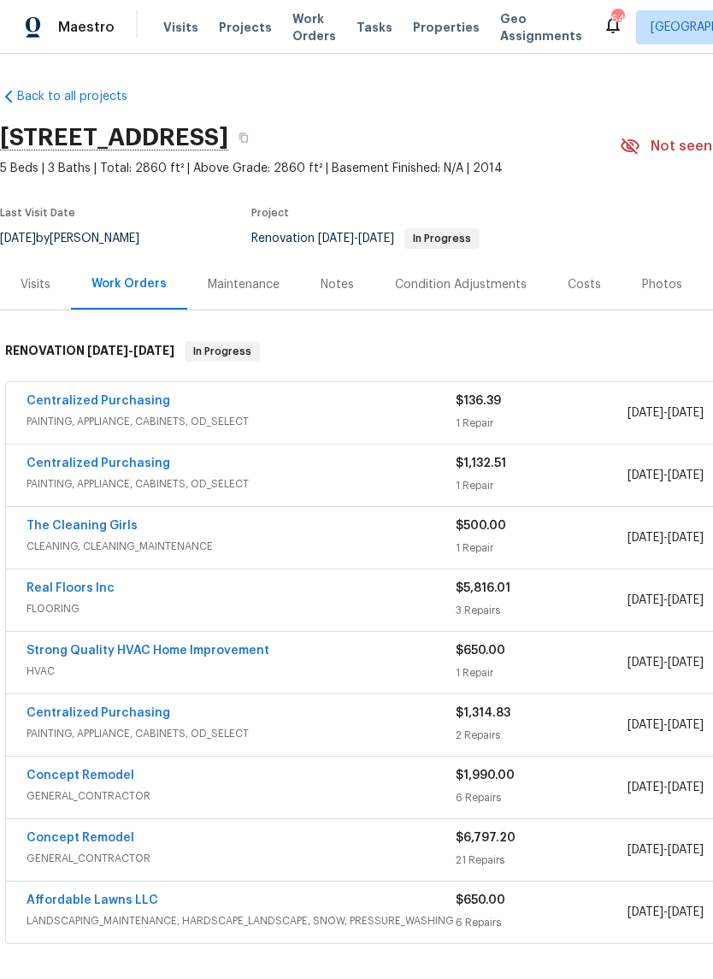
click at [56, 405] on link "Centralized Purchasing" at bounding box center [99, 401] width 144 height 12
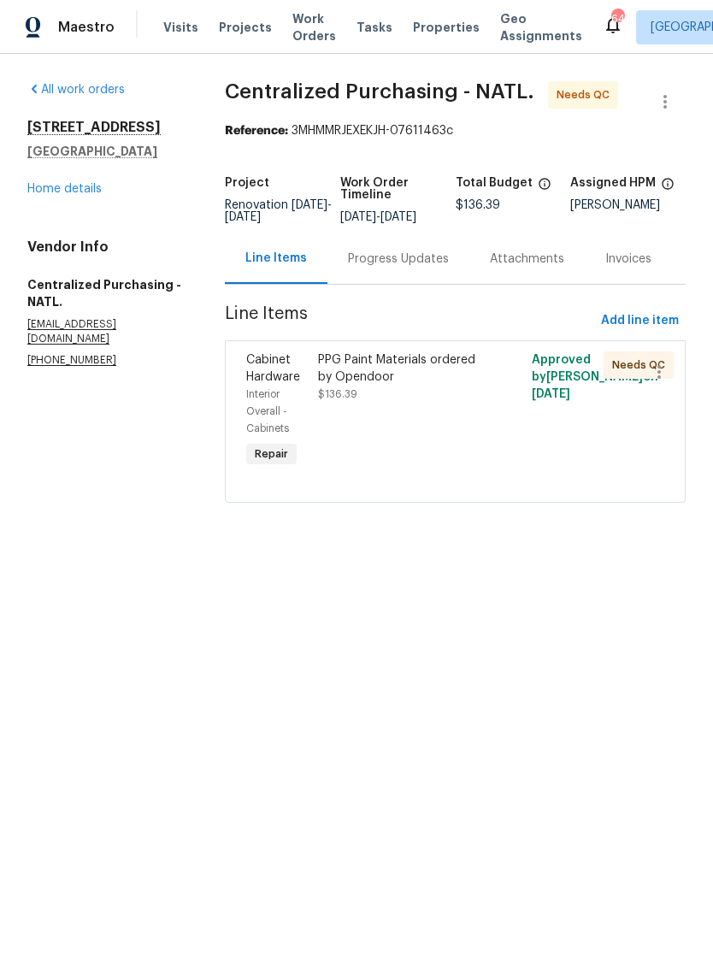
click at [461, 430] on div "PPG Paint Materials ordered by Opendoor $136.39" at bounding box center [402, 411] width 179 height 130
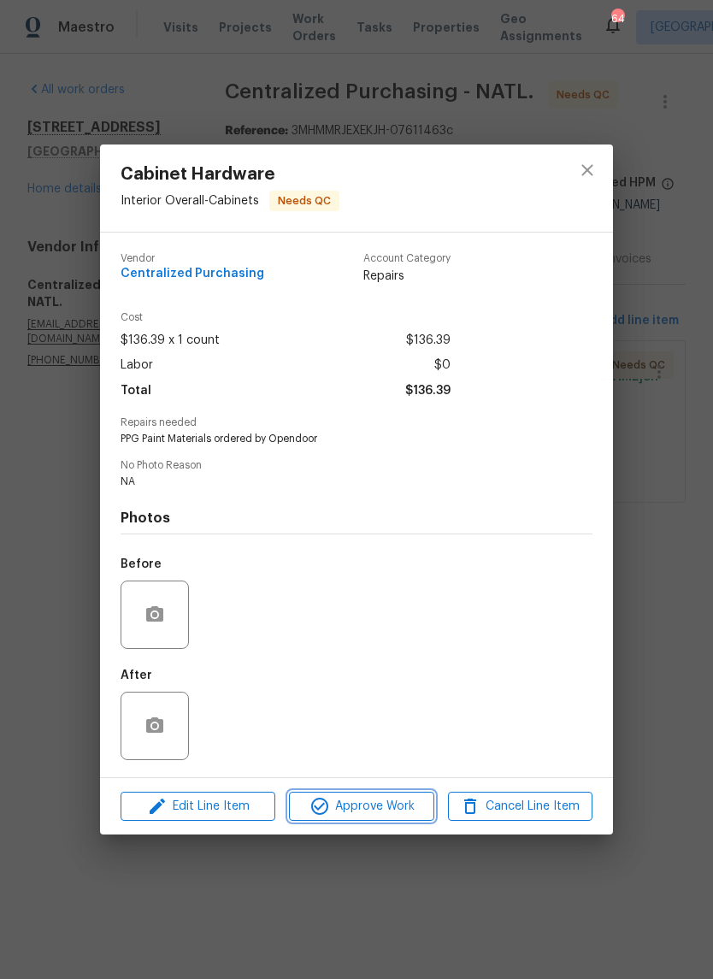
click at [409, 821] on button "Approve Work" at bounding box center [361, 807] width 144 height 30
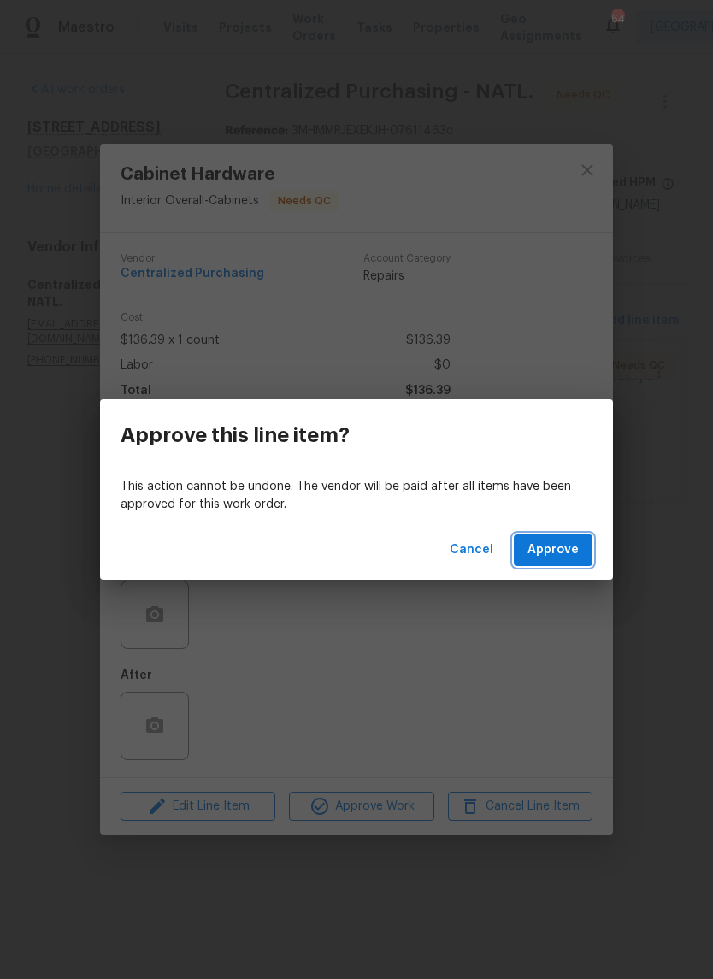
click at [577, 558] on span "Approve" at bounding box center [552, 549] width 51 height 21
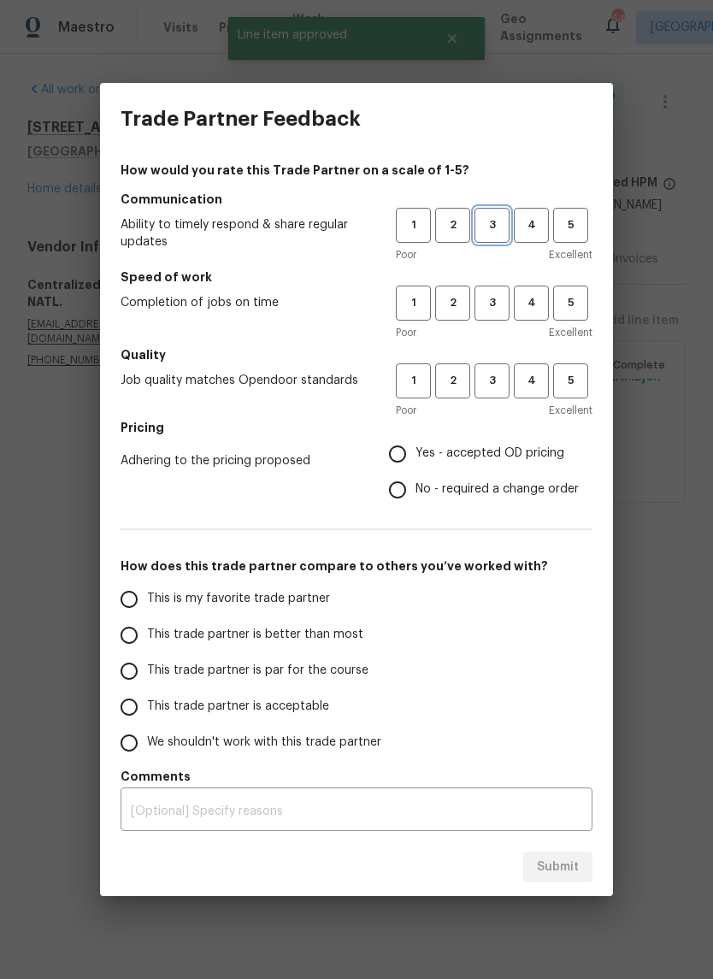
click at [495, 221] on span "3" at bounding box center [492, 225] width 32 height 20
click at [494, 290] on button "3" at bounding box center [491, 303] width 35 height 35
click at [498, 376] on span "3" at bounding box center [492, 381] width 32 height 20
click at [508, 462] on span "Yes - accepted OD pricing" at bounding box center [489, 454] width 149 height 18
click at [415, 462] on input "Yes - accepted OD pricing" at bounding box center [398, 454] width 36 height 36
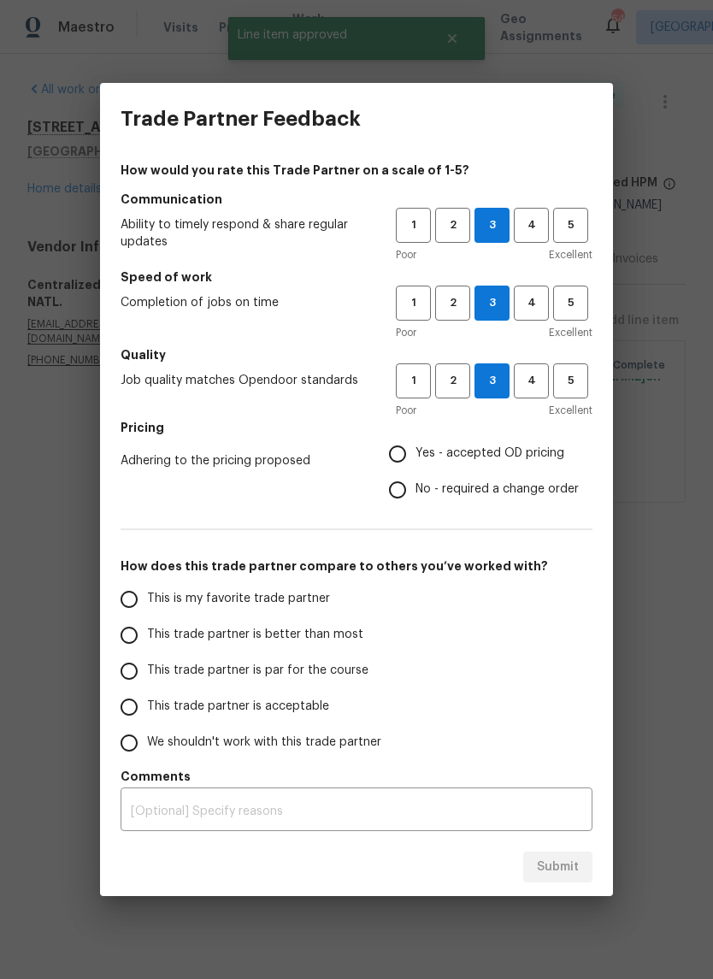
radio input "true"
click at [134, 718] on input "This trade partner is acceptable" at bounding box center [129, 707] width 36 height 36
click at [567, 870] on span "Submit" at bounding box center [558, 867] width 42 height 21
radio input "true"
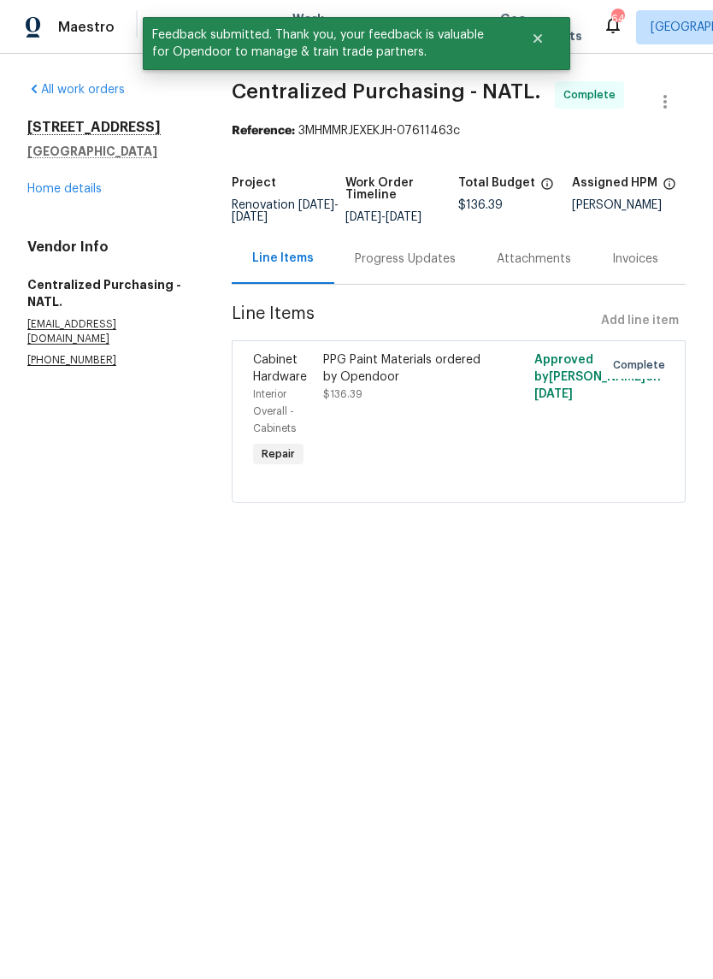
click at [46, 191] on link "Home details" at bounding box center [64, 189] width 74 height 12
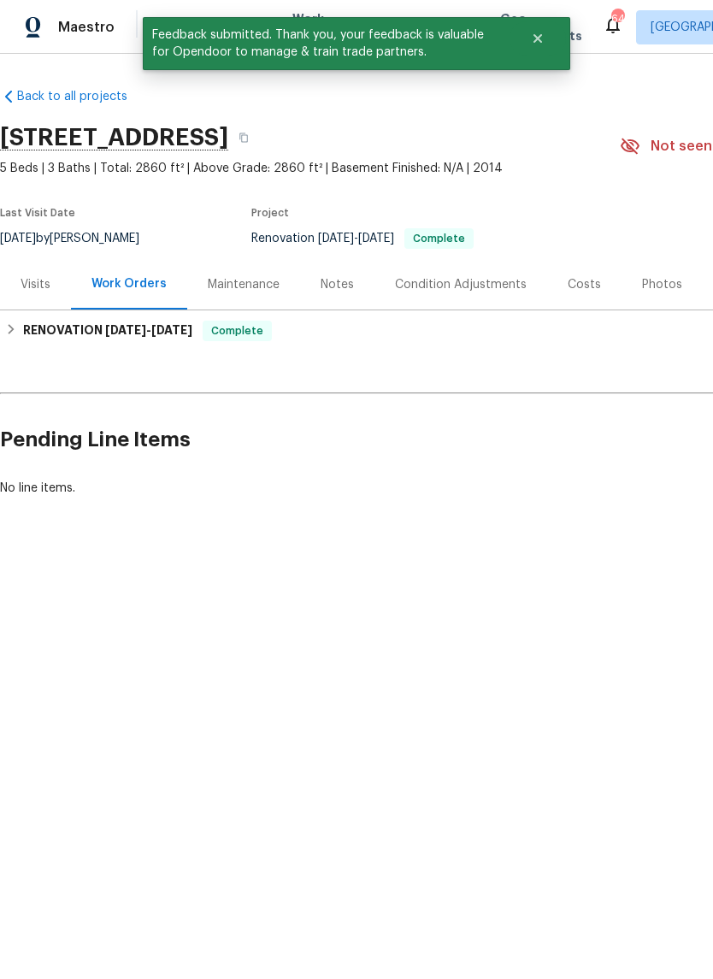
click at [321, 272] on div "Notes" at bounding box center [337, 284] width 74 height 50
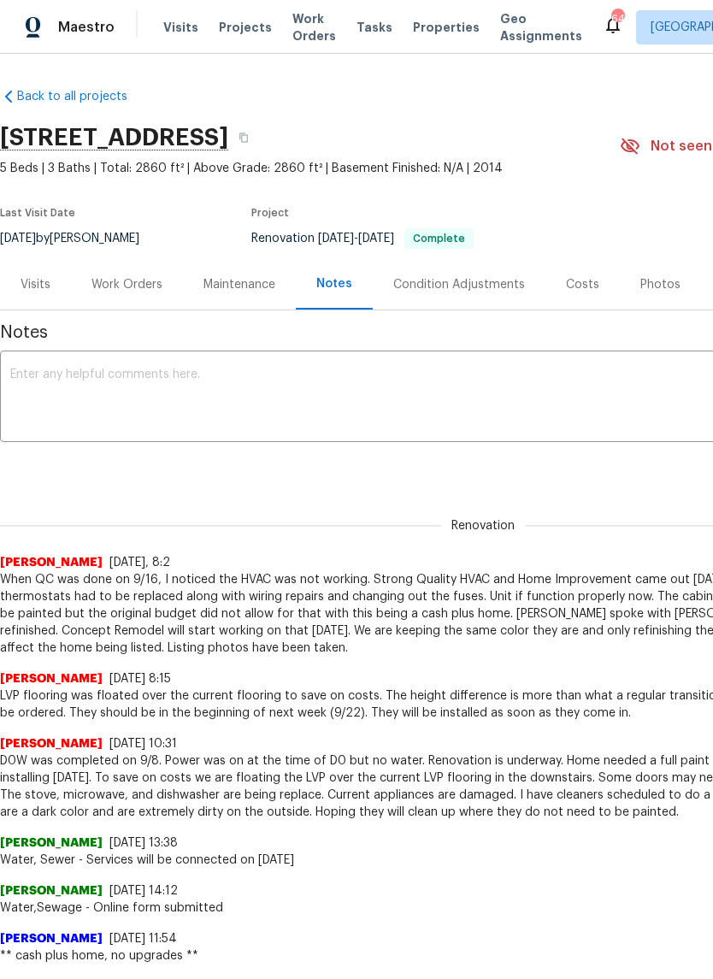
click at [46, 394] on textarea at bounding box center [483, 398] width 946 height 60
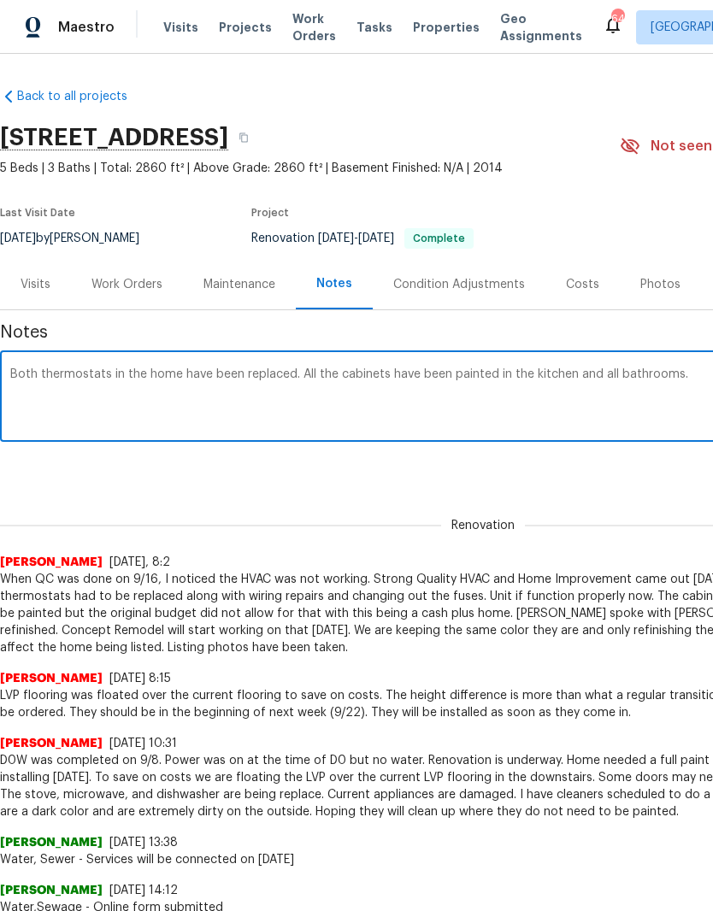
click at [15, 379] on textarea "Both thermostats in the home have been replaced. All the cabinets have been pai…" at bounding box center [483, 398] width 946 height 60
click at [46, 411] on textarea "Renovation is complete. Both thermostats in the home have been replaced. All th…" at bounding box center [483, 398] width 946 height 60
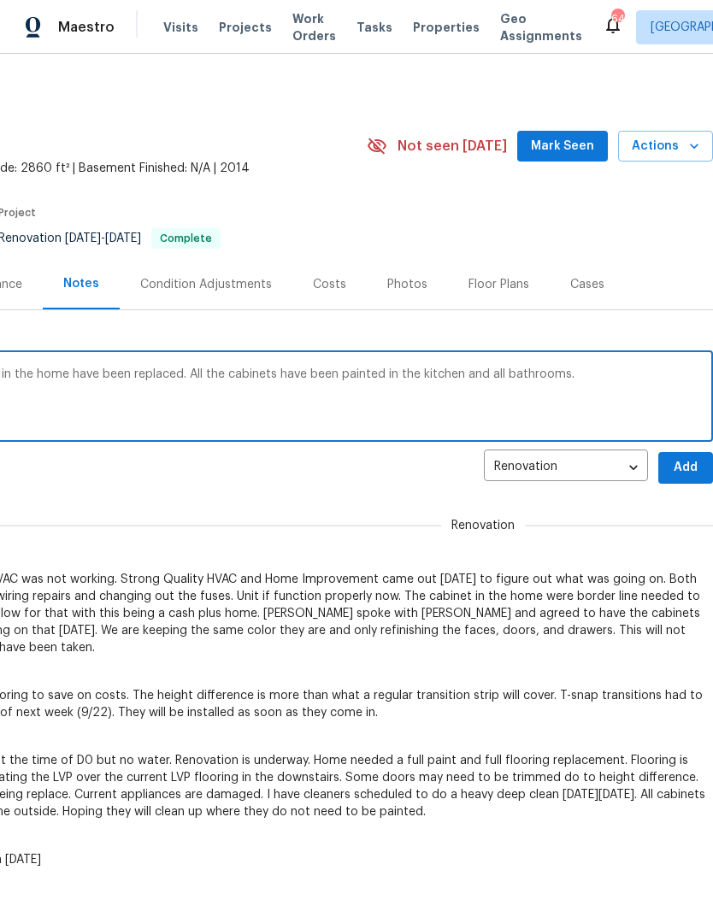
scroll to position [0, 10]
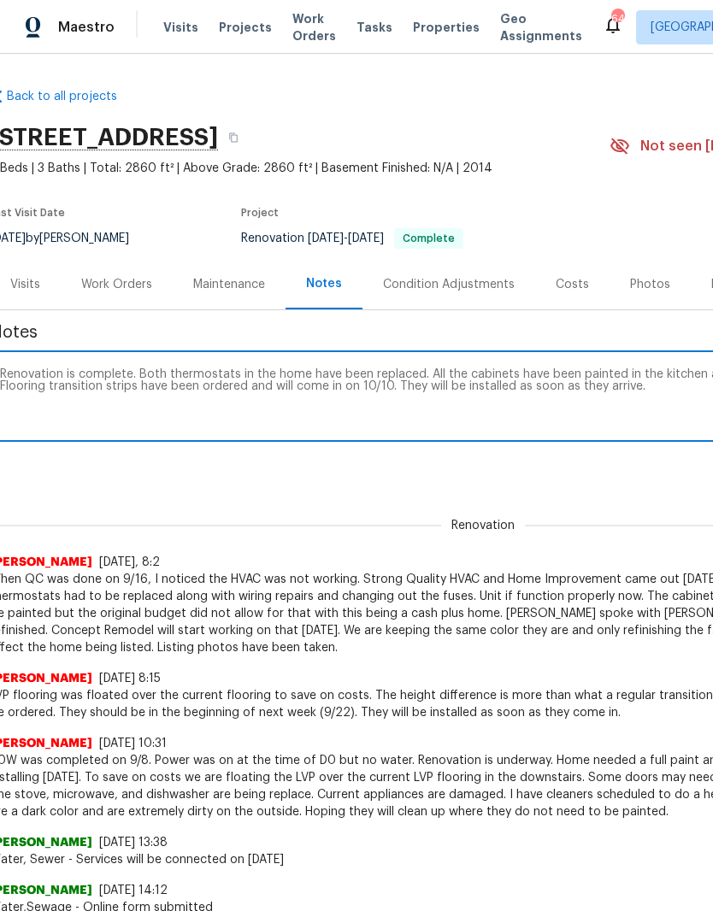
click at [222, 381] on textarea "Renovation is complete. Both thermostats in the home have been replaced. All th…" at bounding box center [473, 398] width 946 height 60
type textarea "Renovation is complete. Both thermostats in the home have been replaced. All th…"
click at [185, 437] on div "Renovation is complete. Both thermostats in the home have been replaced. All th…" at bounding box center [473, 398] width 966 height 87
click at [268, 425] on textarea "Renovation is complete. Both thermostats in the home have been replaced. All th…" at bounding box center [473, 398] width 946 height 60
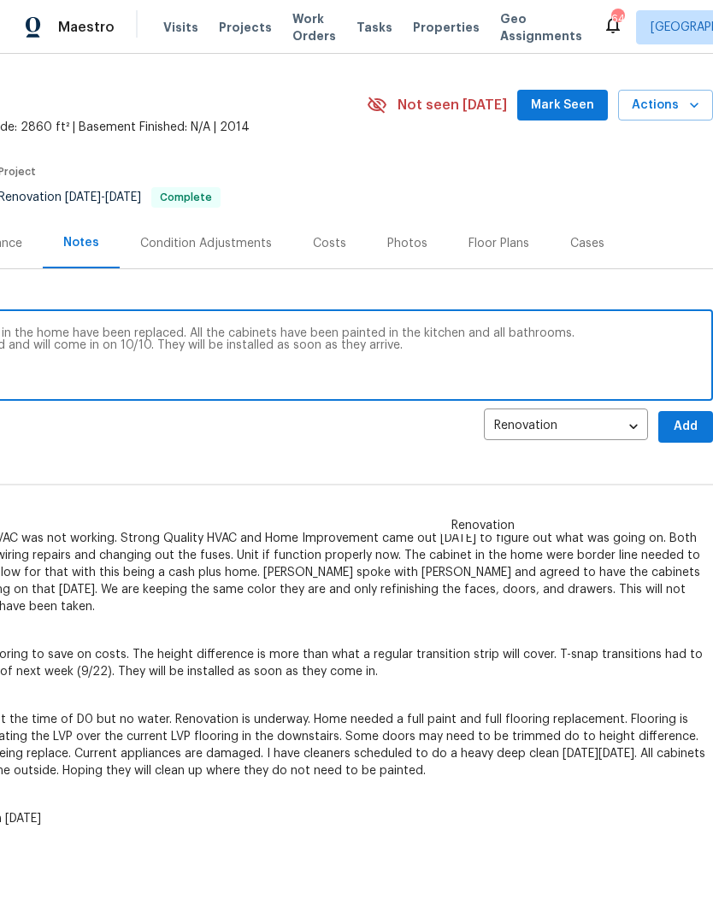
scroll to position [41, 253]
click at [683, 439] on button "Add" at bounding box center [685, 427] width 55 height 32
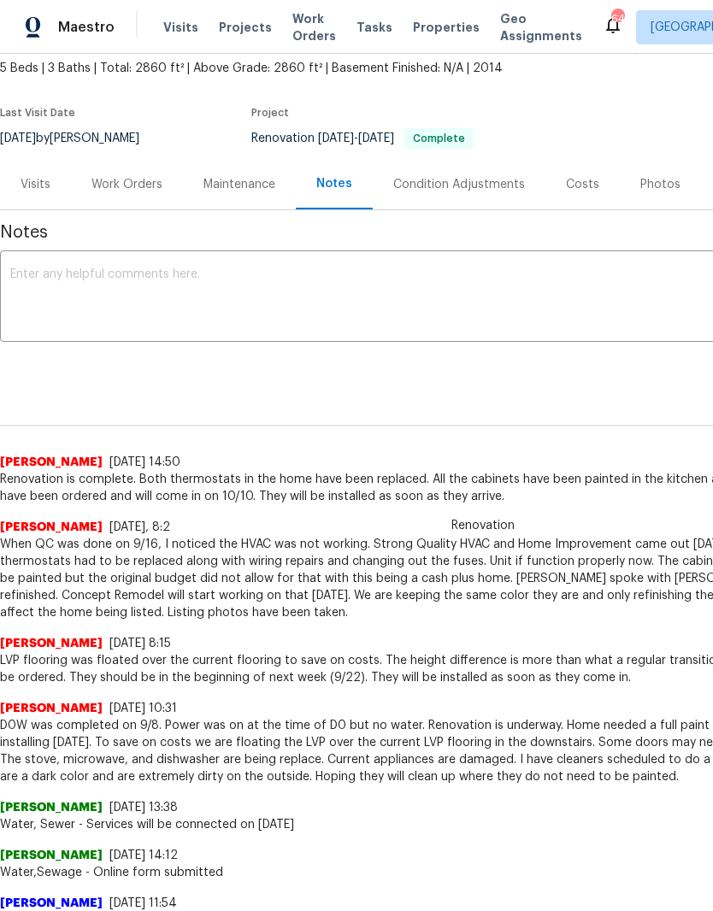
scroll to position [100, 0]
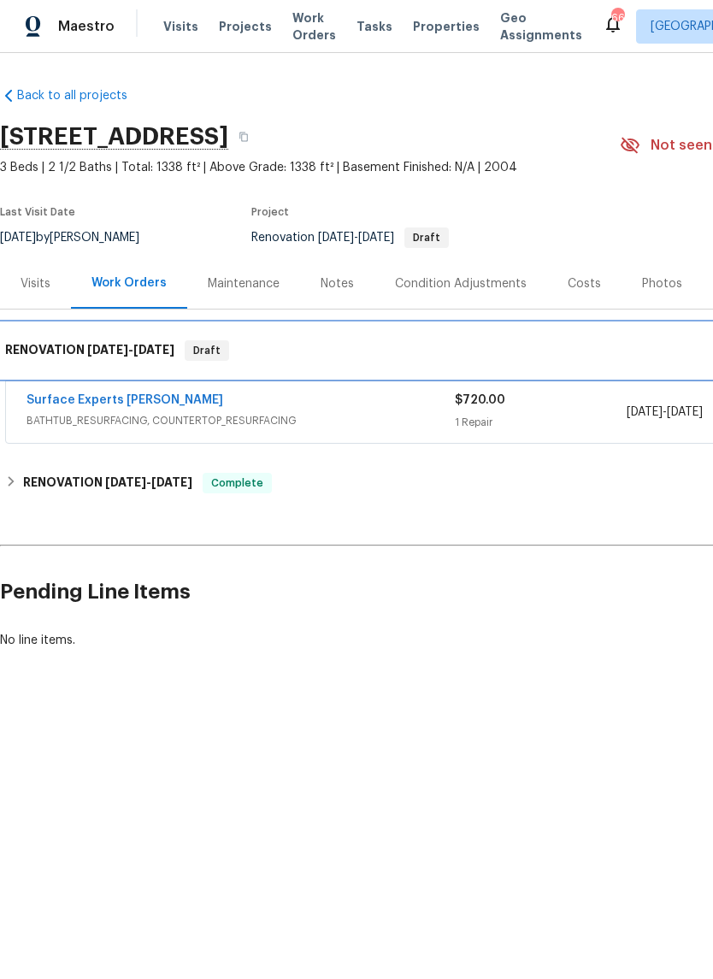
click at [84, 348] on h6 "RENOVATION [DATE] - [DATE]" at bounding box center [89, 351] width 169 height 21
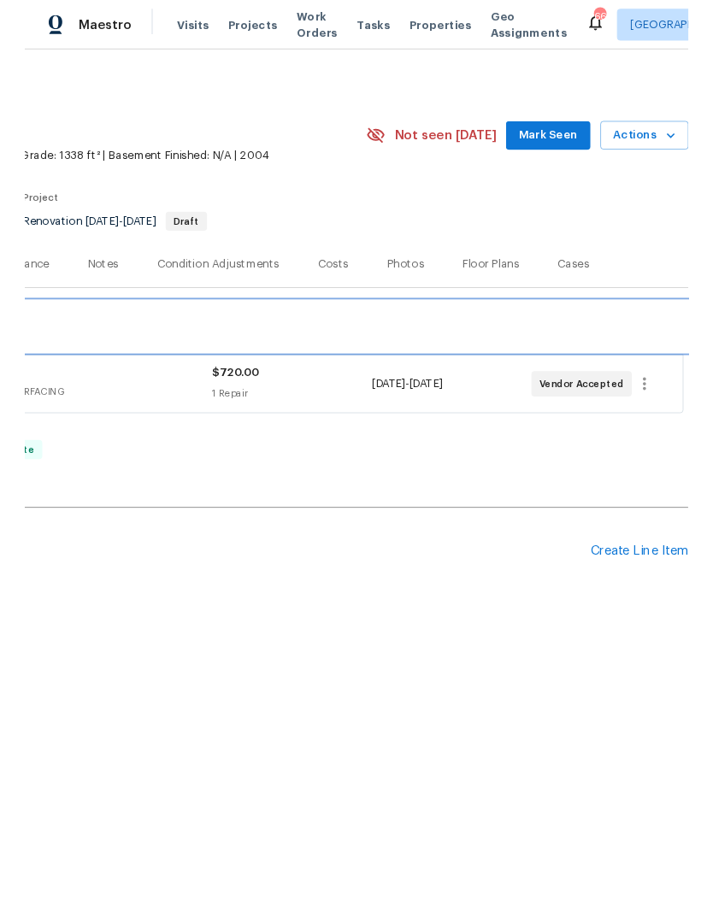
scroll to position [0, 253]
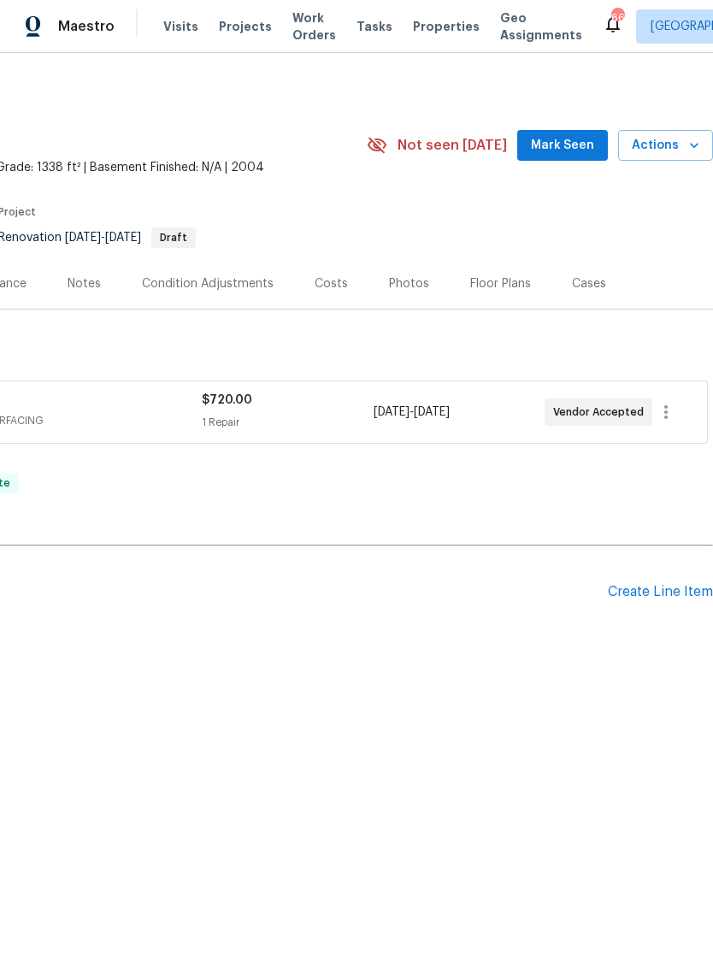
click at [676, 599] on div "Create Line Item" at bounding box center [660, 593] width 105 height 16
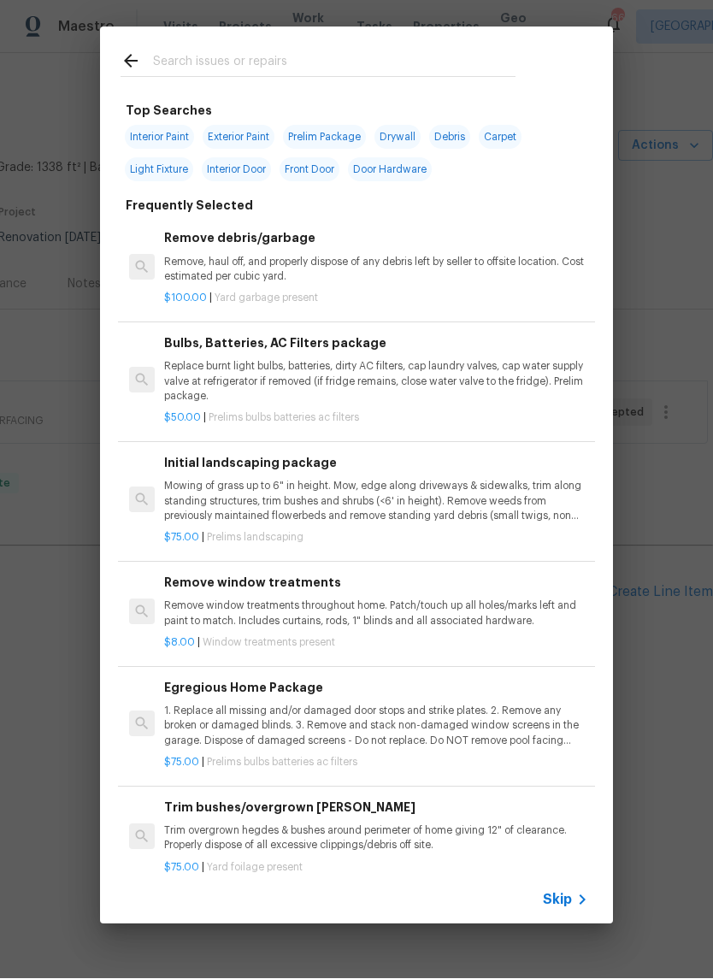
click at [157, 68] on input "text" at bounding box center [334, 64] width 362 height 26
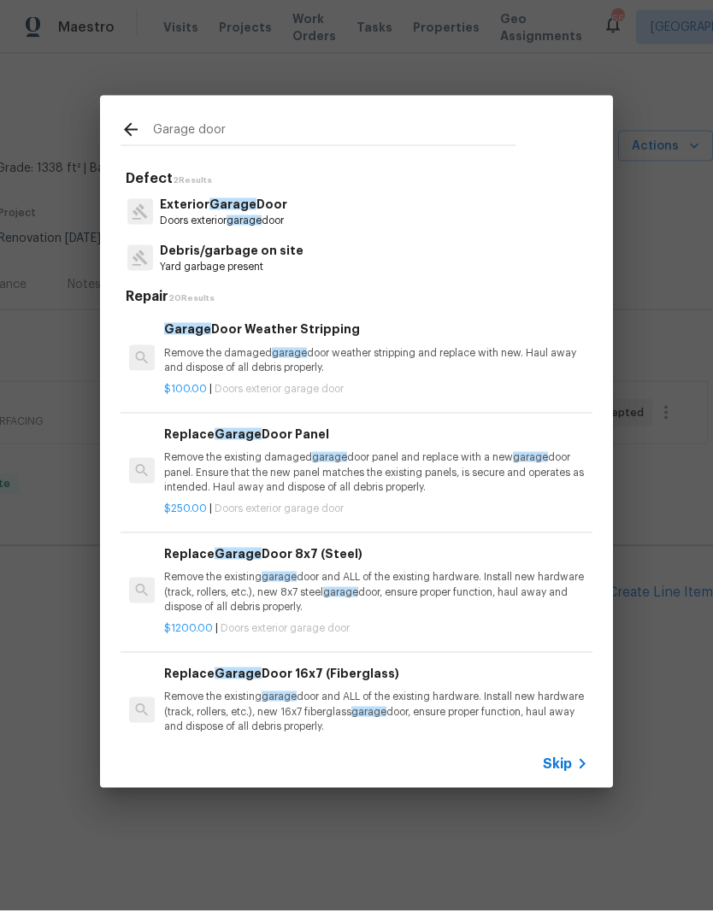
type input "Garage door"
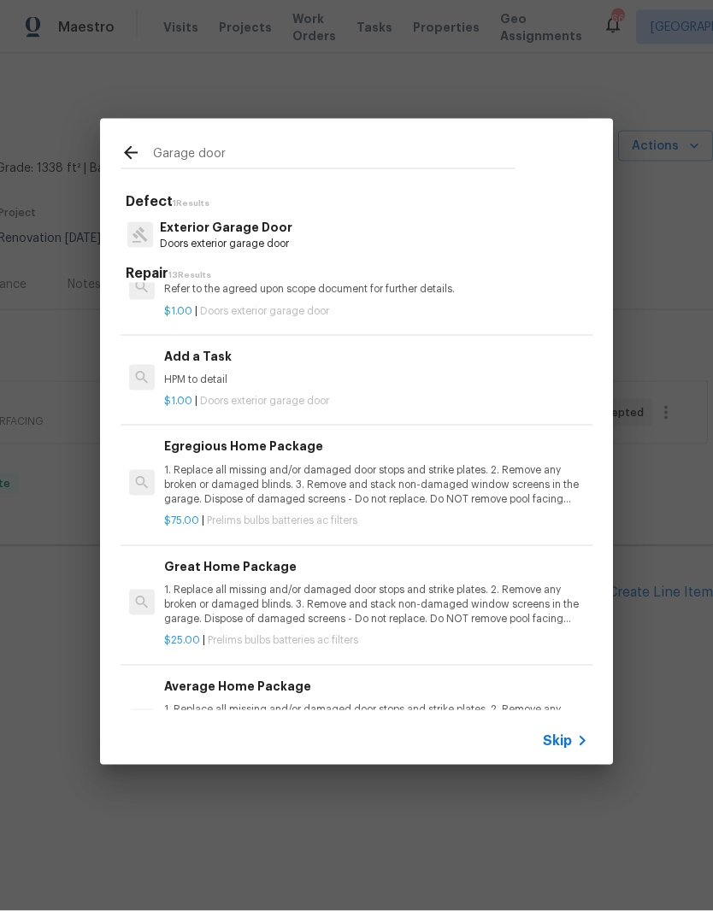
scroll to position [978, 0]
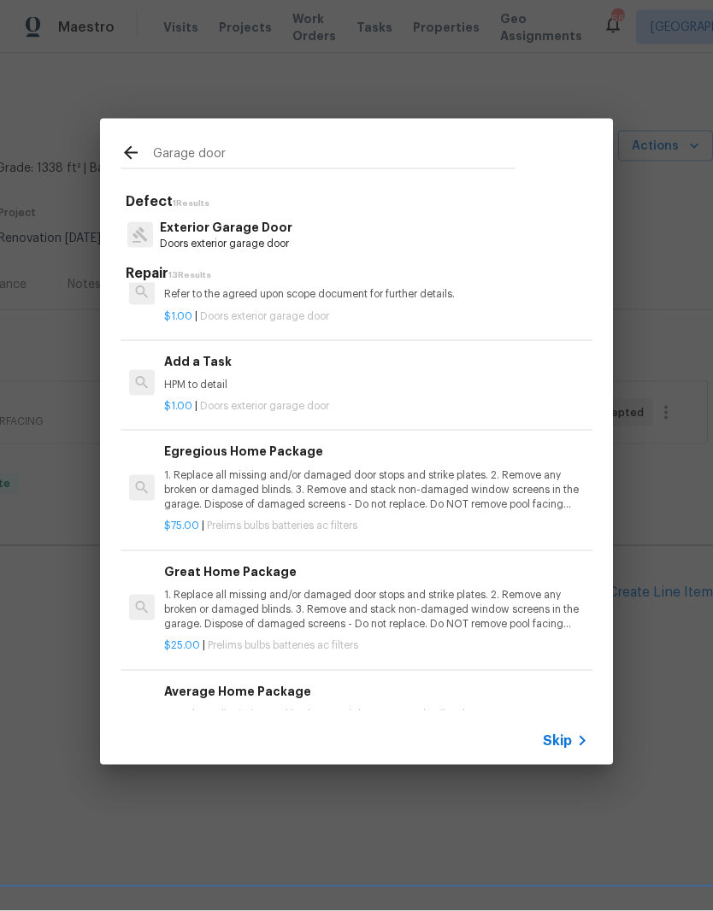
click at [321, 401] on span "Doors exterior garage door" at bounding box center [264, 406] width 129 height 10
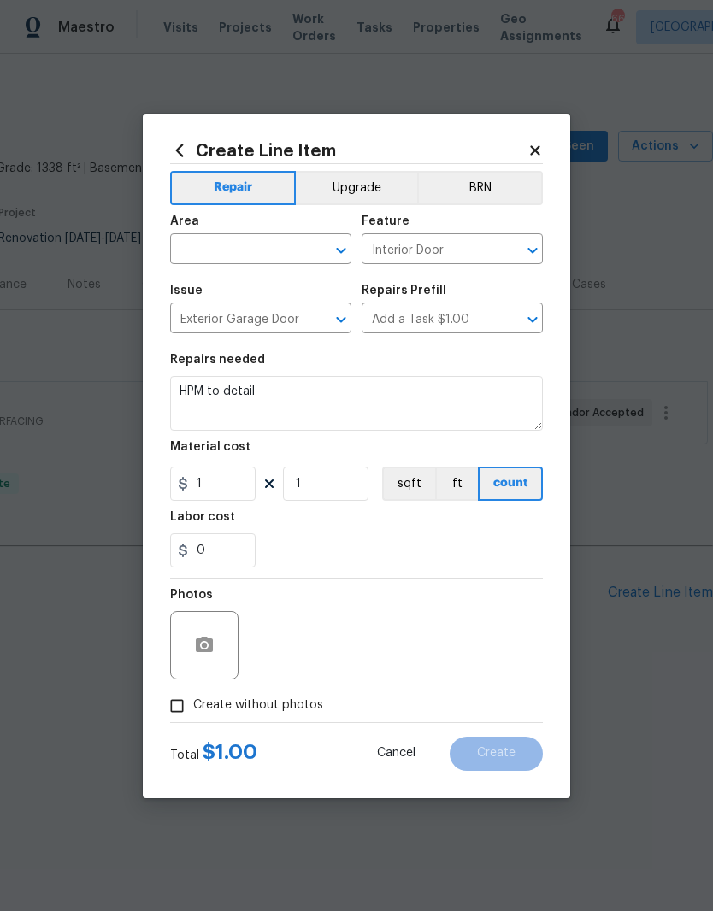
click at [186, 256] on input "text" at bounding box center [236, 251] width 133 height 27
click at [206, 283] on li "Garage" at bounding box center [260, 288] width 181 height 28
type input "Garage"
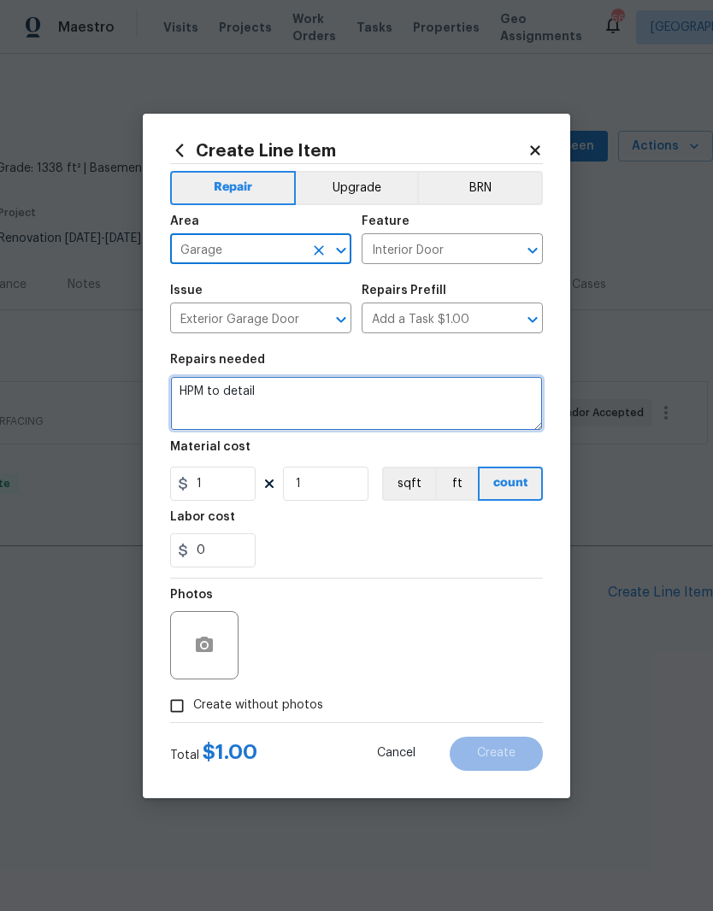
click at [271, 396] on textarea "HPM to detail" at bounding box center [356, 403] width 373 height 55
type textarea "H"
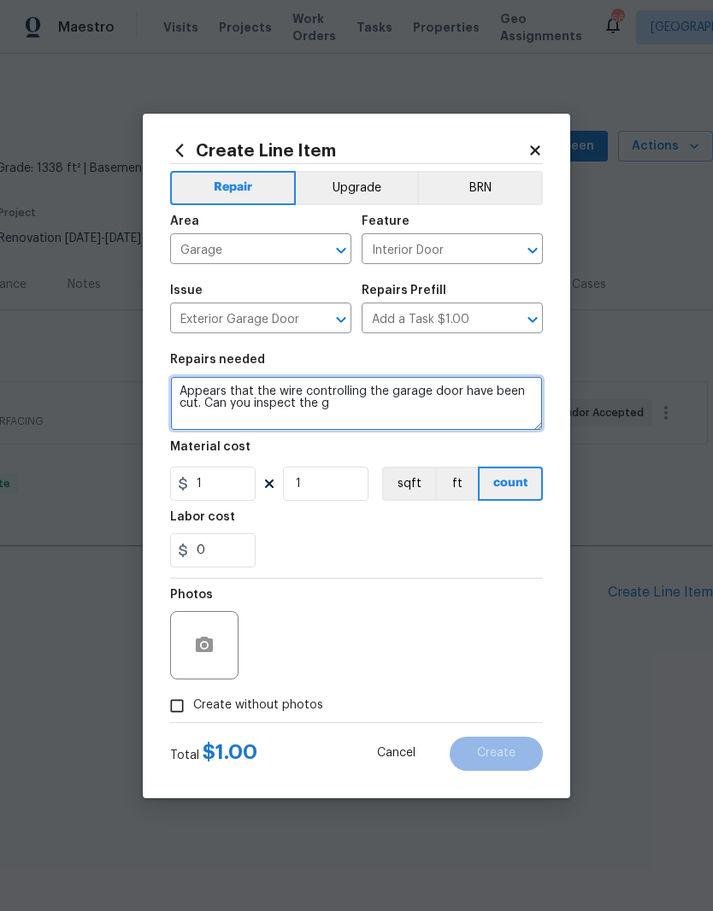
type textarea "Appears that the wire controlling the garage door have been cut. Can you inspec…"
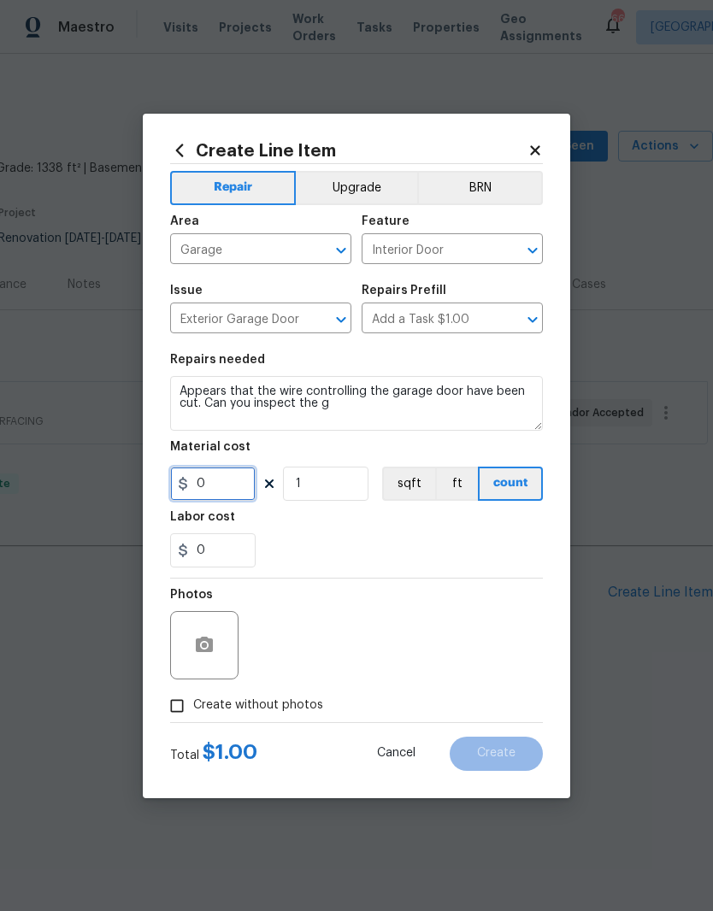
type input "0"
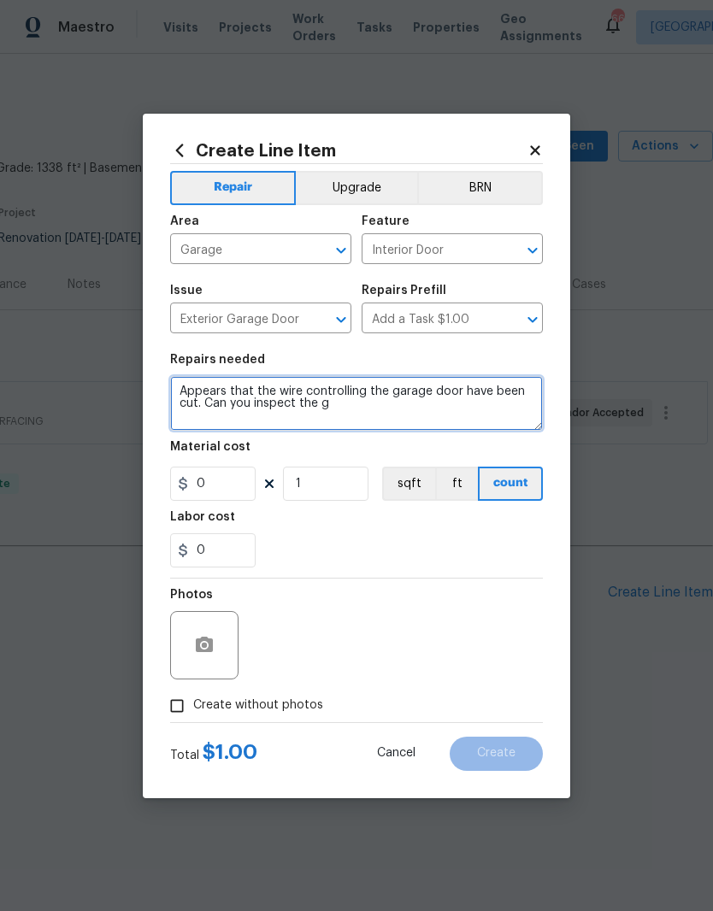
click at [395, 423] on textarea "Appears that the wire controlling the garage door have been cut. Can you inspec…" at bounding box center [356, 403] width 373 height 55
click at [471, 392] on textarea "Appears that the wire controlling the garage door have been cut. Please inspect…" at bounding box center [356, 403] width 373 height 55
click at [286, 397] on textarea "Appears that the wire controlling the garage door have been cut. Please inspect…" at bounding box center [356, 403] width 373 height 55
click at [307, 391] on textarea "Appears that the wire controlling the garage door have been cut. Please inspect…" at bounding box center [356, 403] width 373 height 55
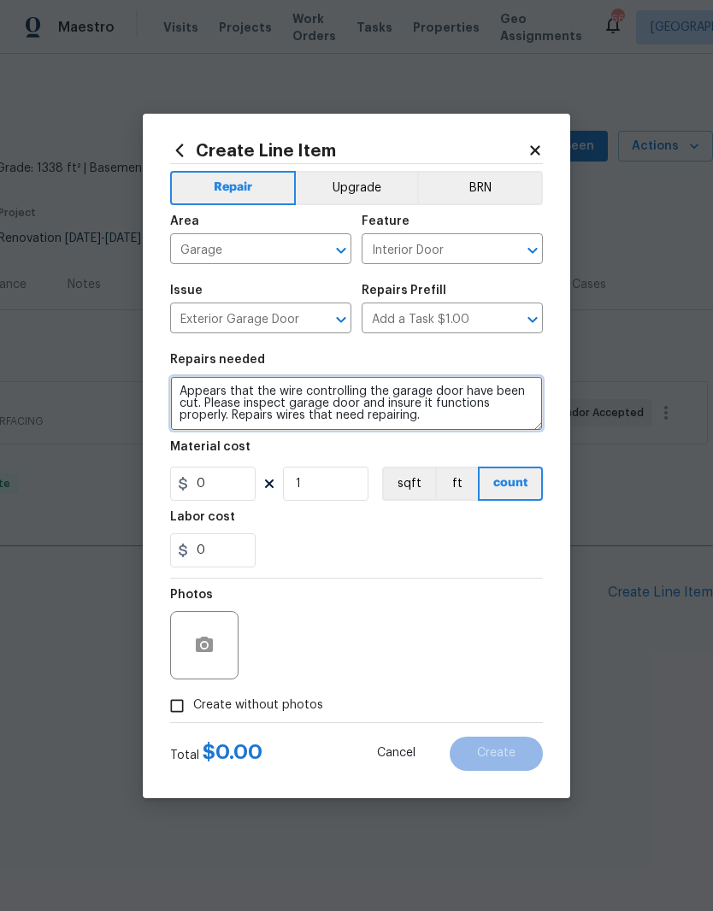
click at [470, 383] on textarea "Appears that the wire controlling the garage door have been cut. Please inspect…" at bounding box center [356, 403] width 373 height 55
click at [464, 403] on textarea "Appears that the wire controlling the garage door have been cut. Please inspect…" at bounding box center [356, 403] width 373 height 55
click at [468, 396] on textarea "Appears that the wire controlling the garage door have been cut. Please inspect…" at bounding box center [356, 403] width 373 height 55
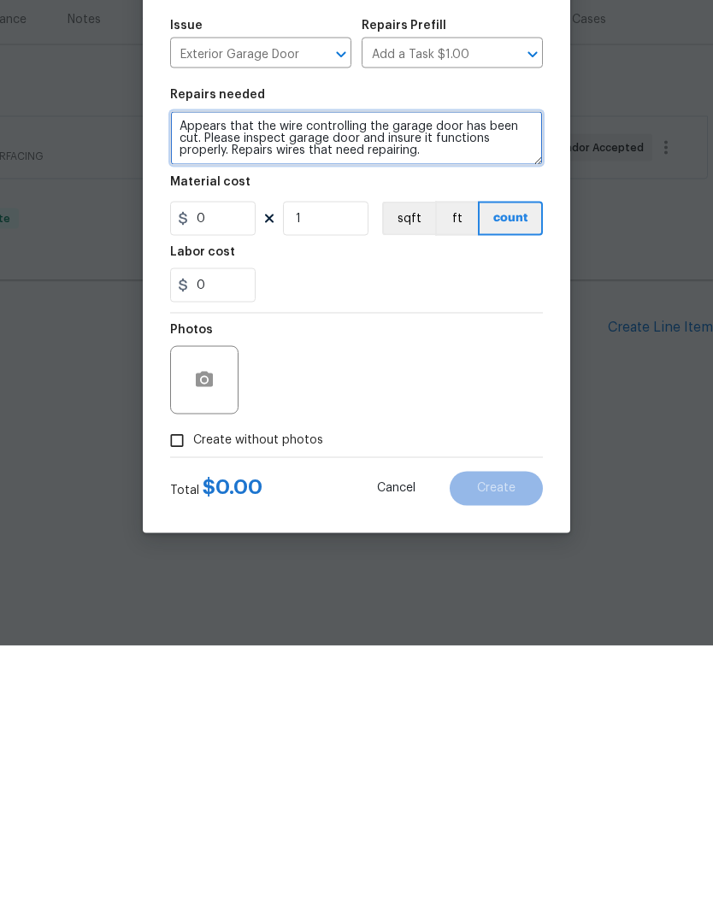
type textarea "Appears that the wire controlling the garage door has been cut. Please inspect …"
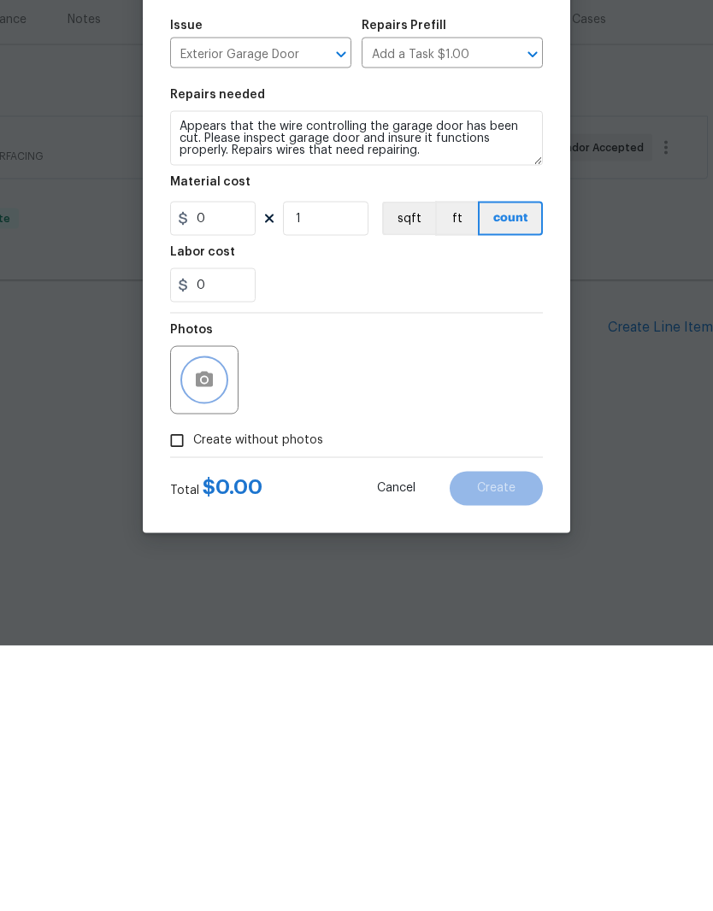
click at [199, 625] on button "button" at bounding box center [204, 645] width 41 height 41
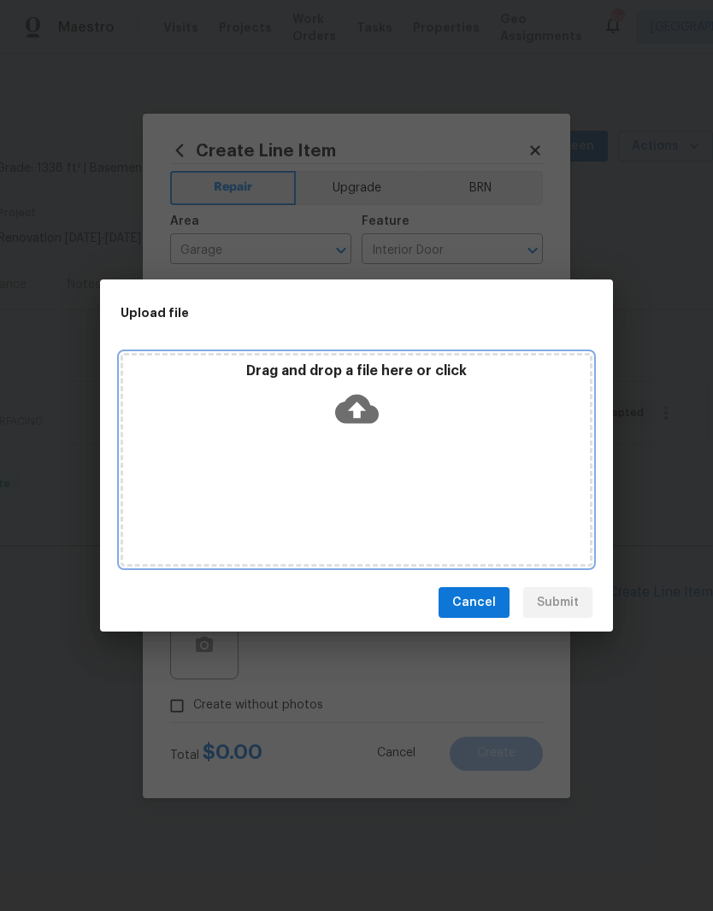
click at [396, 416] on div "Drag and drop a file here or click" at bounding box center [356, 399] width 467 height 74
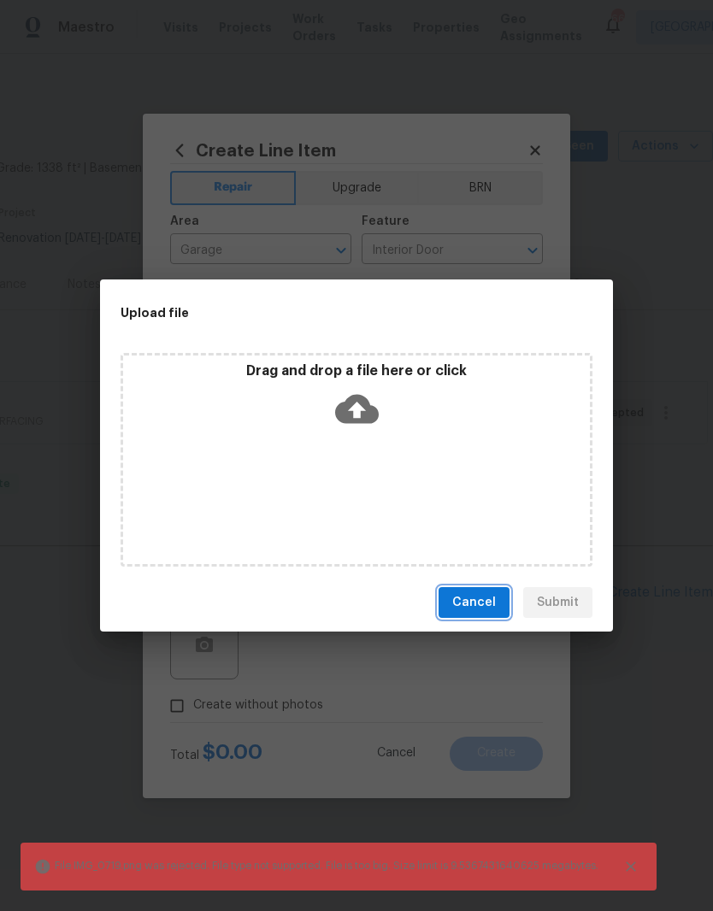
click at [499, 598] on button "Cancel" at bounding box center [474, 603] width 71 height 32
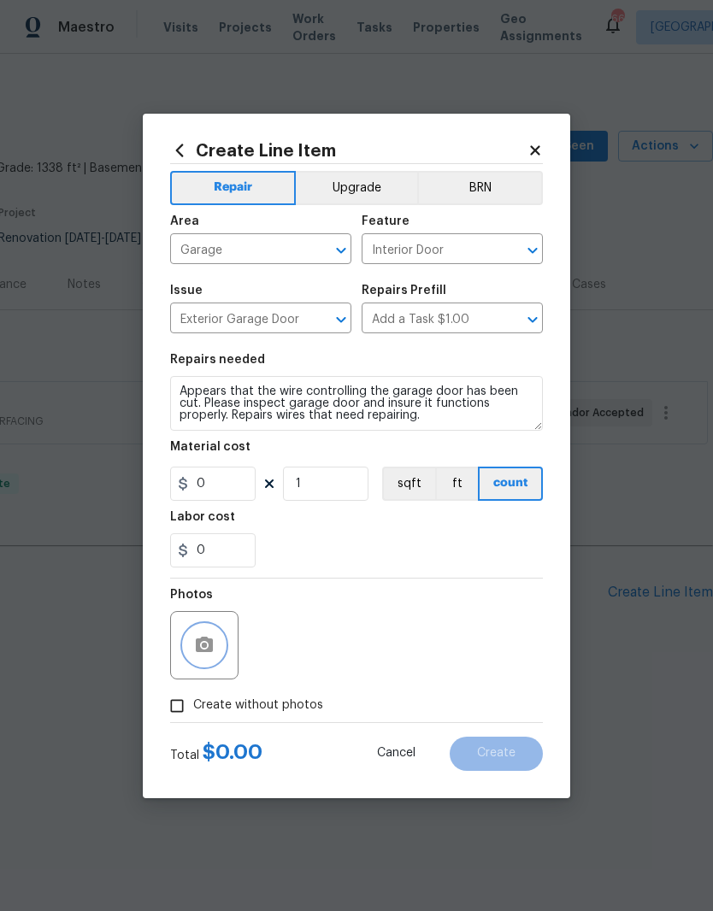
click at [202, 657] on button "button" at bounding box center [204, 645] width 41 height 41
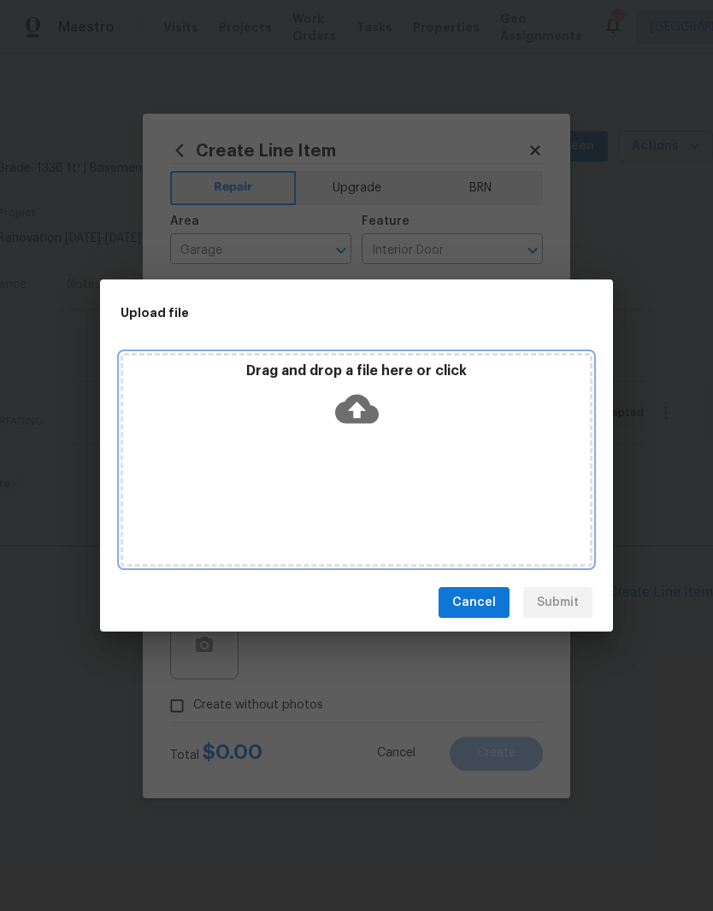
click at [424, 404] on div "Drag and drop a file here or click" at bounding box center [356, 399] width 467 height 74
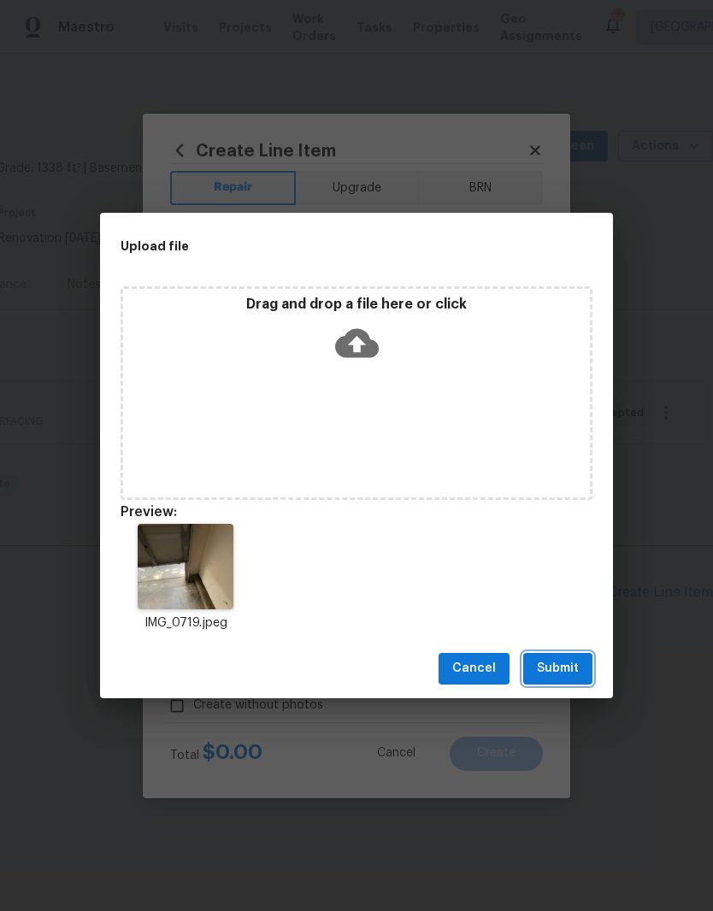
click at [588, 684] on button "Submit" at bounding box center [557, 669] width 69 height 32
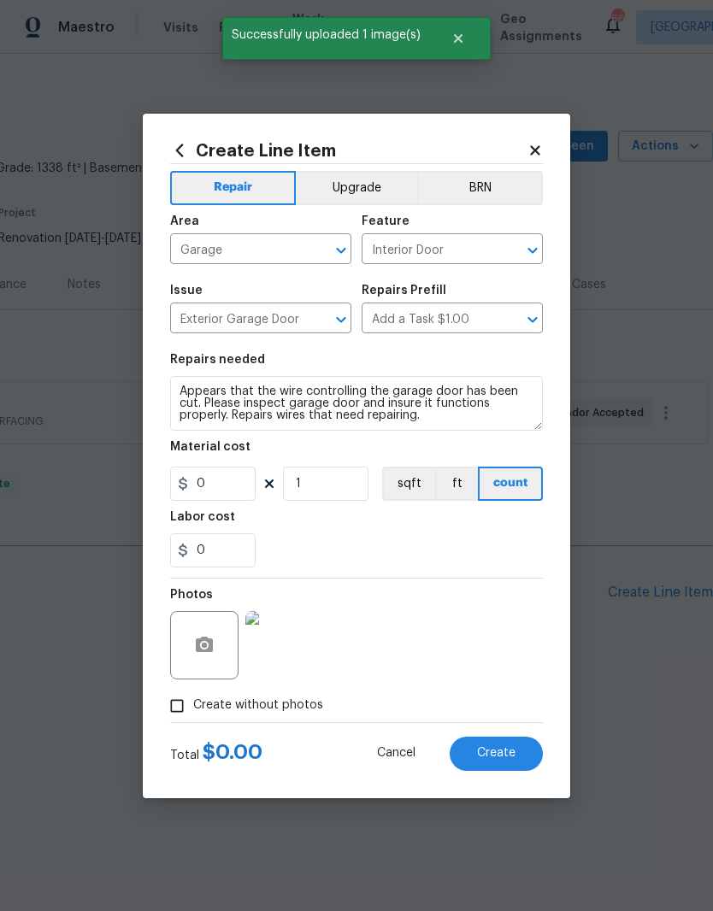
click at [493, 768] on button "Create" at bounding box center [496, 754] width 93 height 34
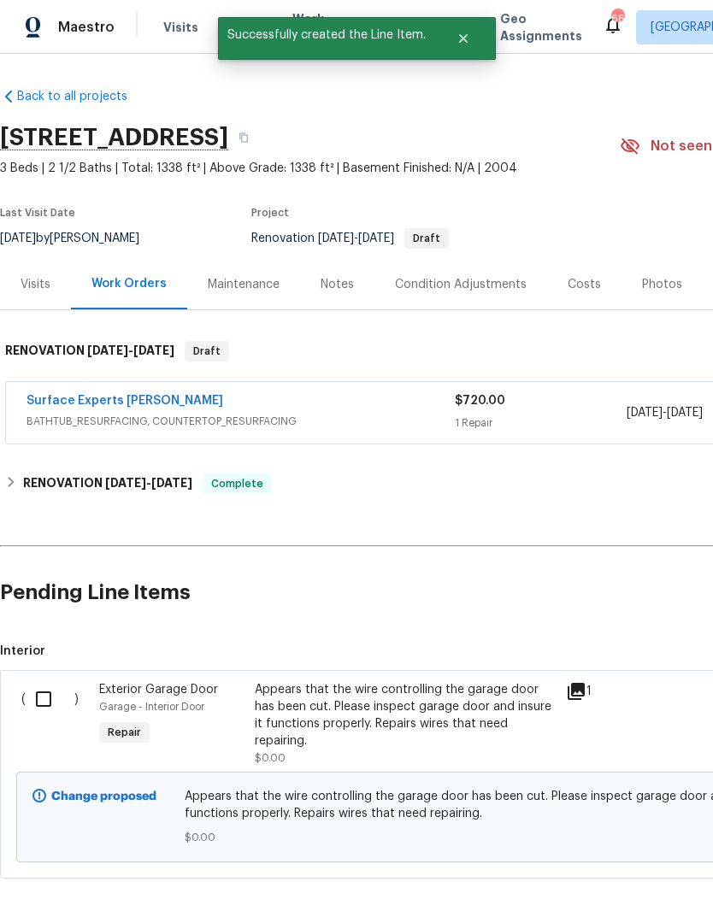
click at [44, 701] on input "checkbox" at bounding box center [50, 699] width 49 height 36
checkbox input "true"
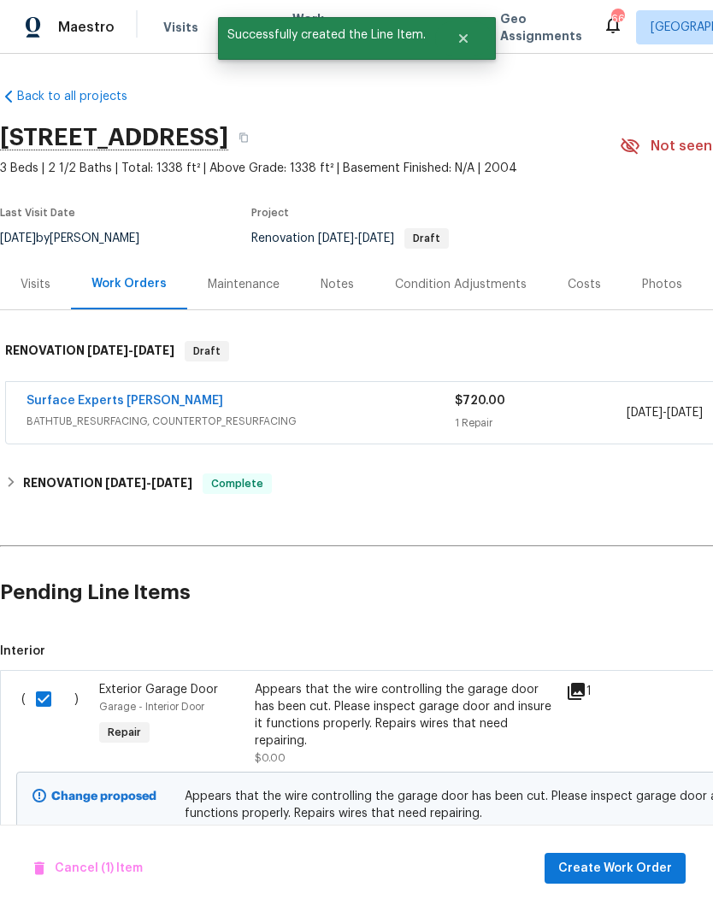
click at [639, 880] on button "Create Work Order" at bounding box center [615, 869] width 141 height 32
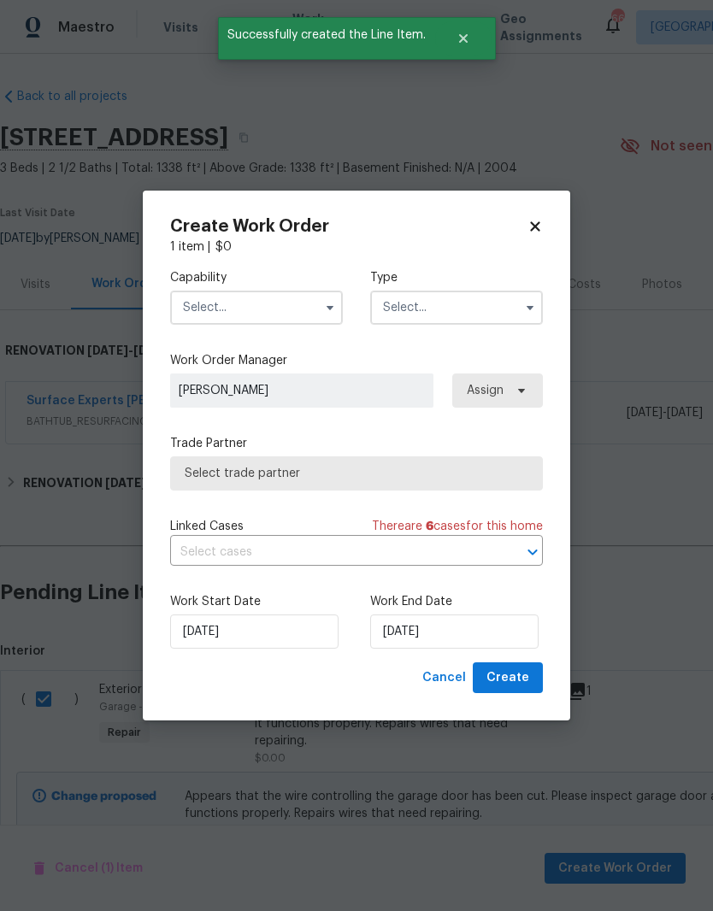
click at [206, 303] on input "text" at bounding box center [256, 308] width 173 height 34
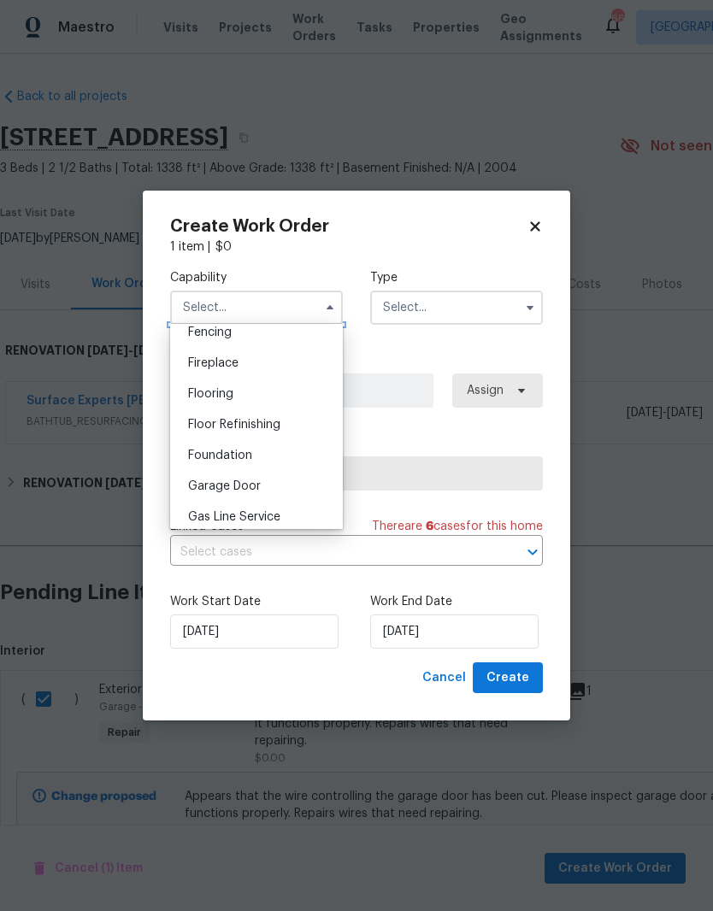
scroll to position [625, 0]
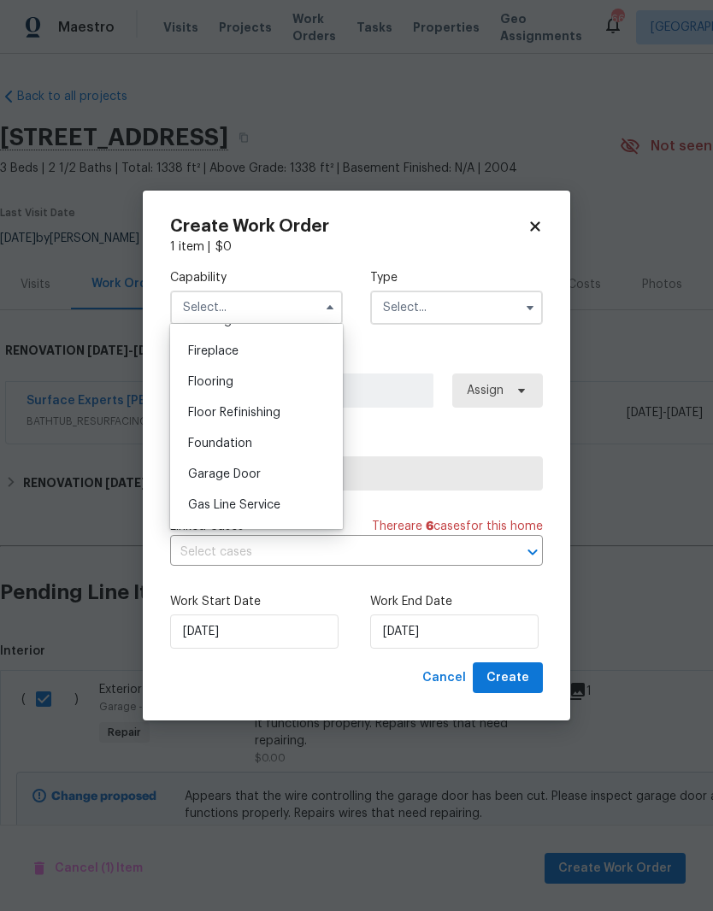
click at [292, 474] on div "Garage Door" at bounding box center [256, 474] width 164 height 31
type input "Garage Door"
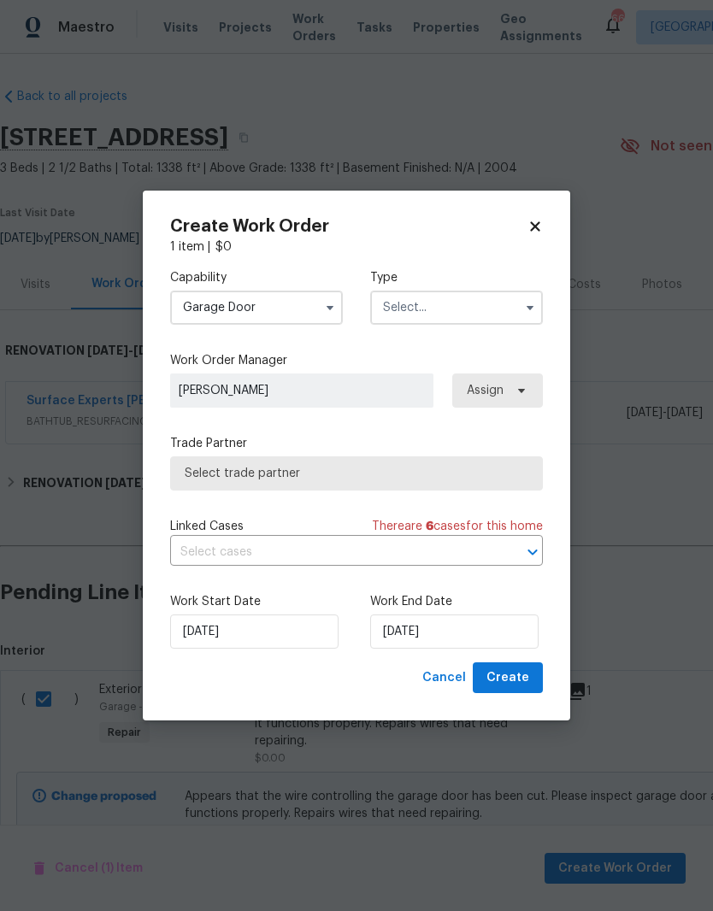
click at [483, 315] on input "text" at bounding box center [456, 308] width 173 height 34
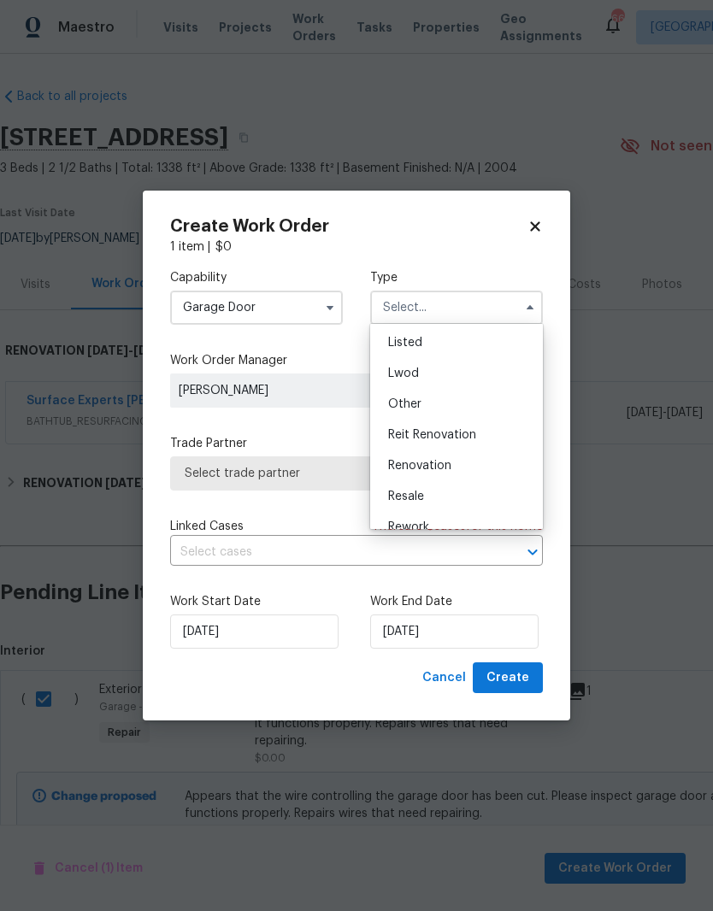
scroll to position [163, 0]
click at [506, 469] on div "Renovation" at bounding box center [456, 457] width 164 height 31
type input "Renovation"
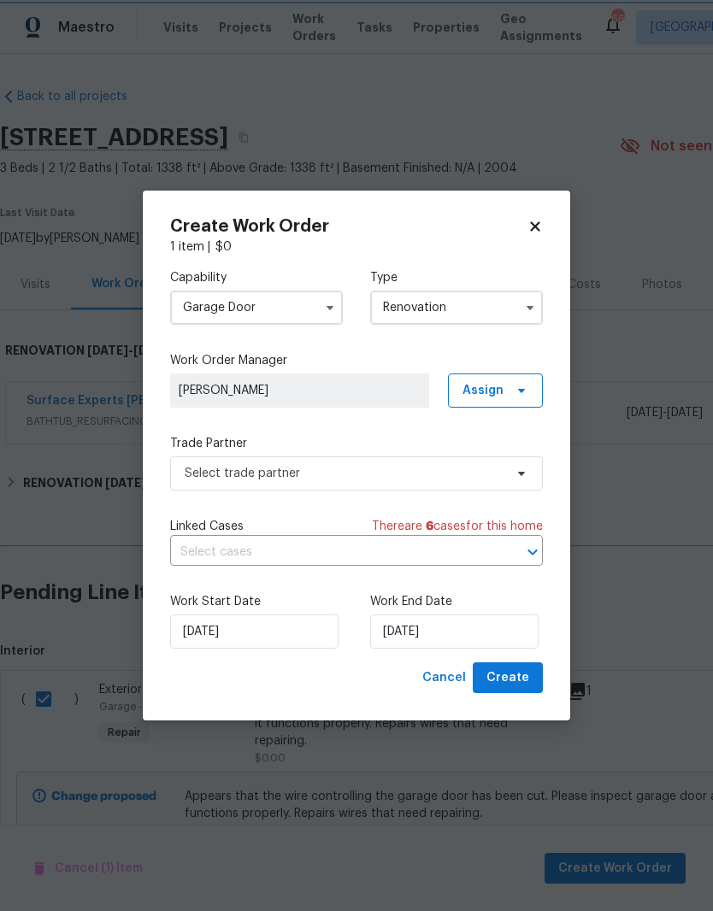
scroll to position [0, 0]
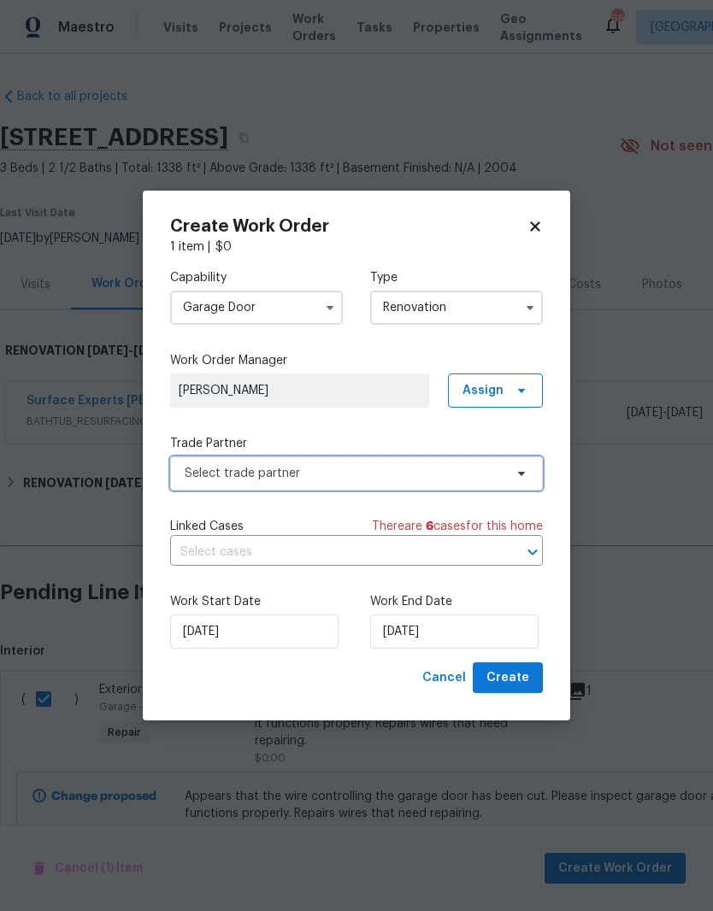
click at [504, 483] on span "Select trade partner" at bounding box center [356, 474] width 373 height 34
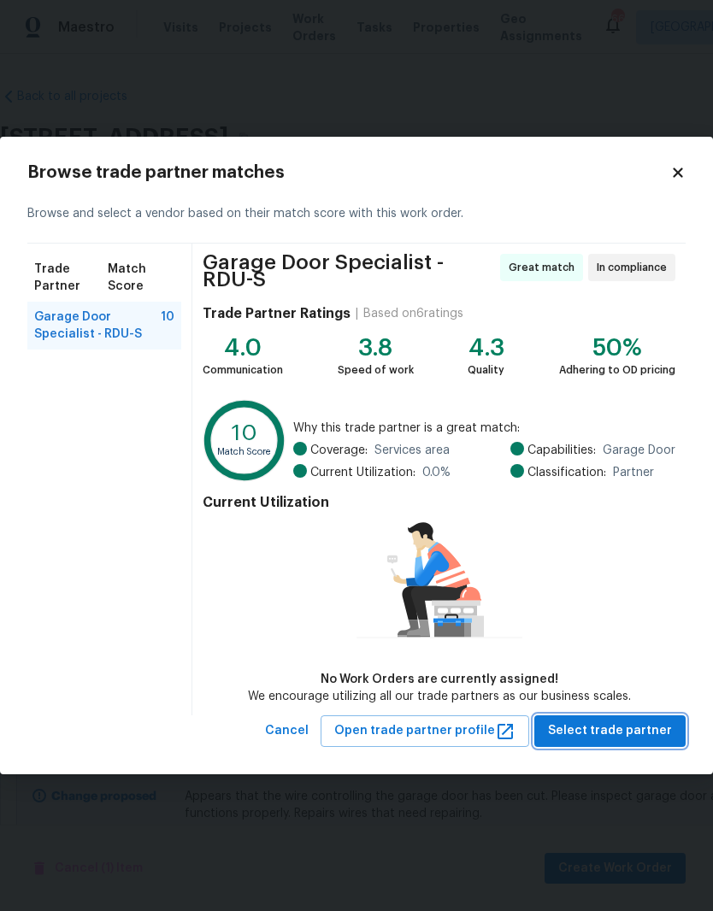
click at [633, 733] on span "Select trade partner" at bounding box center [610, 731] width 124 height 21
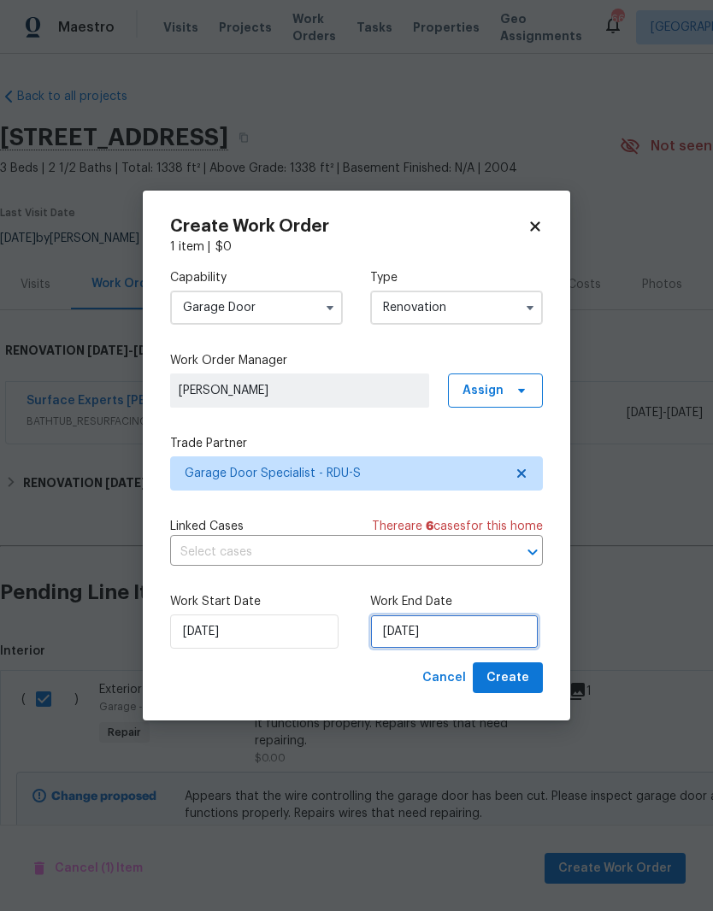
click at [485, 639] on input "[DATE]" at bounding box center [454, 632] width 168 height 34
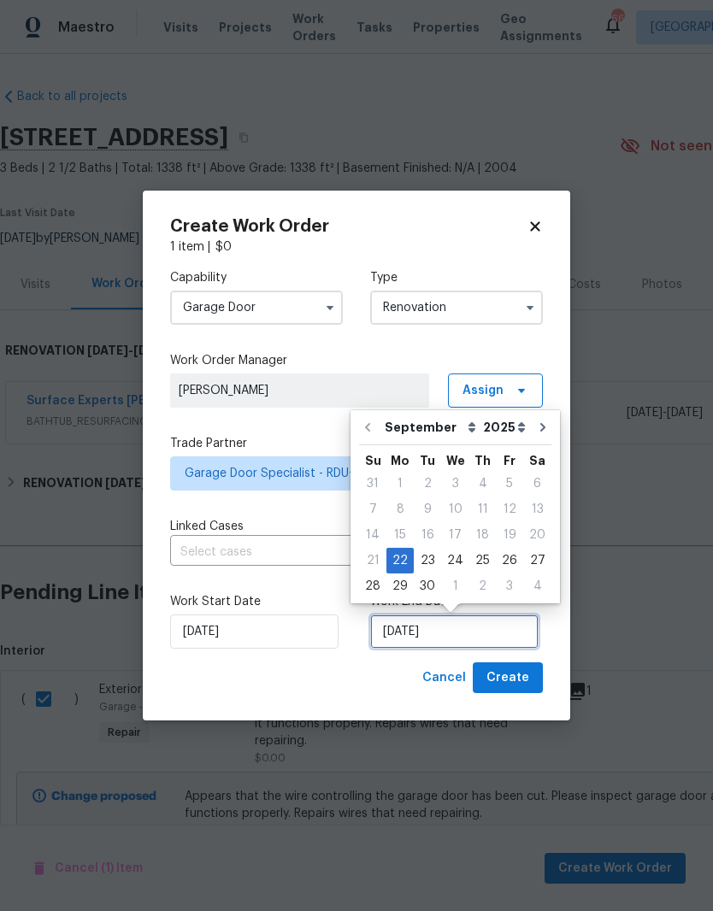
scroll to position [13, 0]
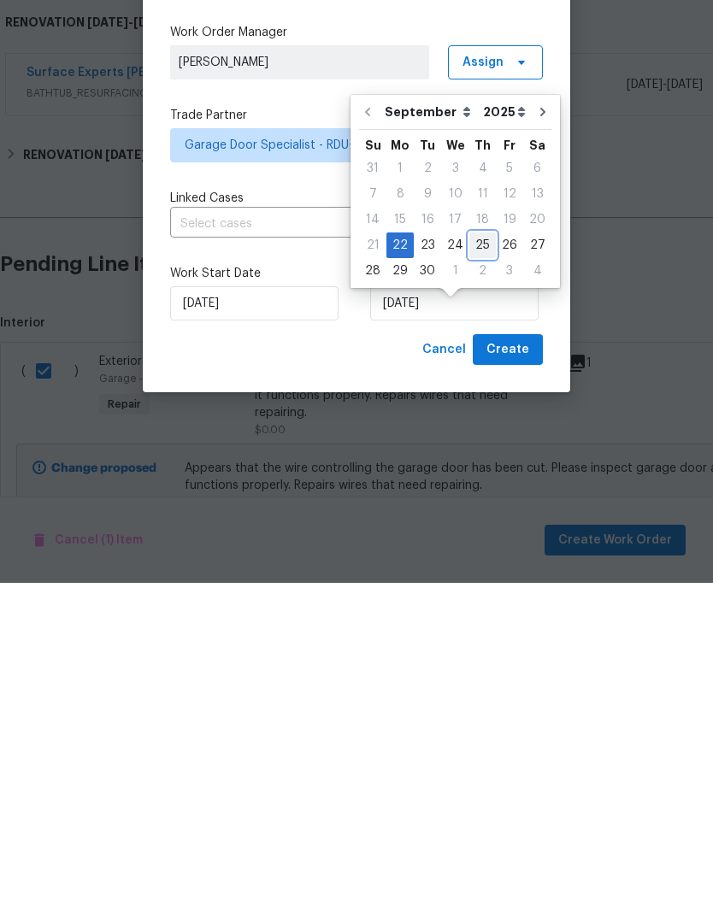
click at [481, 562] on div "25" at bounding box center [482, 574] width 27 height 24
type input "[DATE]"
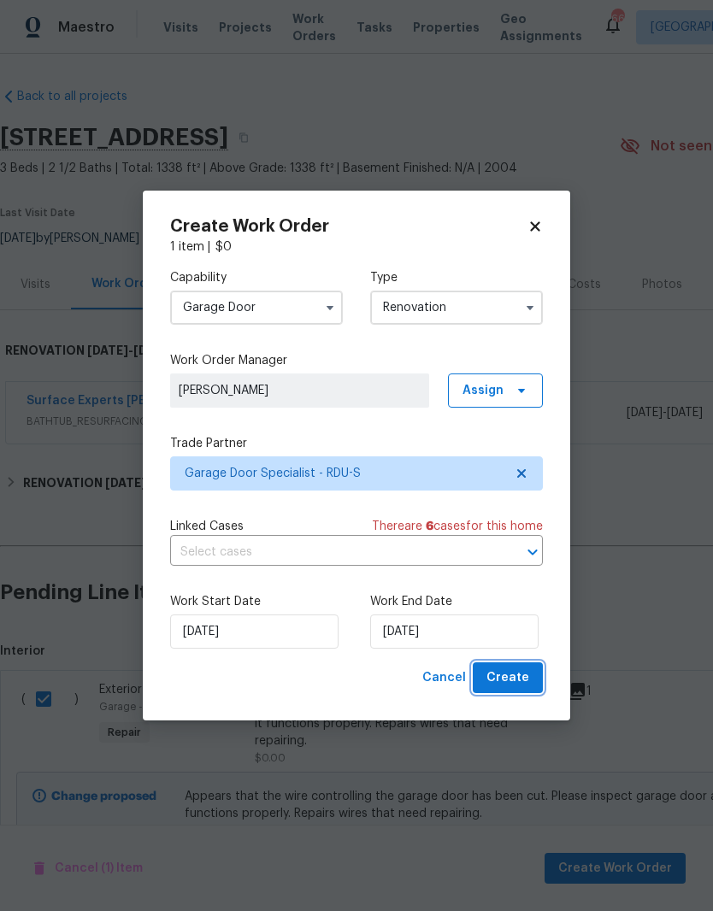
click at [534, 682] on button "Create" at bounding box center [508, 679] width 70 height 32
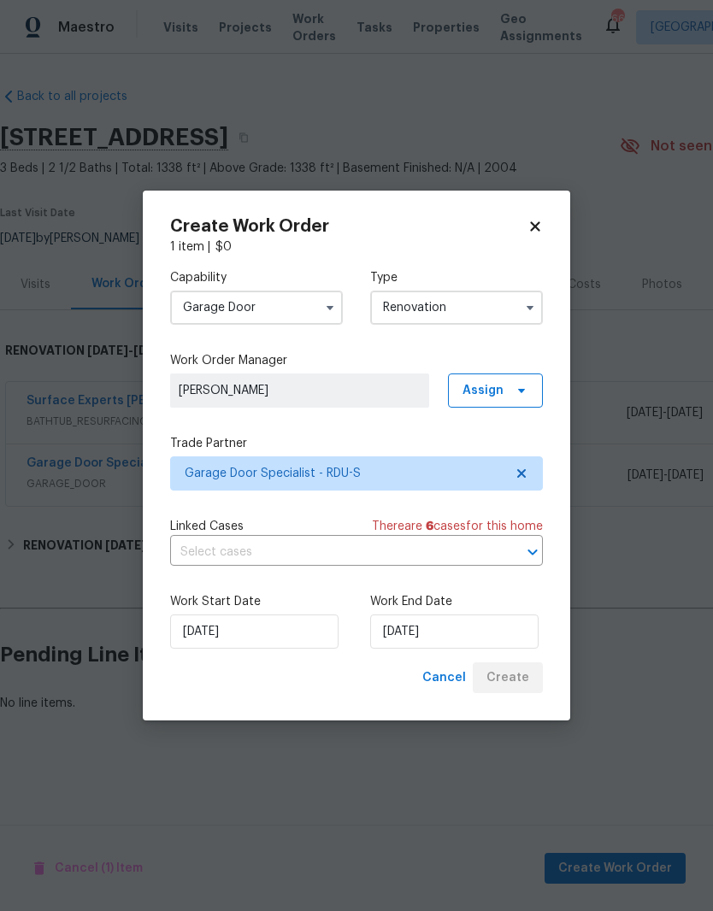
scroll to position [0, 0]
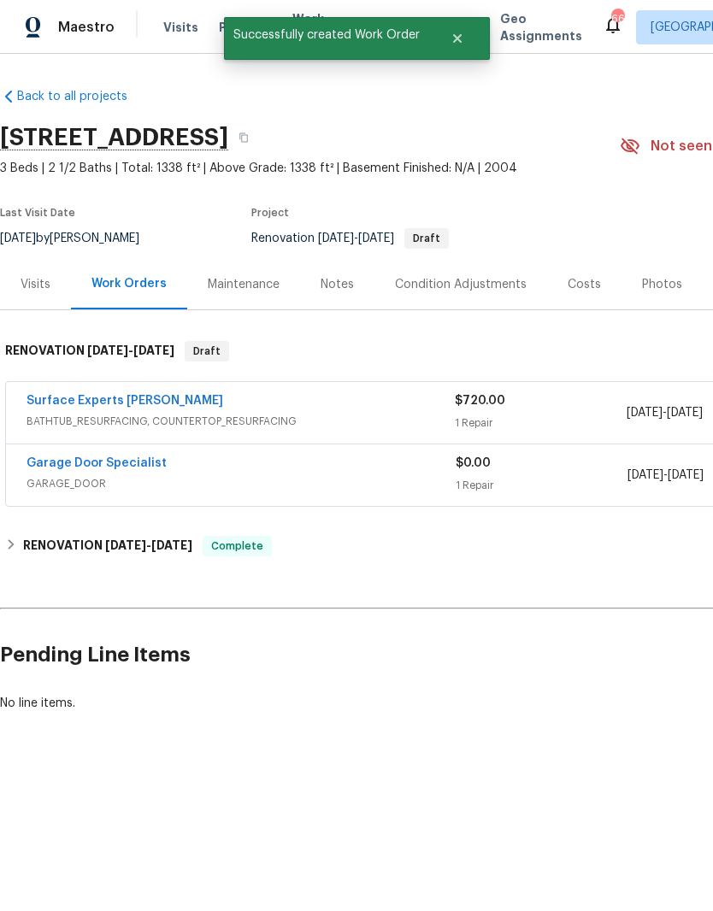
click at [50, 468] on link "Garage Door Specialist" at bounding box center [97, 463] width 140 height 12
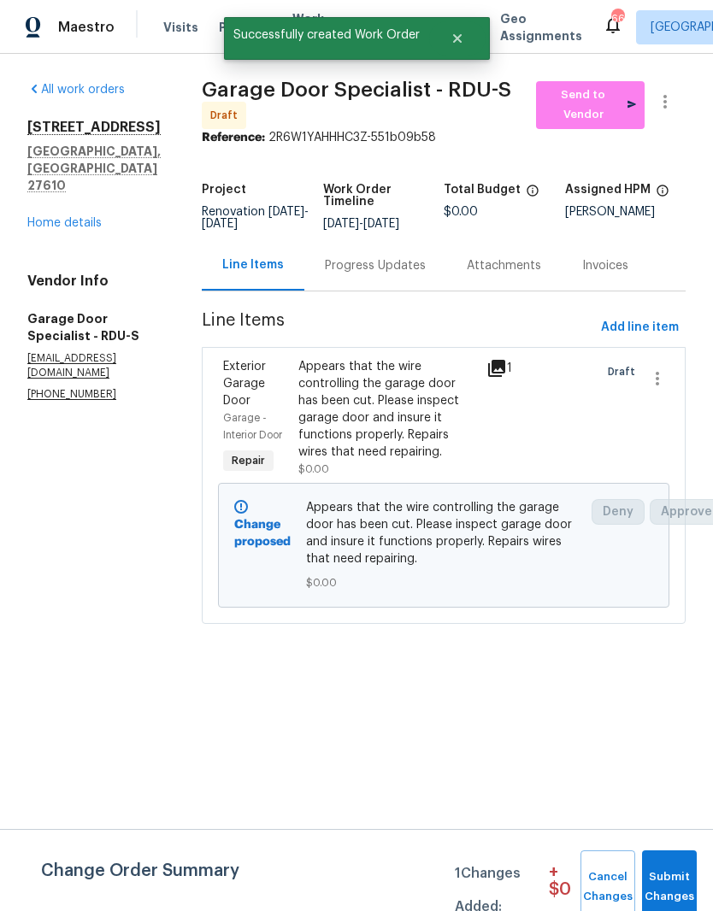
click at [364, 421] on div "Appears that the wire controlling the garage door has been cut. Please inspect …" at bounding box center [387, 409] width 178 height 103
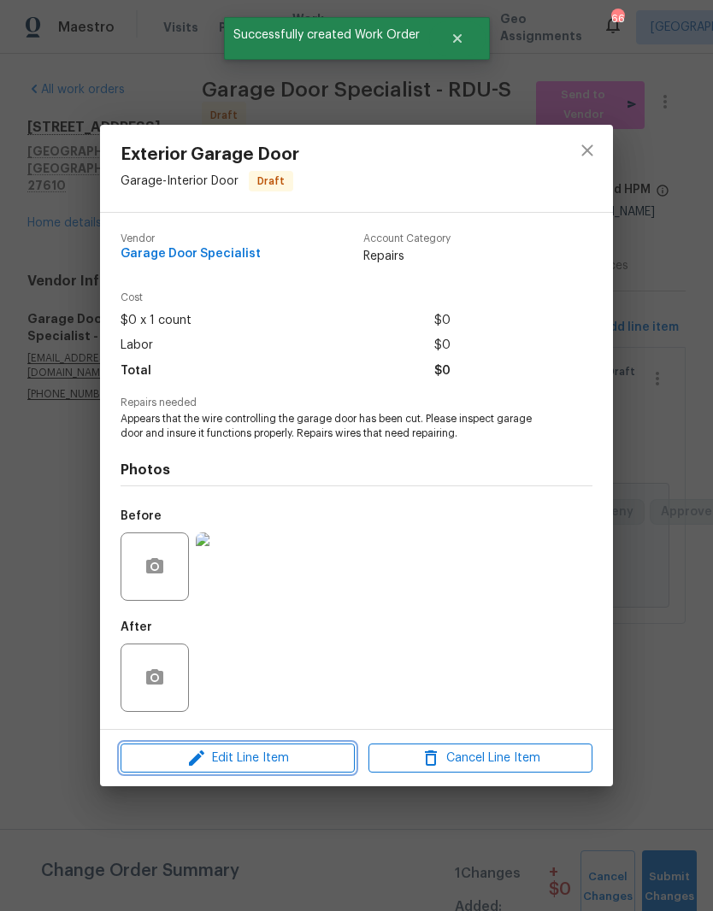
click at [197, 760] on icon "button" at bounding box center [196, 758] width 15 height 15
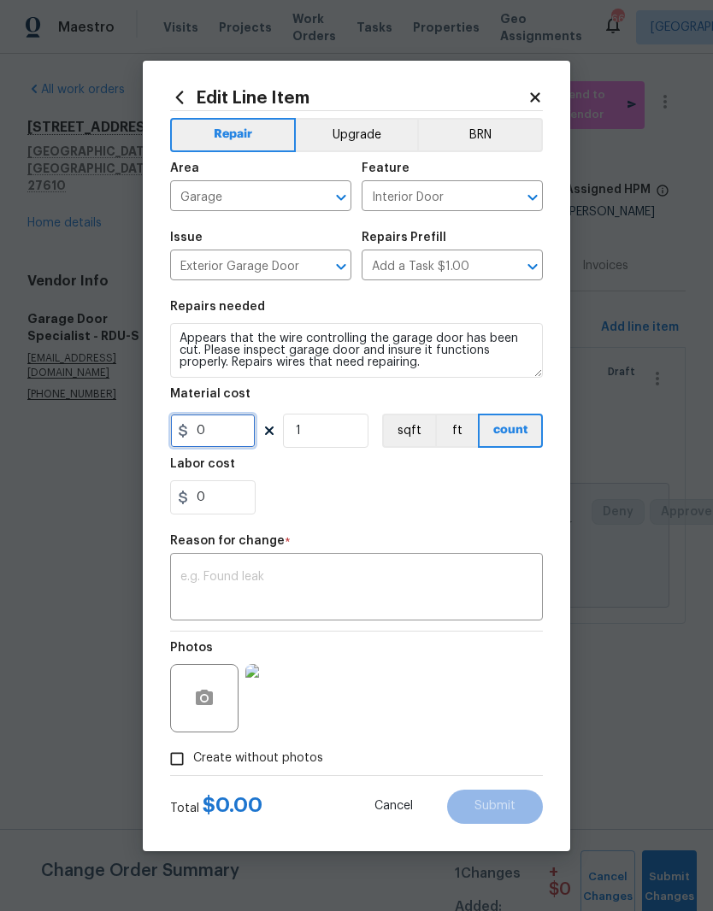
click at [206, 435] on input "0" at bounding box center [212, 431] width 85 height 34
type input "150"
click at [326, 500] on div "0" at bounding box center [356, 497] width 373 height 34
click at [195, 594] on textarea at bounding box center [356, 589] width 352 height 36
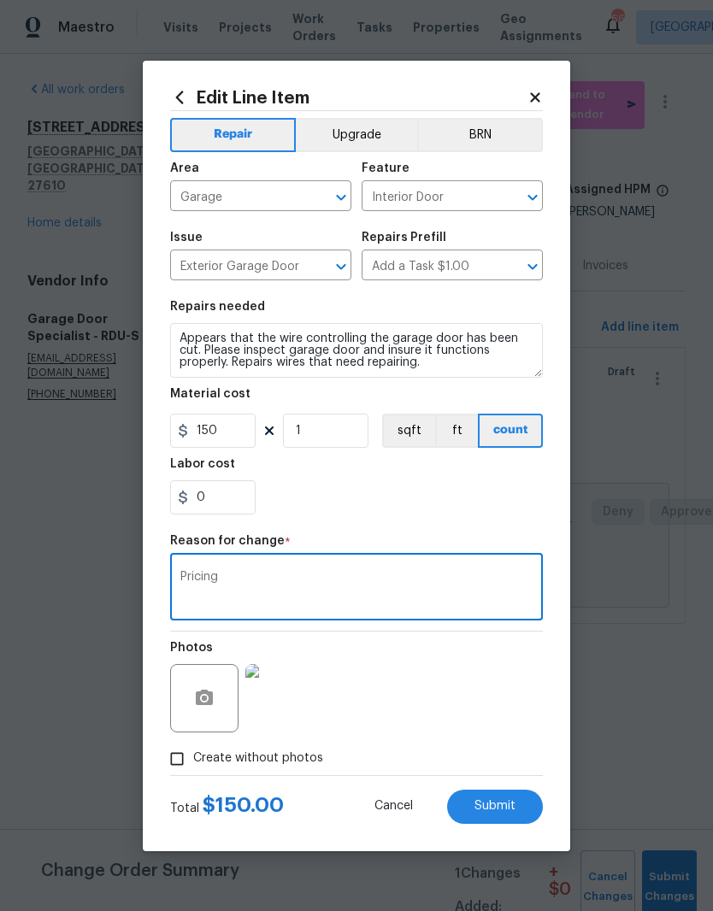
type textarea "Pricing"
click at [319, 488] on div "0" at bounding box center [356, 497] width 373 height 34
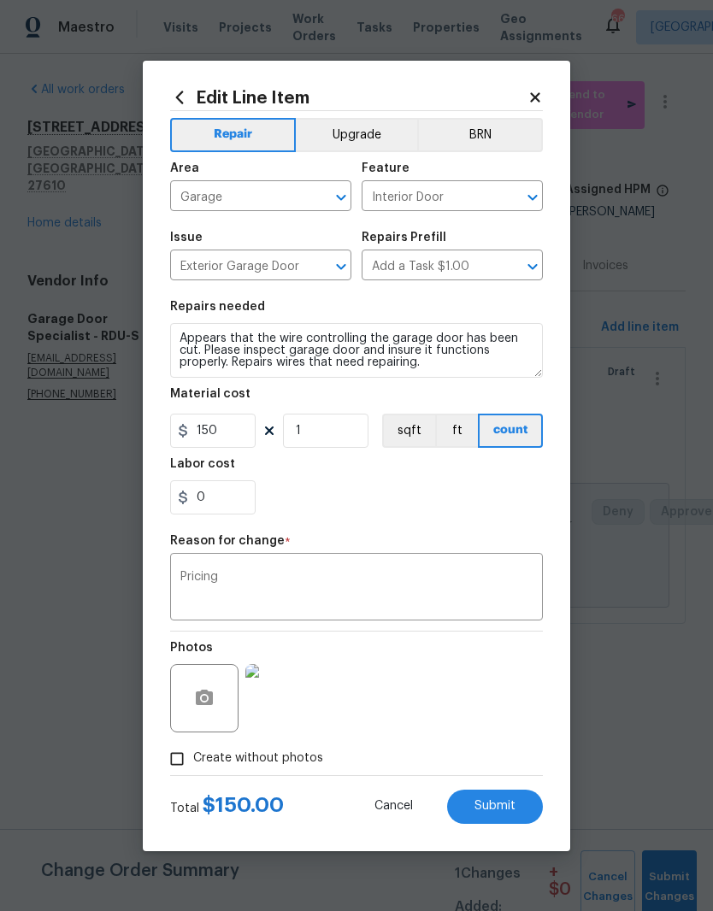
click at [521, 818] on button "Submit" at bounding box center [495, 807] width 96 height 34
type input "0"
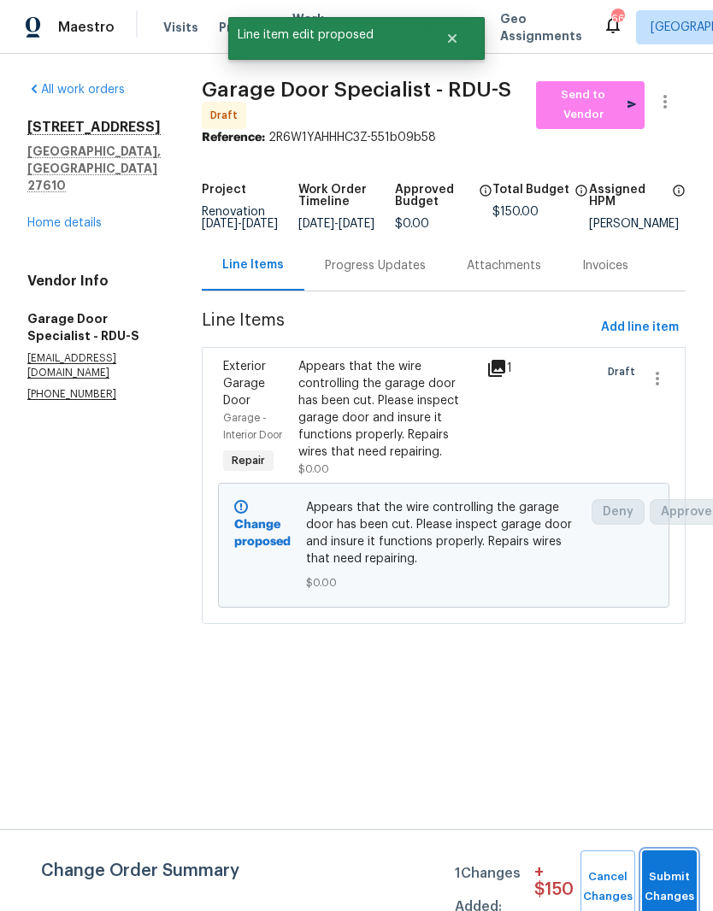
click at [693, 876] on button "Submit Changes" at bounding box center [669, 888] width 55 height 74
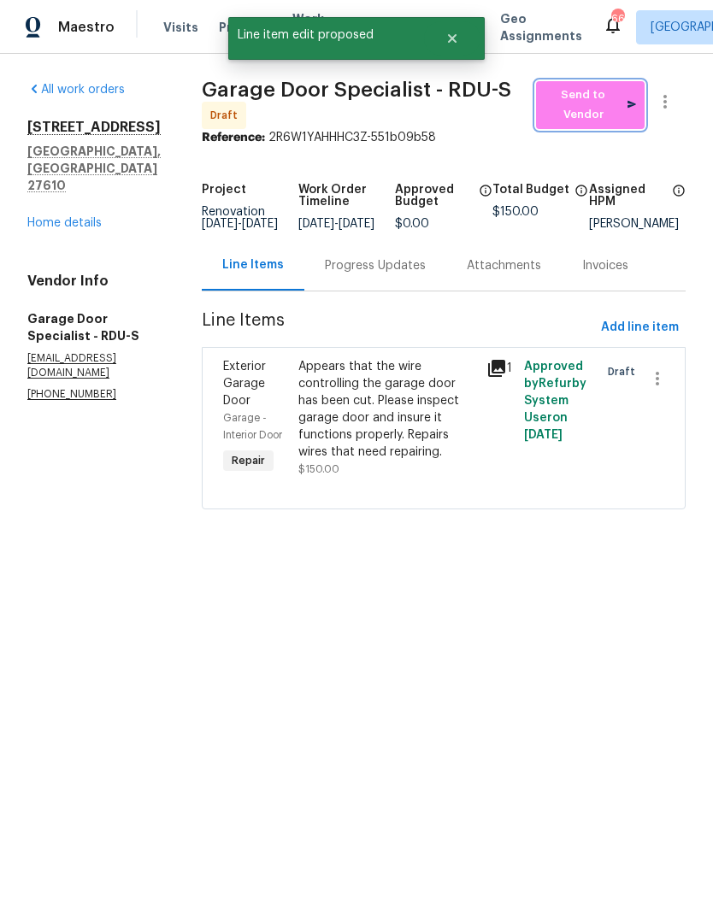
click at [622, 97] on span "Send to Vendor" at bounding box center [590, 104] width 91 height 39
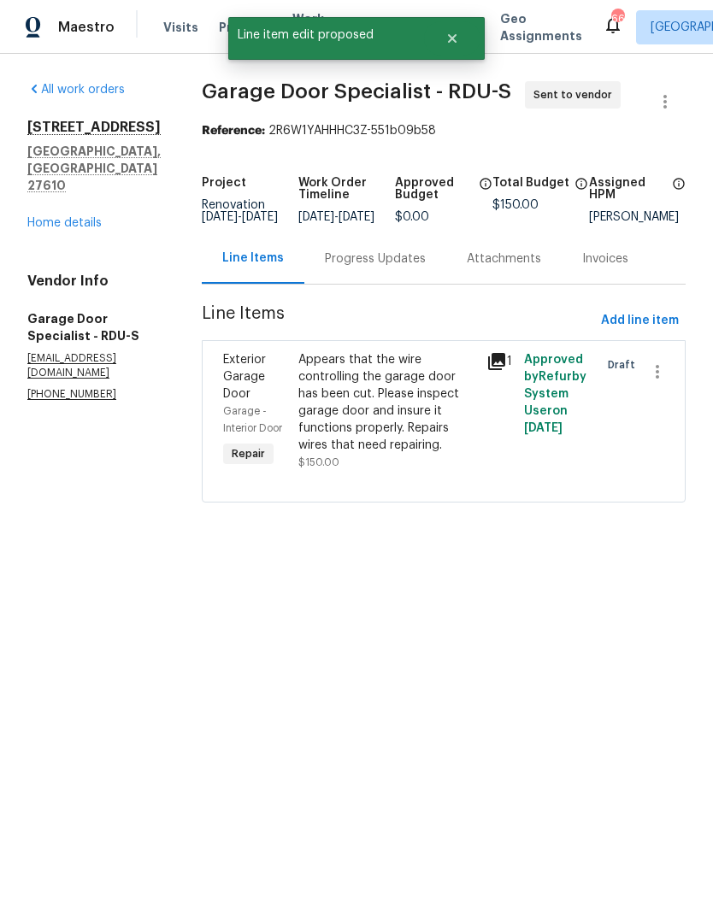
click at [53, 217] on link "Home details" at bounding box center [64, 223] width 74 height 12
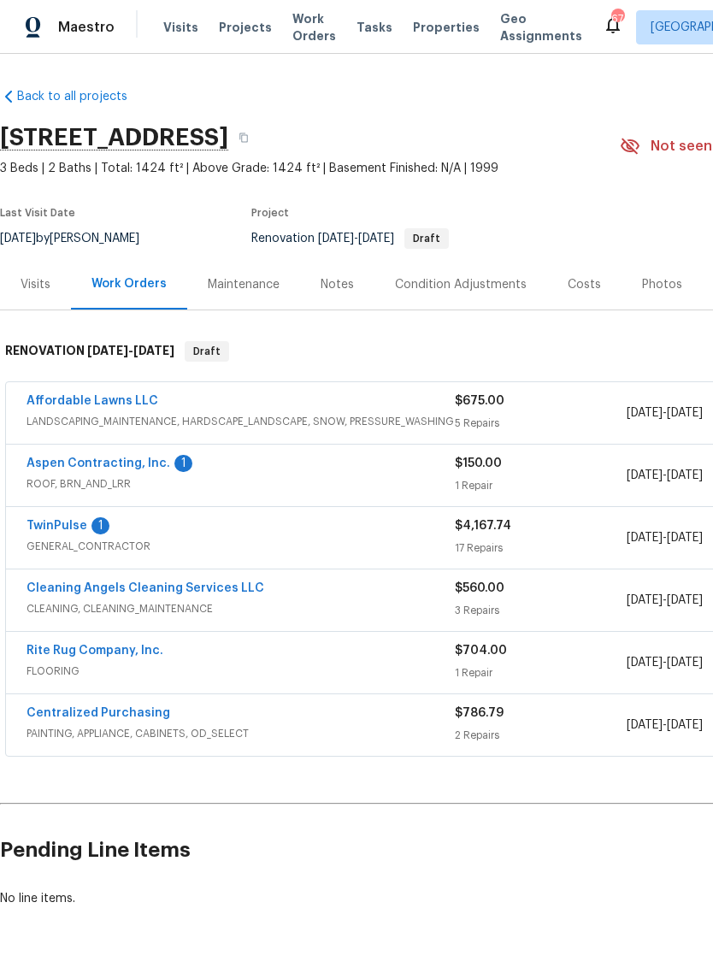
click at [53, 466] on link "Aspen Contracting, Inc." at bounding box center [99, 463] width 144 height 12
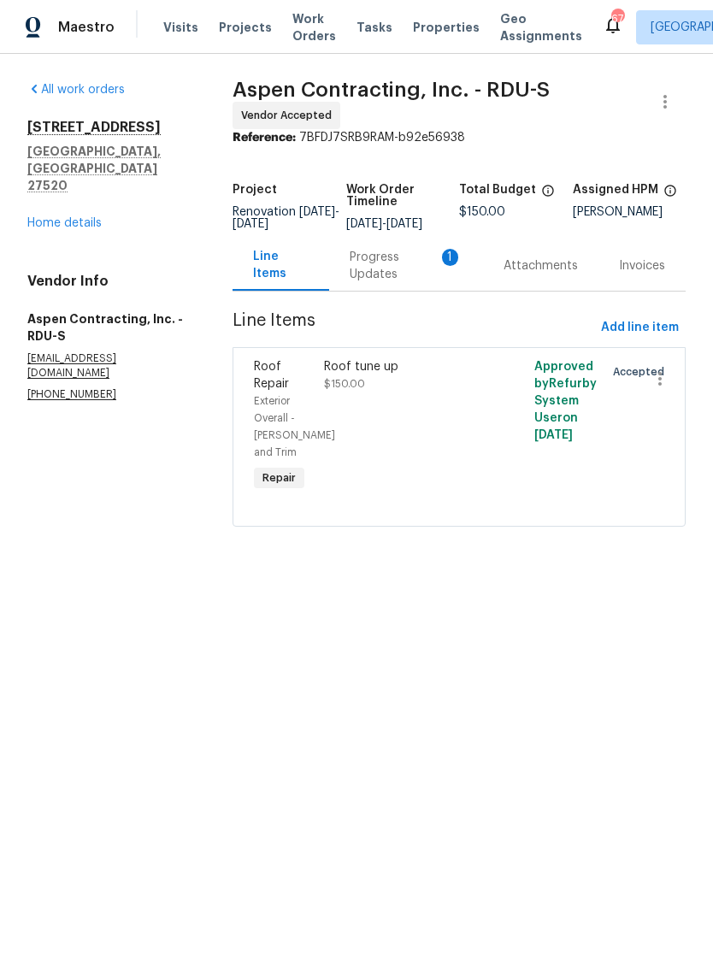
click at [386, 282] on div "Progress Updates 1" at bounding box center [406, 266] width 113 height 34
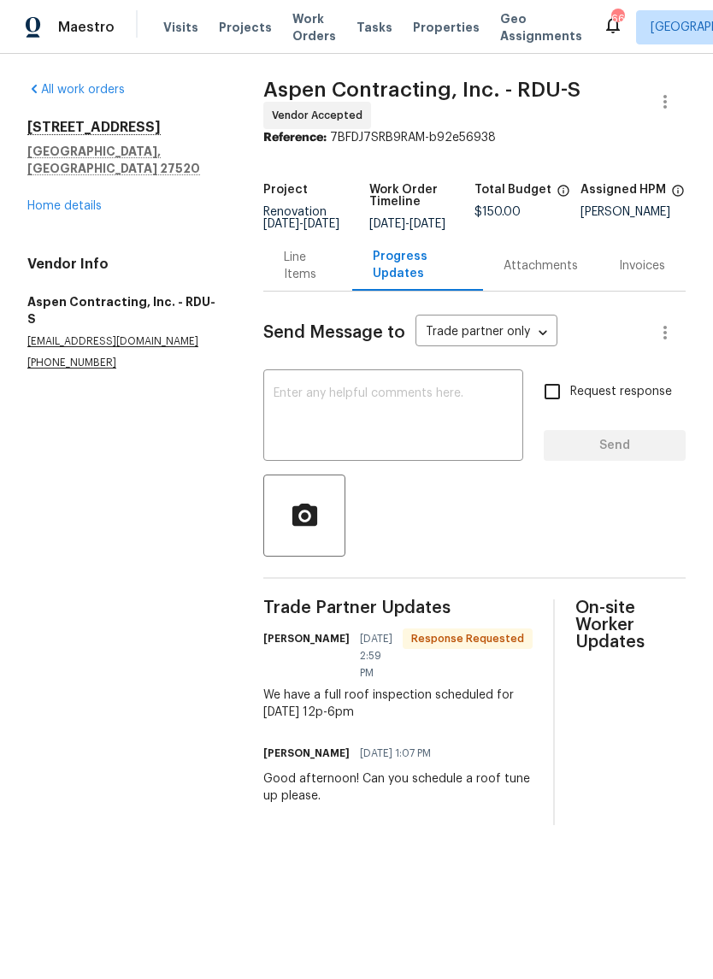
click at [407, 428] on textarea at bounding box center [393, 417] width 239 height 60
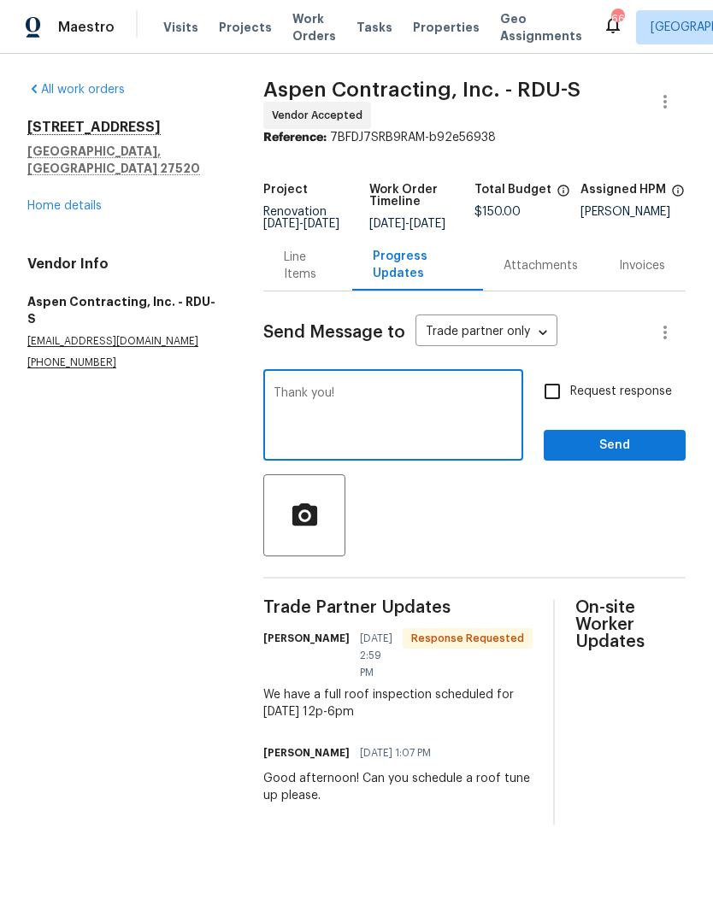
type textarea "Thank you!"
click at [663, 457] on span "Send" at bounding box center [614, 445] width 115 height 21
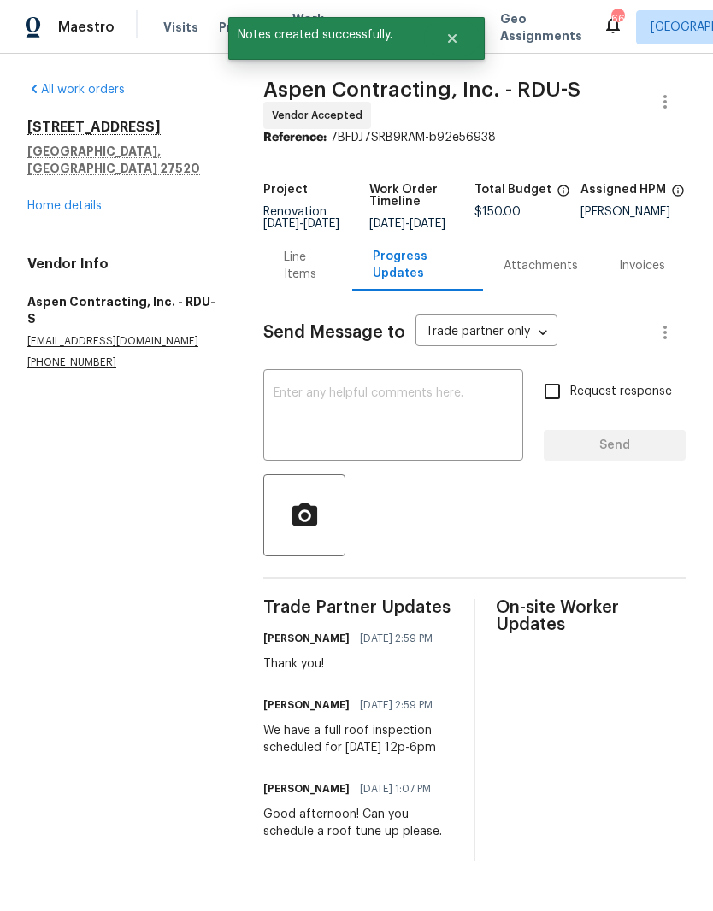
click at [32, 200] on link "Home details" at bounding box center [64, 206] width 74 height 12
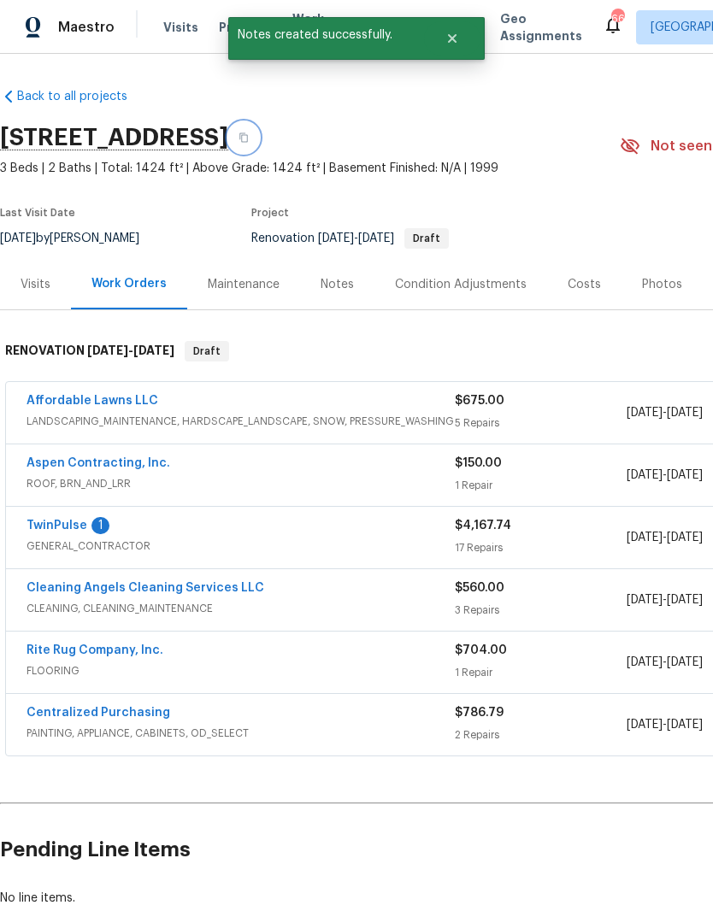
click at [259, 130] on button "button" at bounding box center [243, 137] width 31 height 31
